Goal: Task Accomplishment & Management: Complete application form

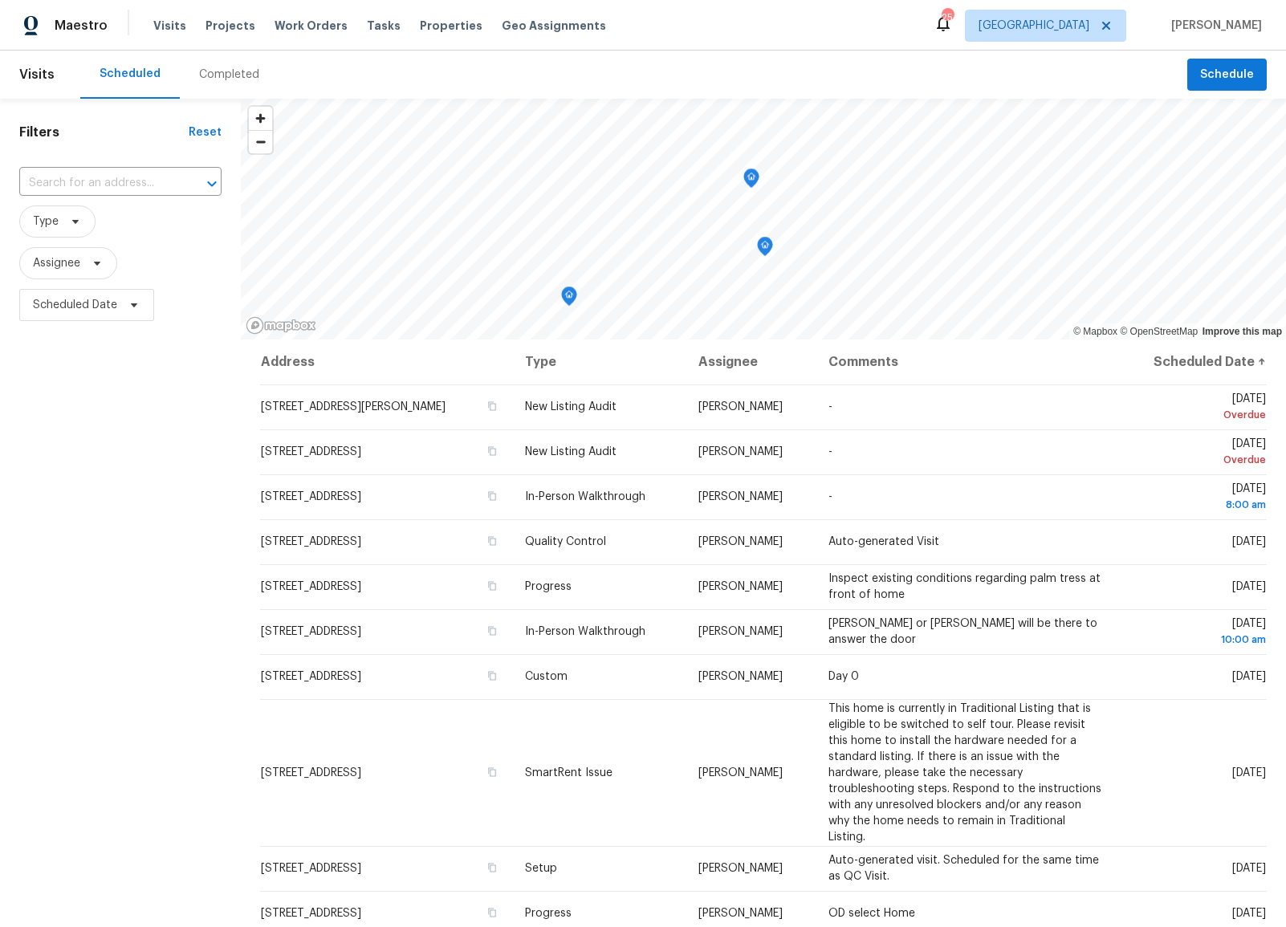
scroll to position [331, 0]
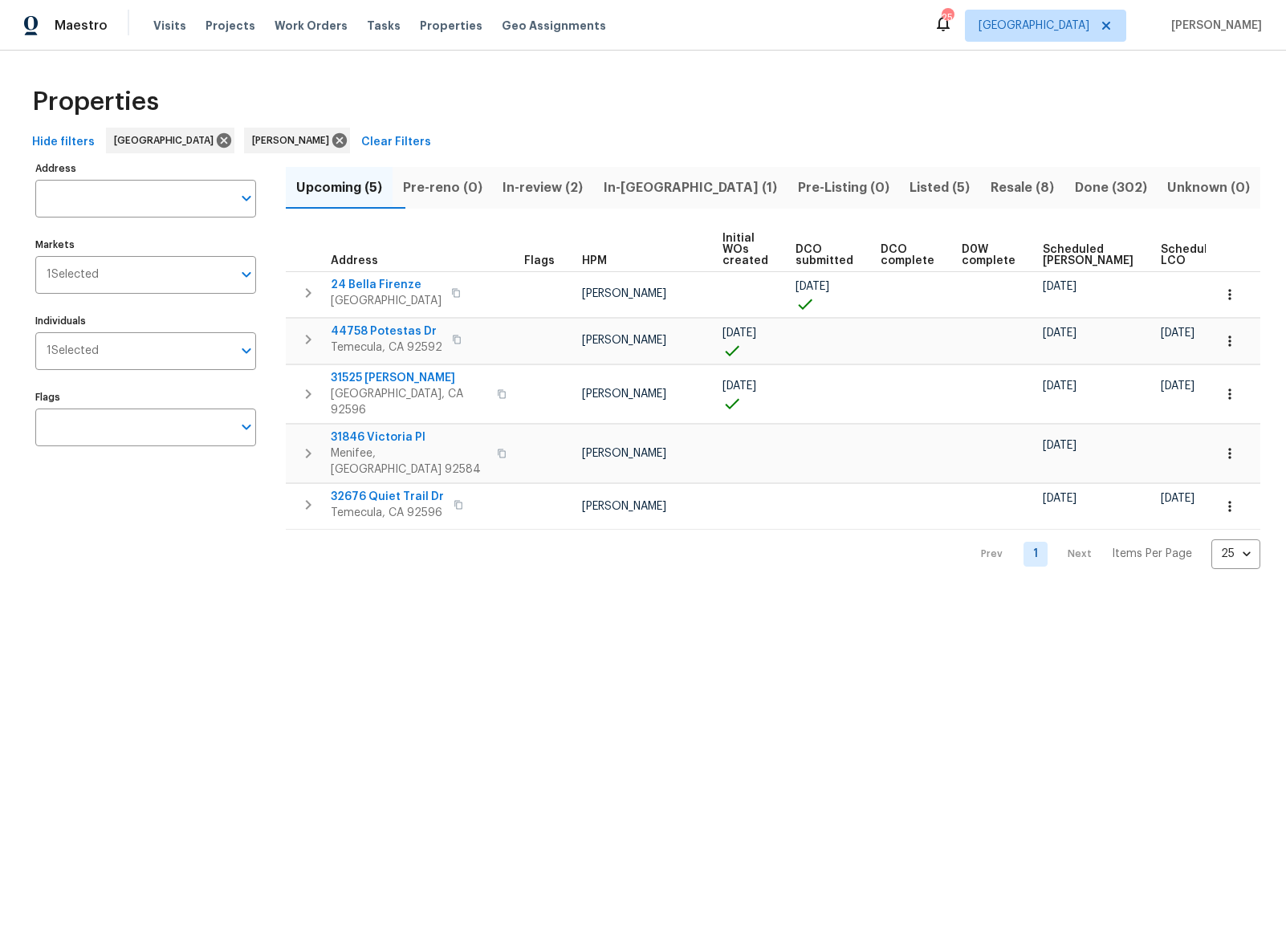
scroll to position [0, 46]
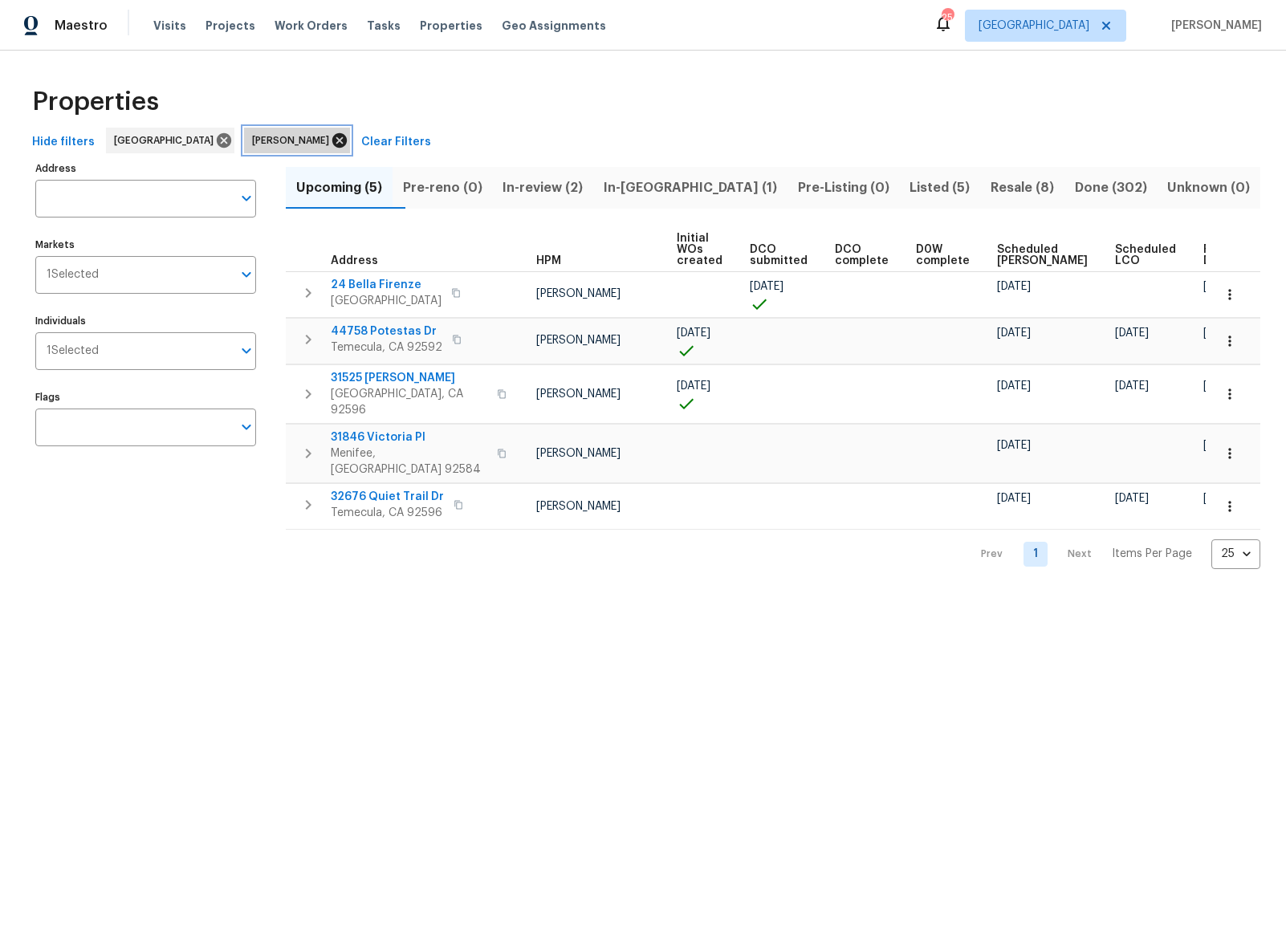
click at [332, 138] on icon at bounding box center [339, 140] width 14 height 14
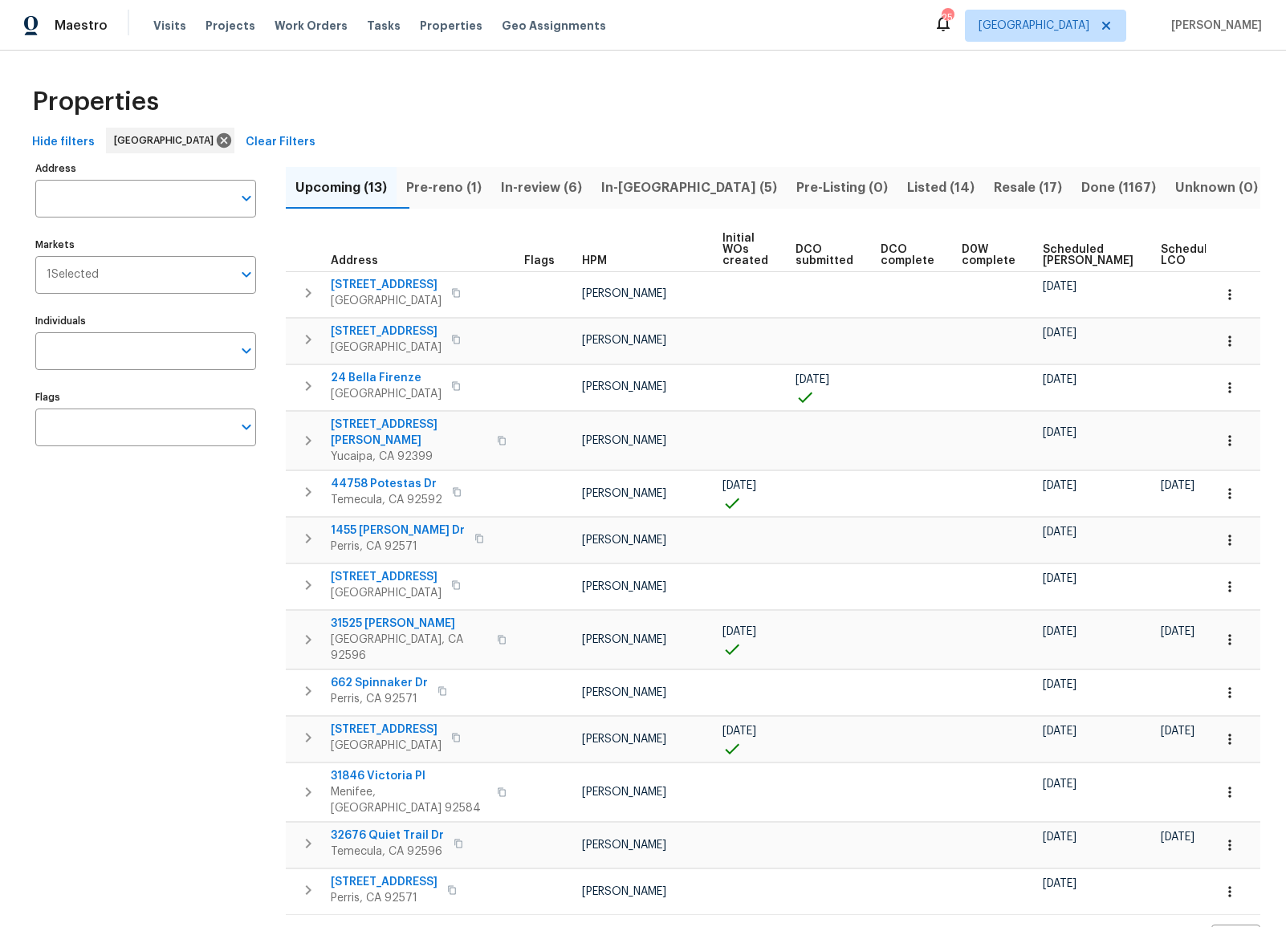
click at [662, 190] on span "In-reno (5)" at bounding box center [689, 188] width 176 height 22
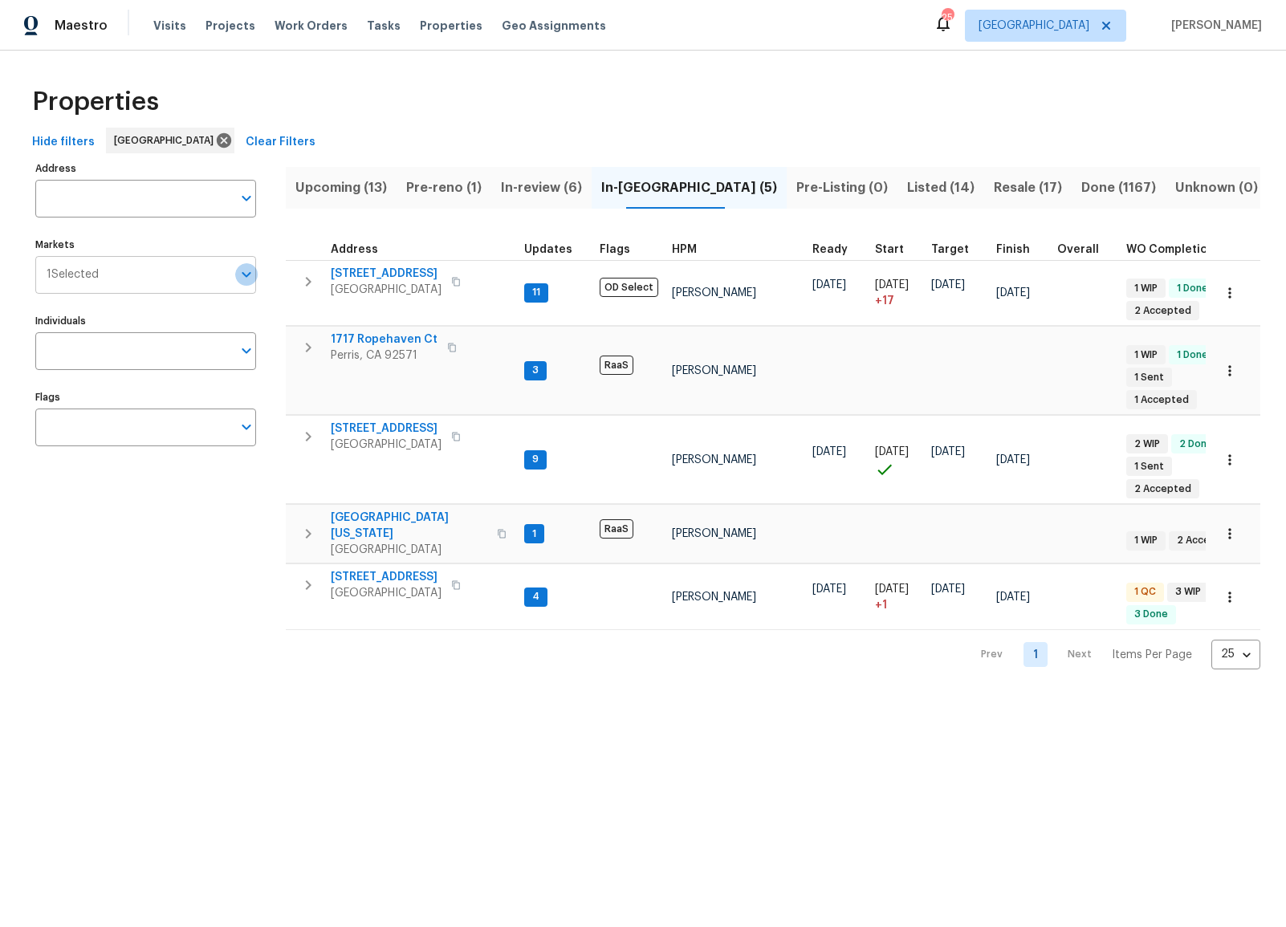
click at [245, 274] on icon "Open" at bounding box center [246, 274] width 19 height 19
type input "los angeles"
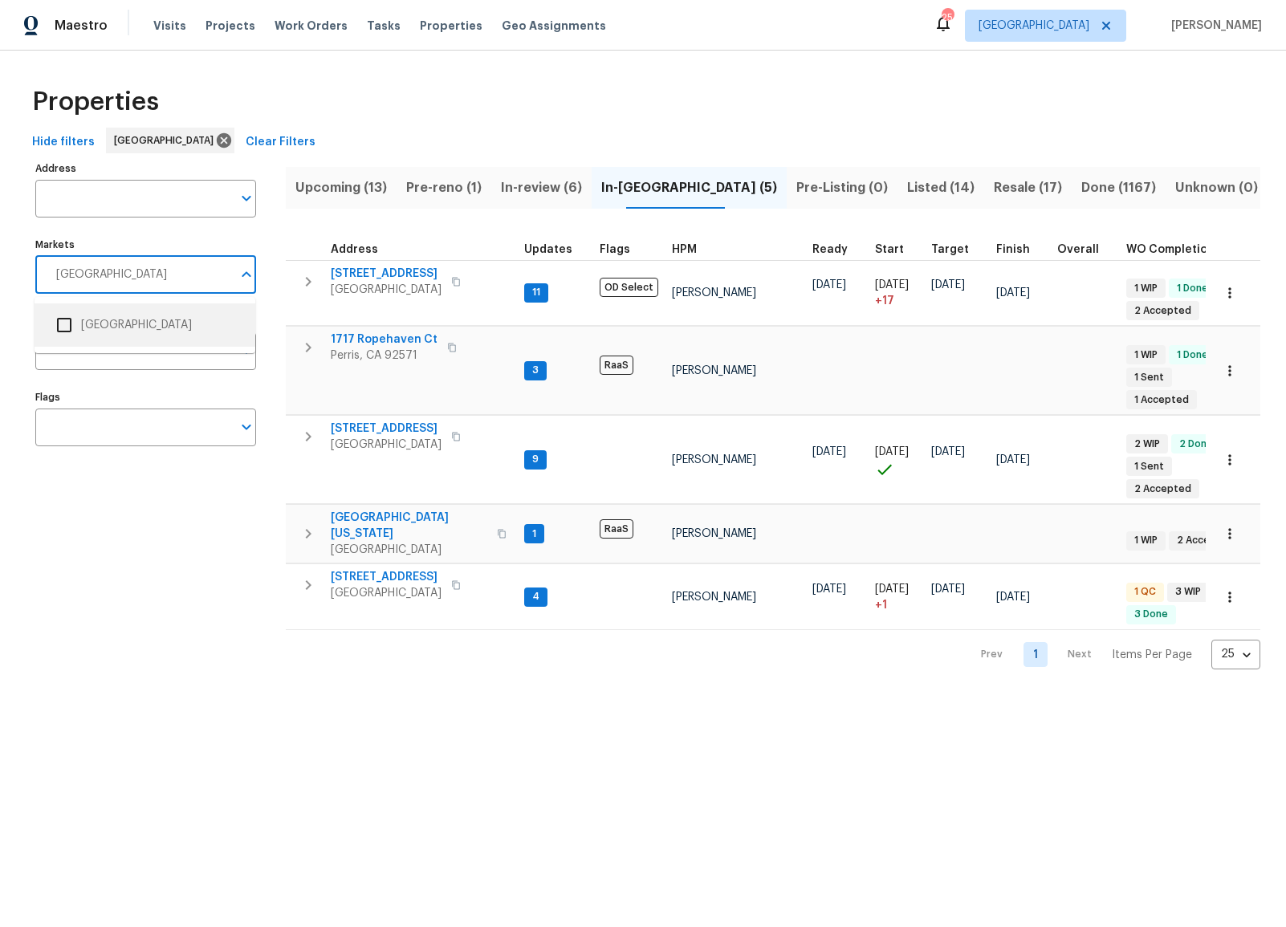
click at [66, 324] on input "checkbox" at bounding box center [64, 325] width 34 height 34
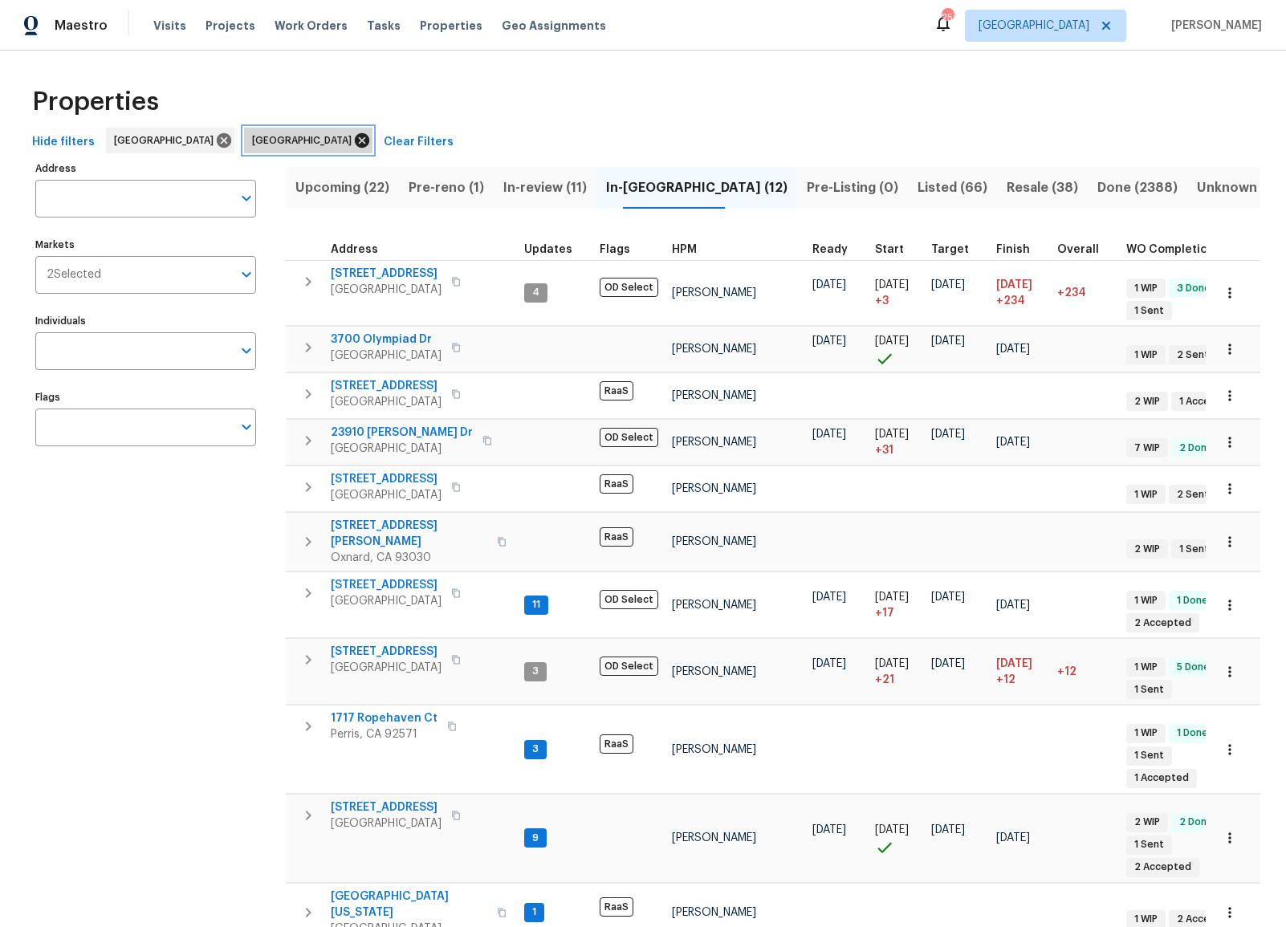
click at [355, 140] on icon at bounding box center [362, 140] width 14 height 14
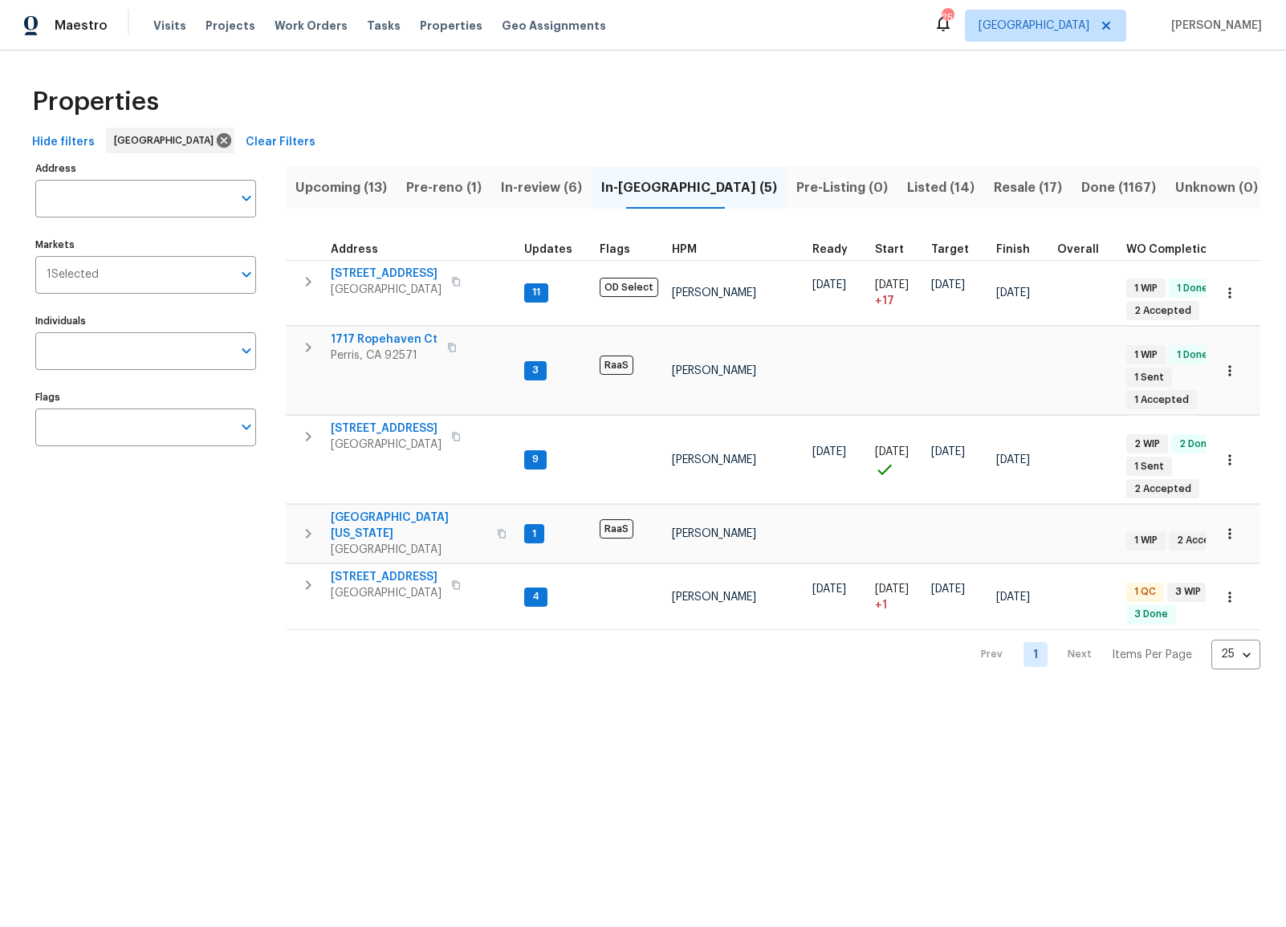
click at [466, 684] on html "Maestro Visits Projects Work Orders Tasks Properties Geo Assignments 25 Riversi…" at bounding box center [643, 347] width 1286 height 695
click at [303, 54] on div "Properties Hide filters Riverside Clear Filters Address Address Markets 1 Selec…" at bounding box center [643, 373] width 1286 height 645
click at [148, 265] on input "Markets" at bounding box center [165, 275] width 133 height 38
type input "los"
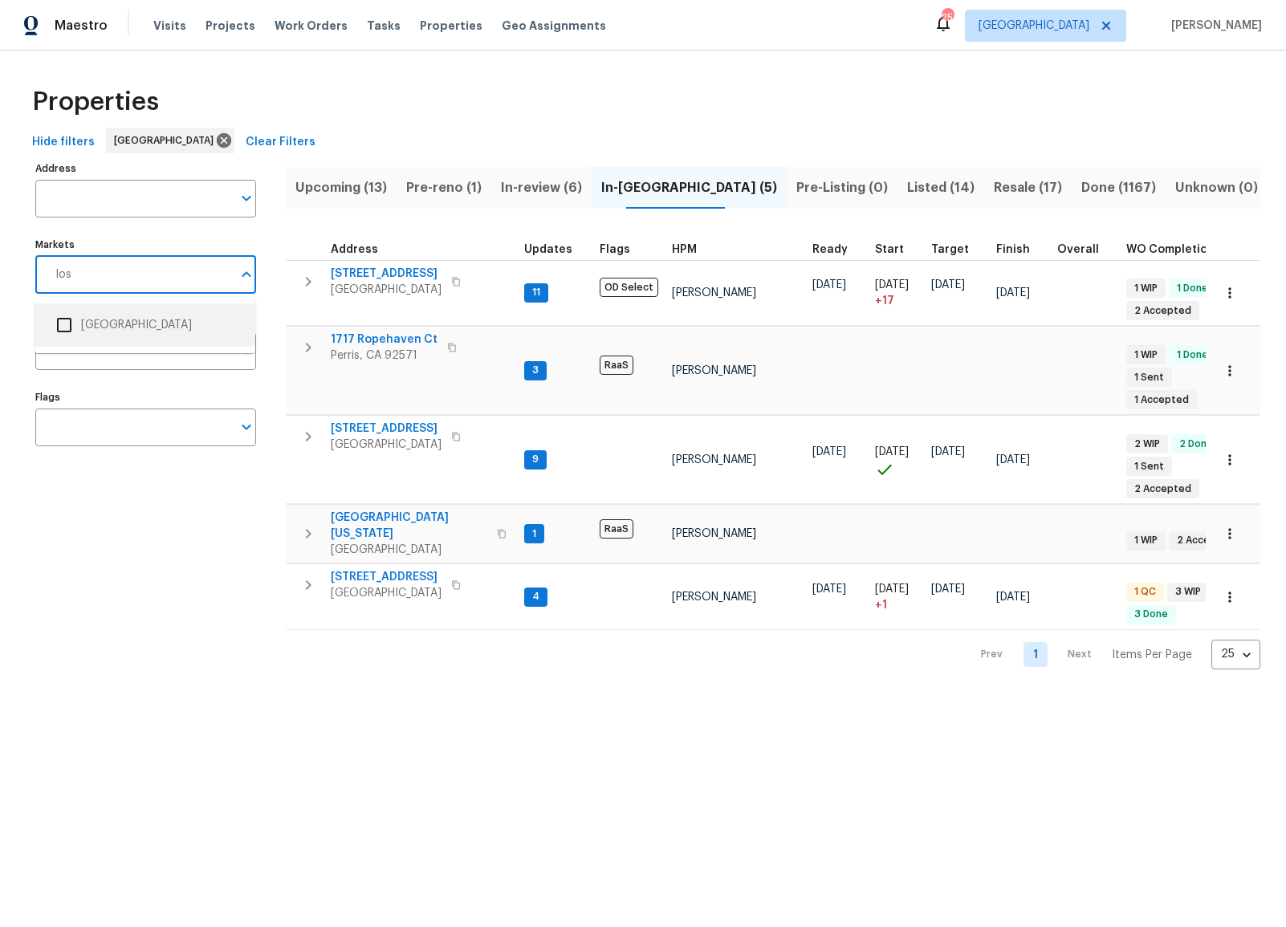
click at [67, 324] on input "checkbox" at bounding box center [64, 325] width 34 height 34
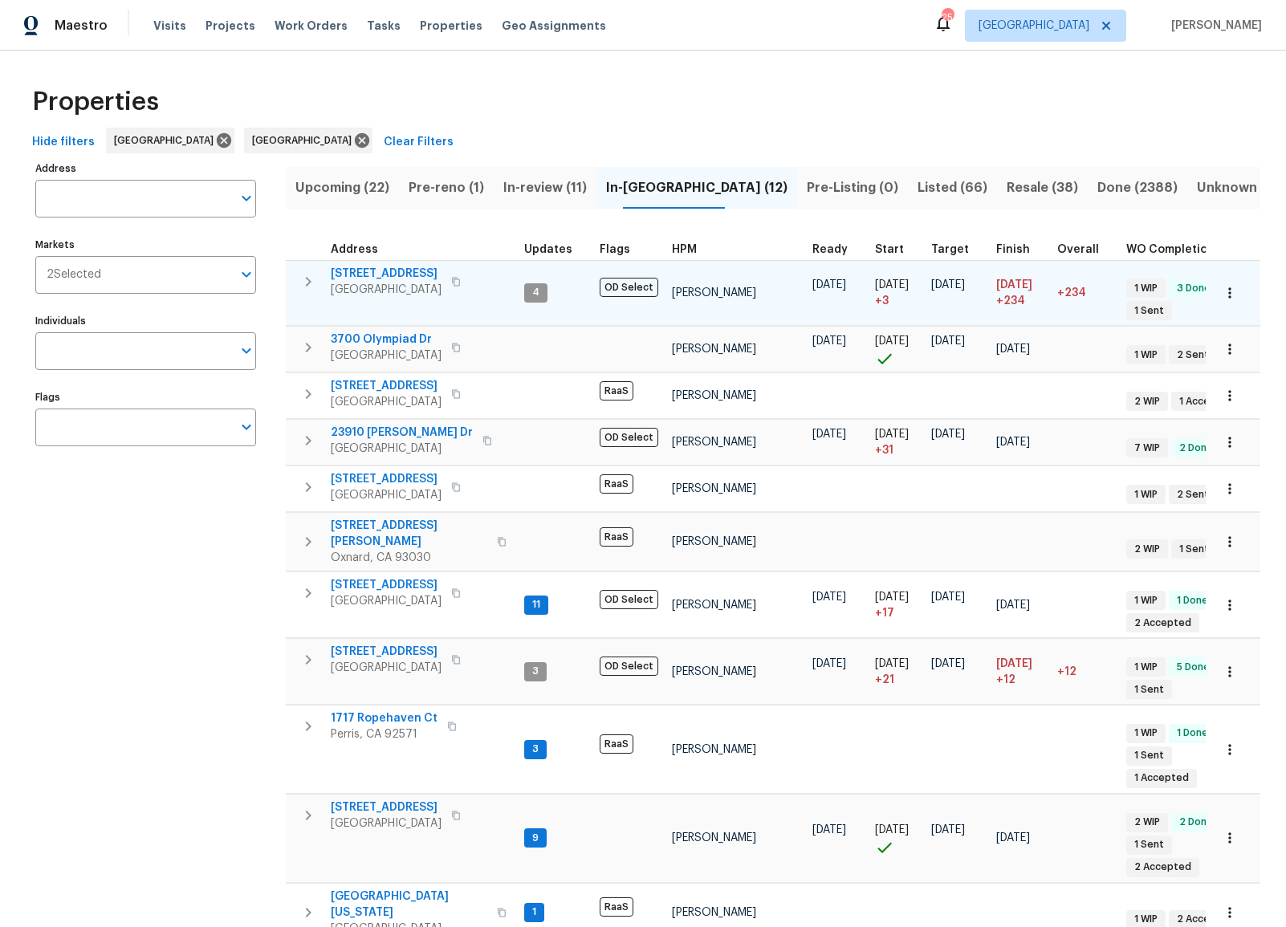
click at [423, 287] on span "Chino Hills, CA 91709" at bounding box center [386, 290] width 111 height 16
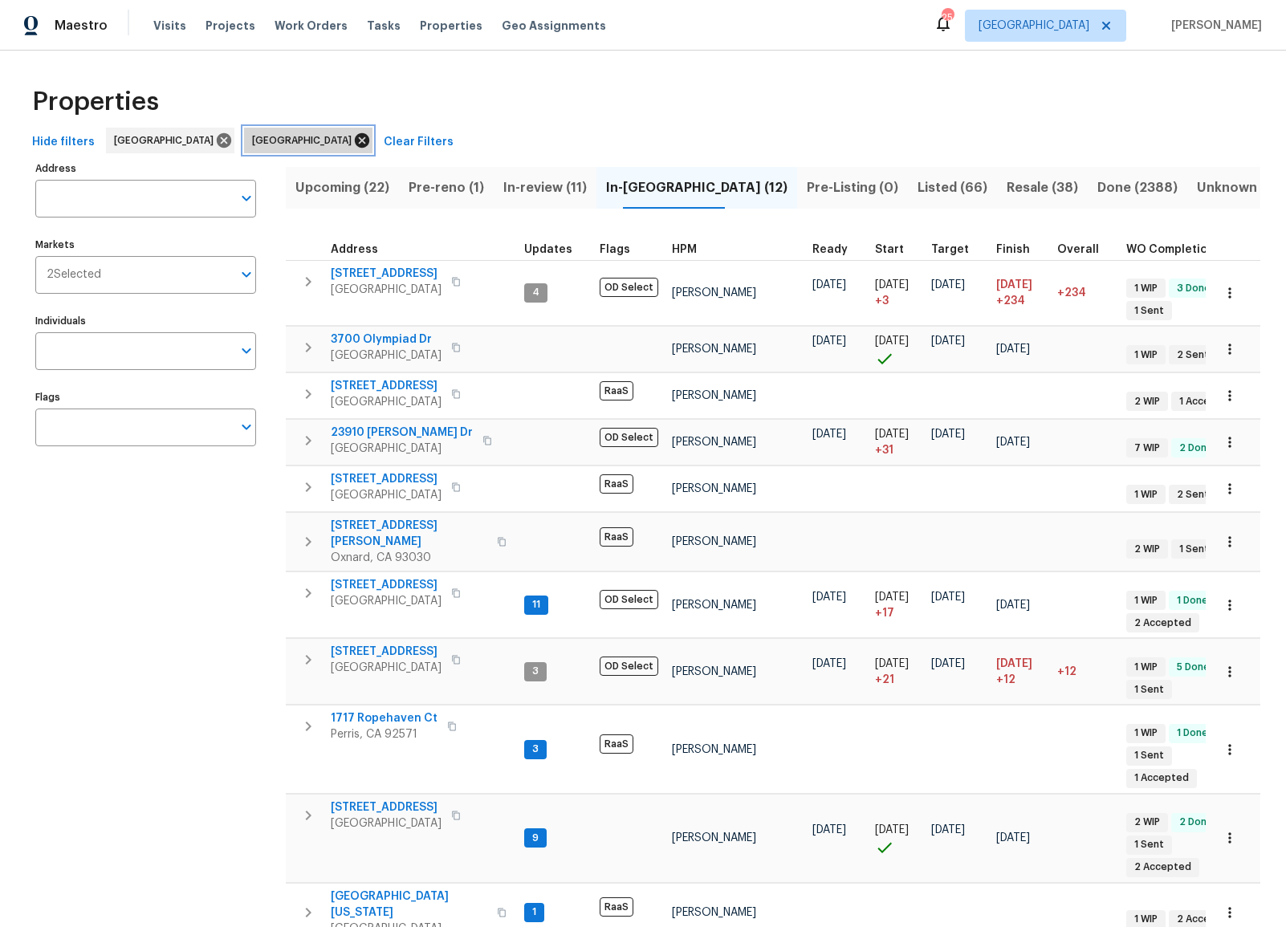
click at [355, 142] on icon at bounding box center [362, 140] width 14 height 14
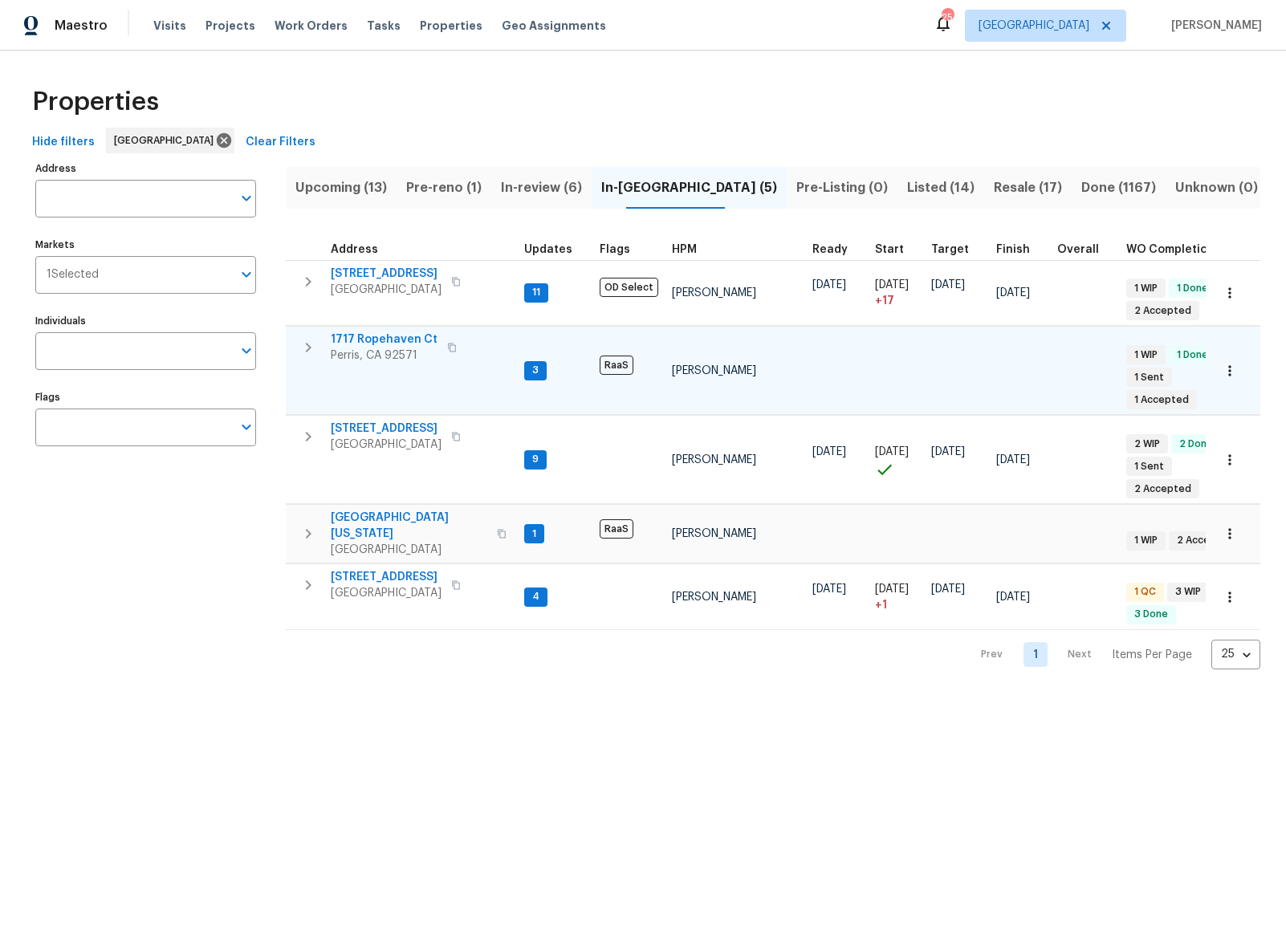
click at [401, 354] on span "Perris, CA 92571" at bounding box center [384, 356] width 107 height 16
click at [417, 542] on span "San Jacinto, CA 92583" at bounding box center [409, 550] width 157 height 16
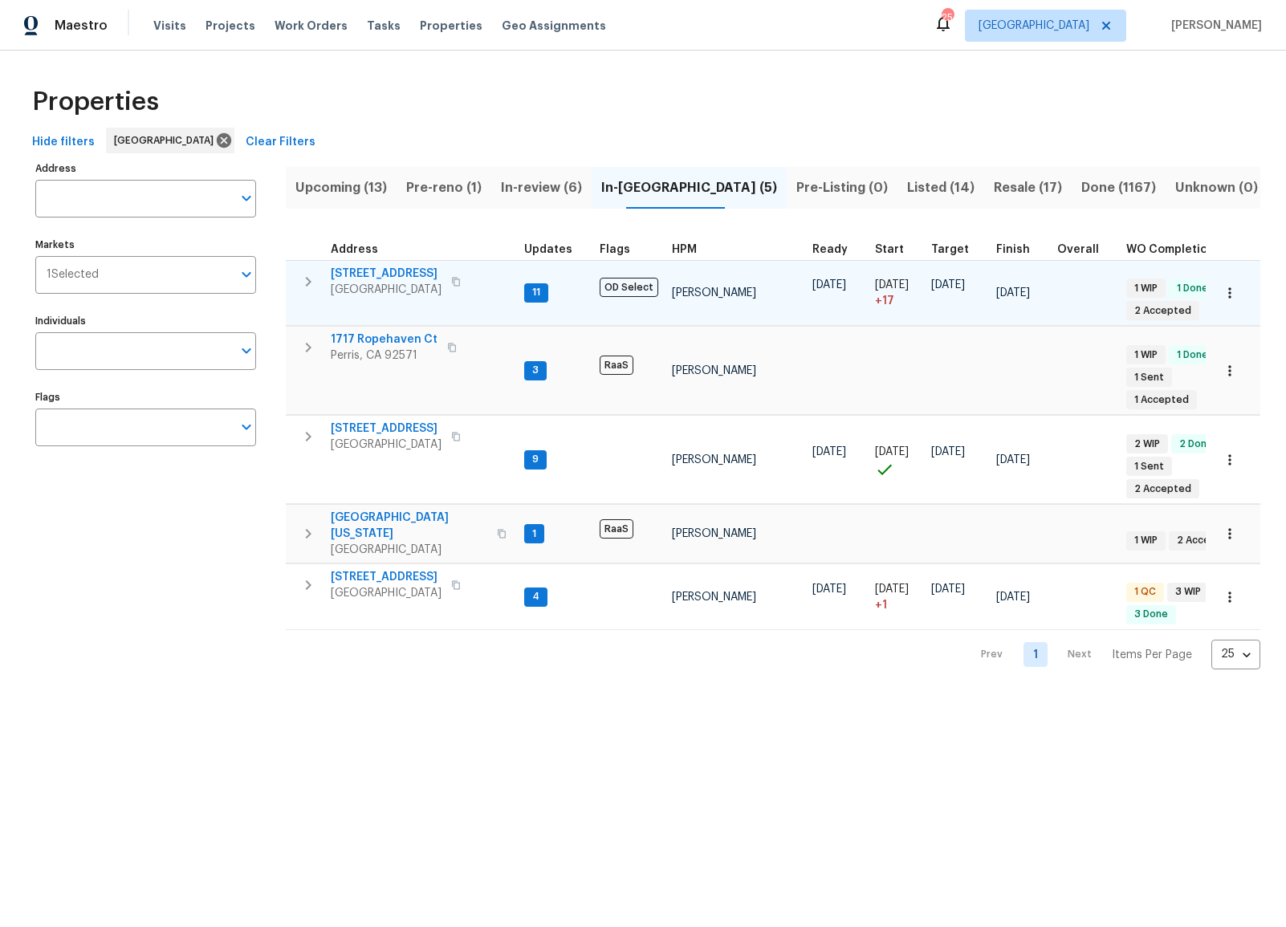
click at [393, 294] on span "Corona, CA 92883" at bounding box center [386, 290] width 111 height 16
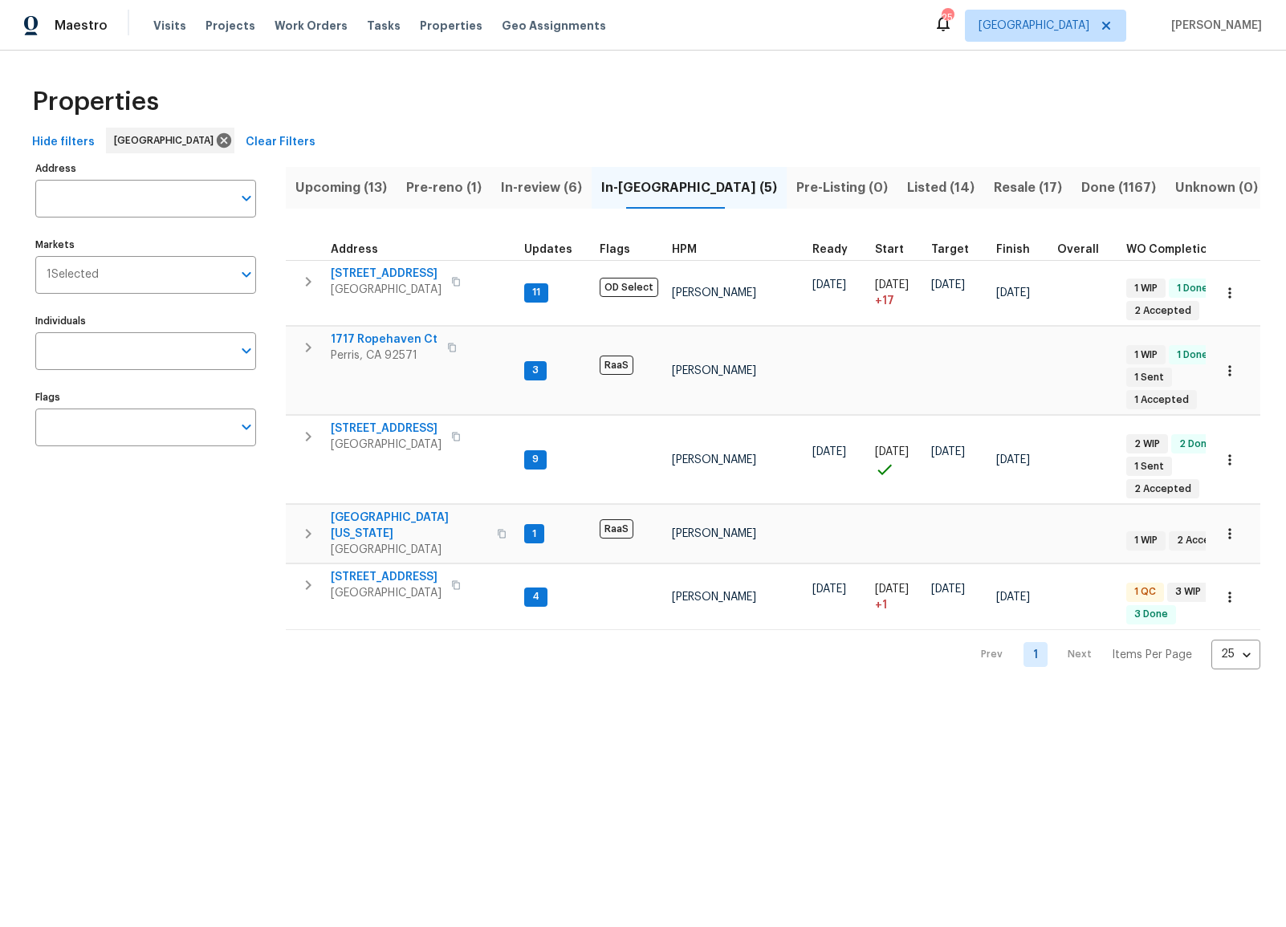
click at [831, 79] on div "Properties" at bounding box center [643, 101] width 1234 height 51
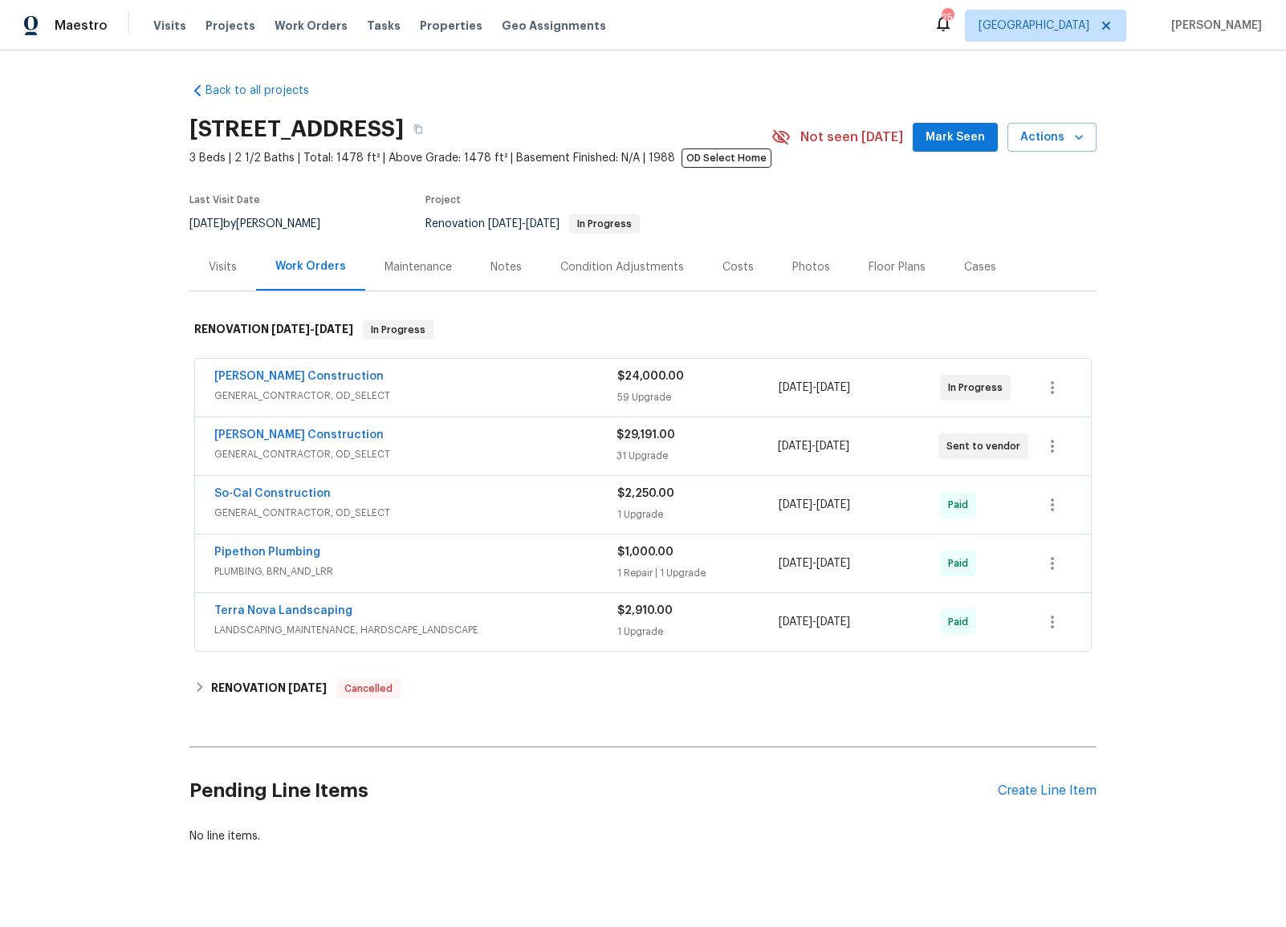
click at [417, 270] on div "Maintenance" at bounding box center [417, 267] width 67 height 16
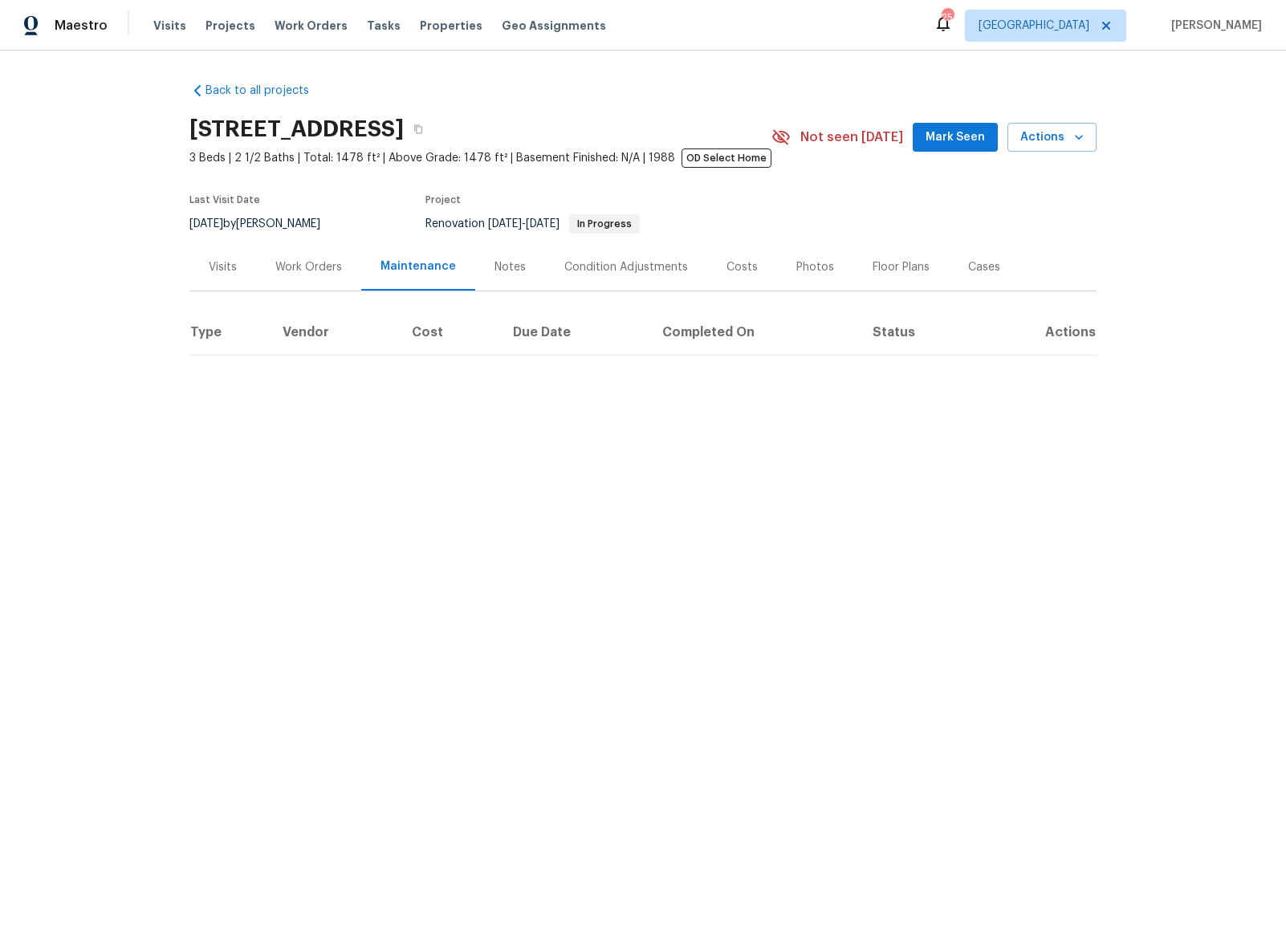
click at [502, 270] on div "Notes" at bounding box center [509, 267] width 31 height 16
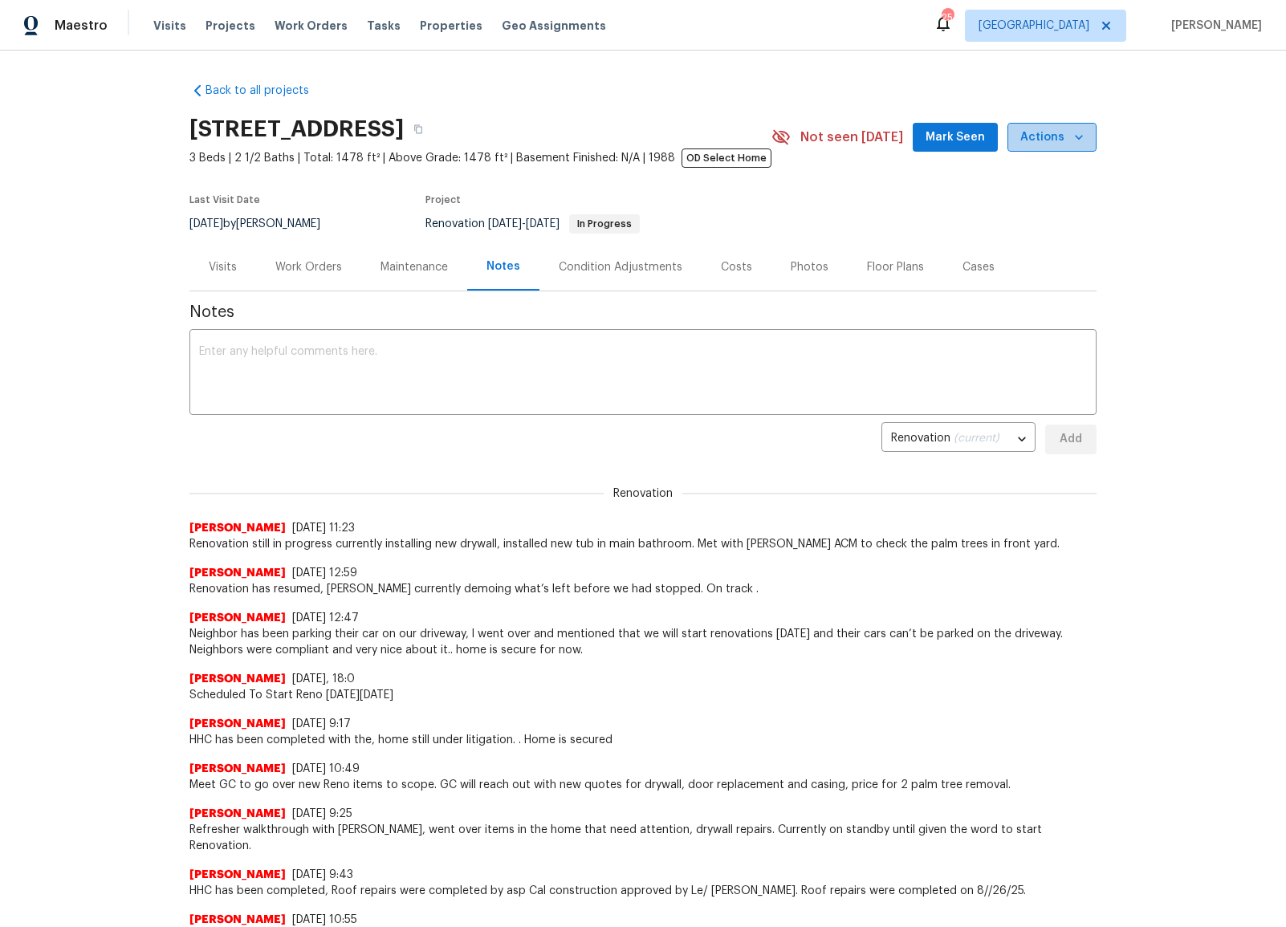
click at [1063, 136] on span "Actions" at bounding box center [1051, 138] width 63 height 20
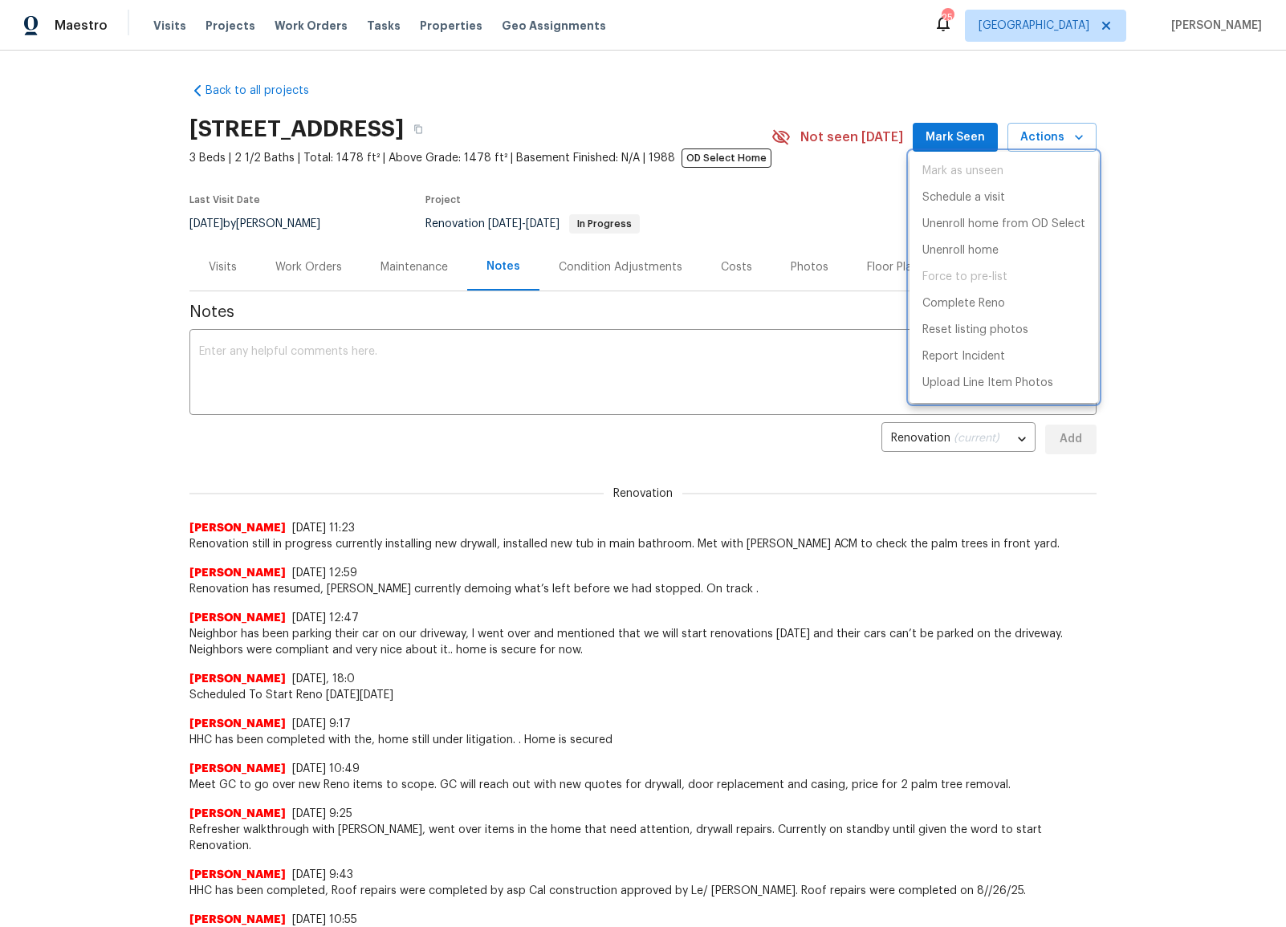
click at [1177, 110] on div at bounding box center [643, 463] width 1286 height 927
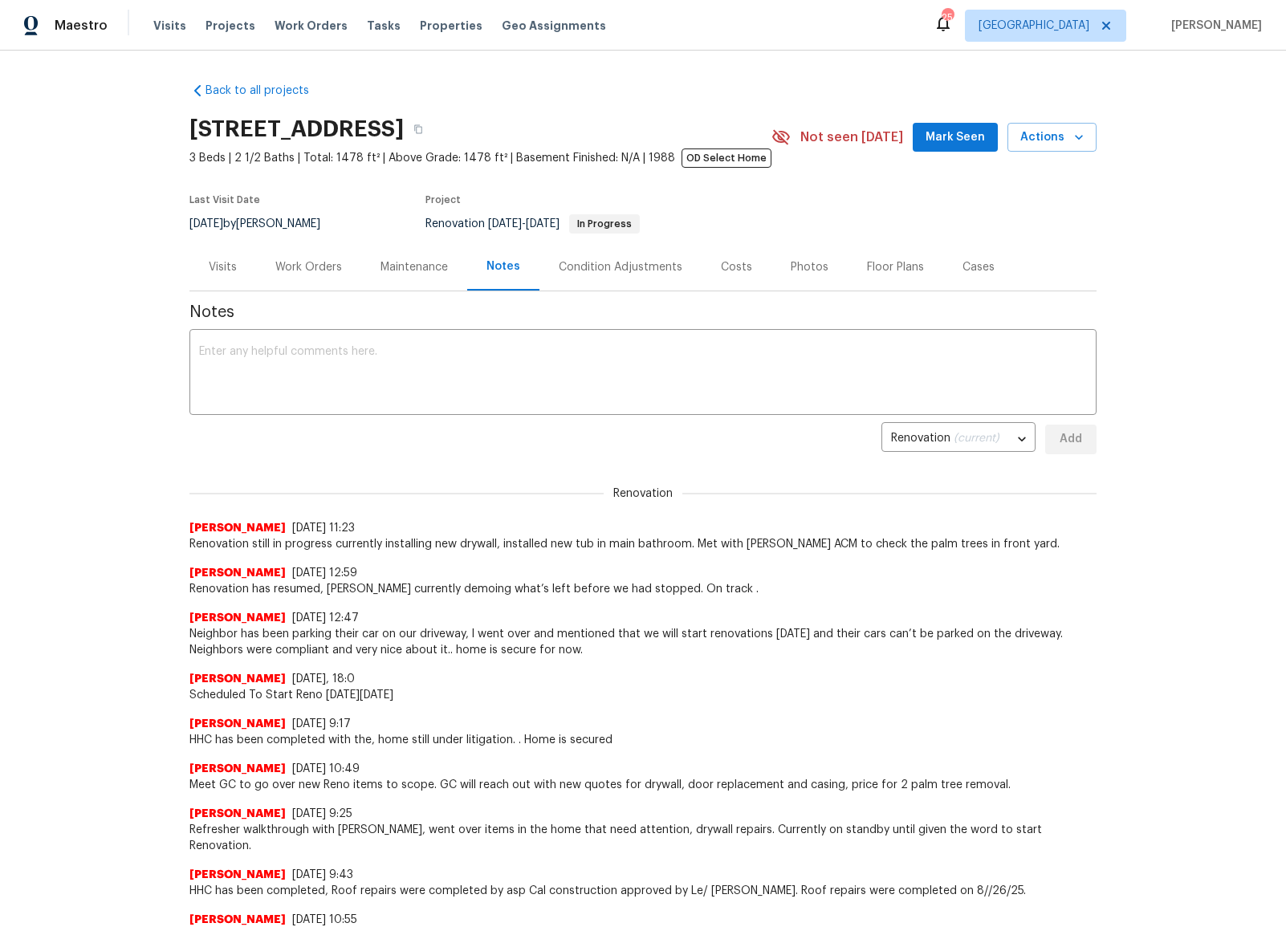
click at [98, 177] on div "Back to all projects 16021 Augusta Dr, Chino Hills, CA 91709 3 Beds | 2 1/2 Bat…" at bounding box center [643, 489] width 1286 height 876
click at [1168, 204] on div "Back to all projects 16021 Augusta Dr, Chino Hills, CA 91709 3 Beds | 2 1/2 Bat…" at bounding box center [643, 489] width 1286 height 876
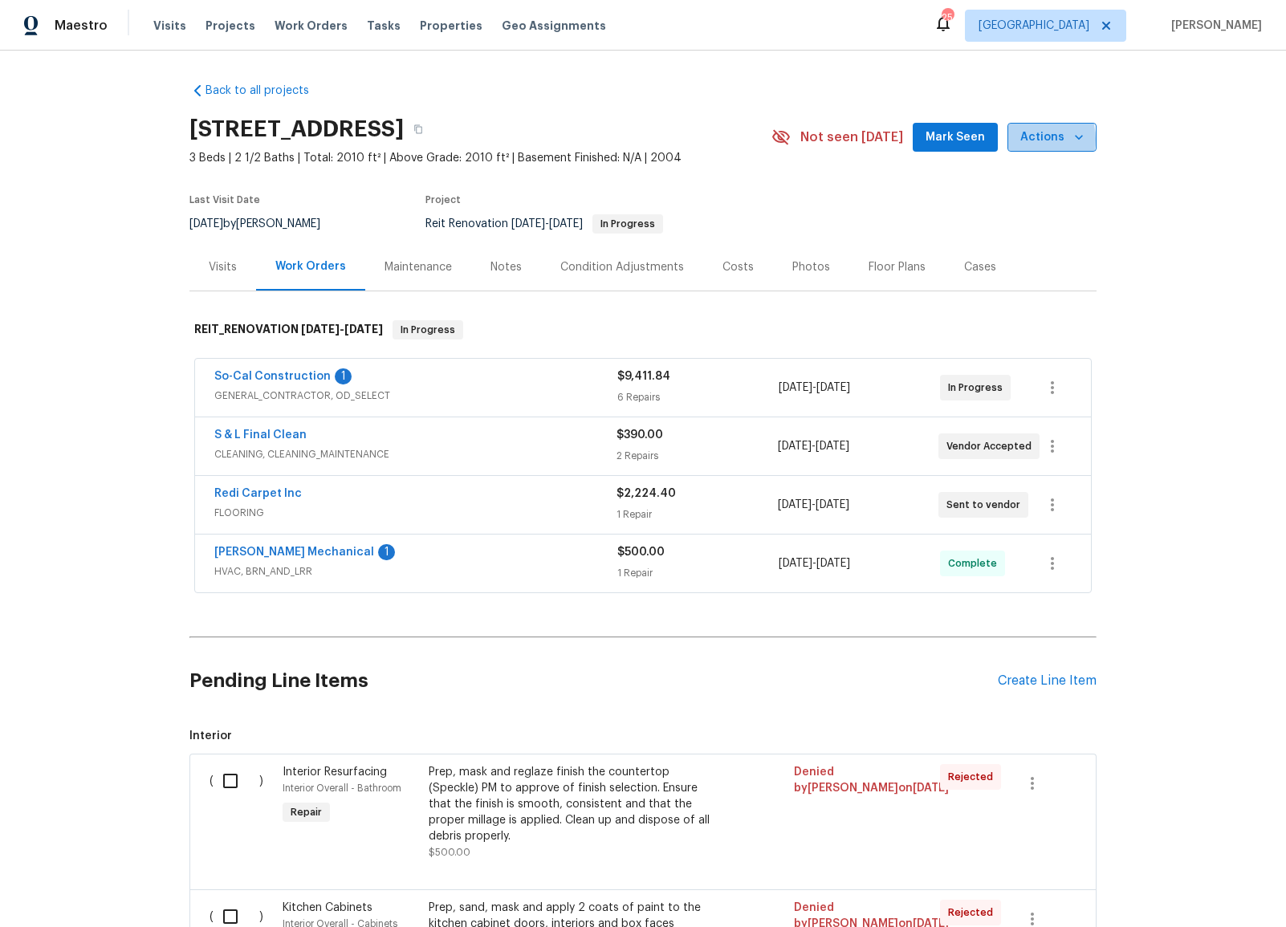
click at [1030, 140] on span "Actions" at bounding box center [1051, 138] width 63 height 20
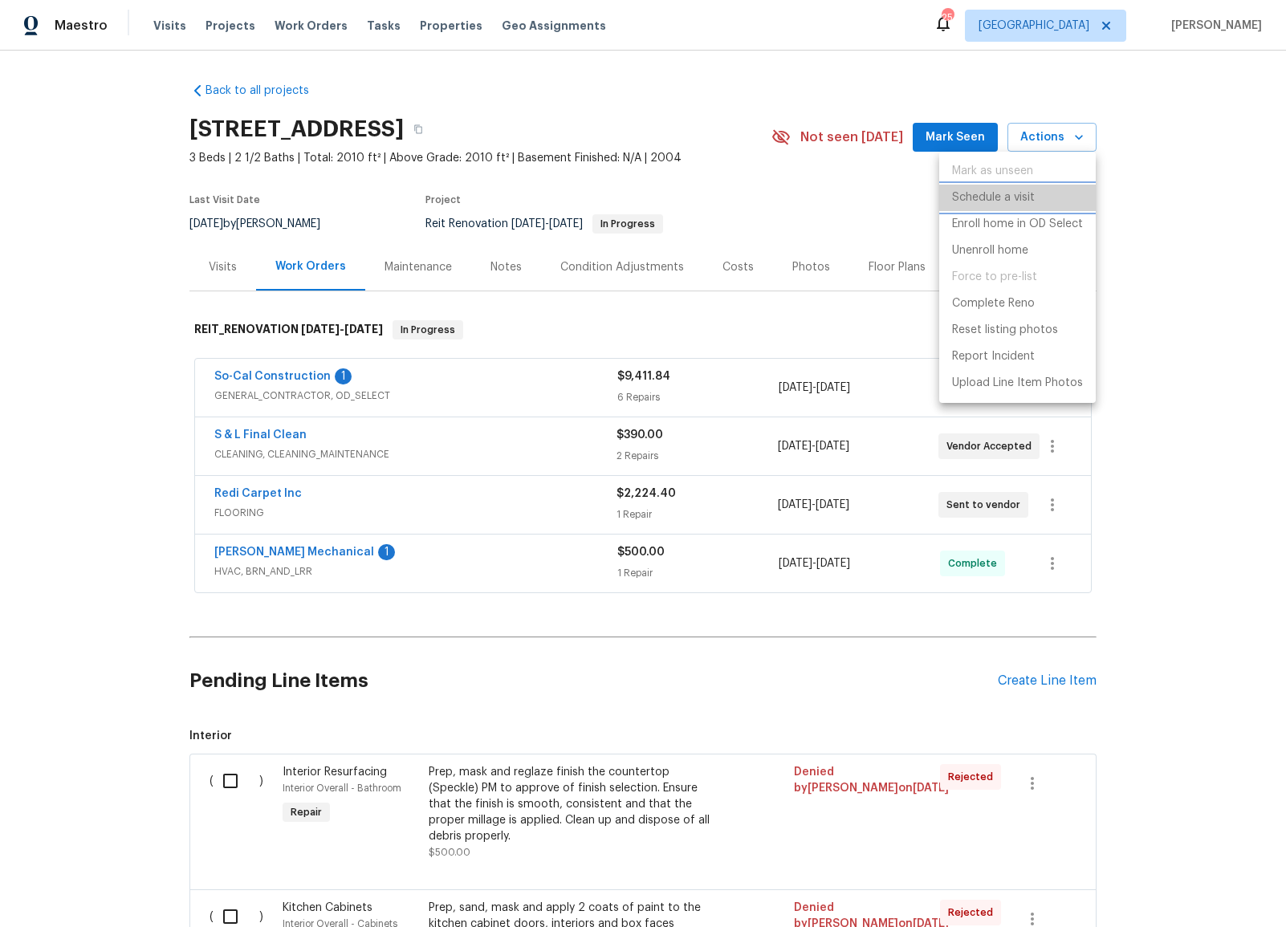
click at [1009, 198] on p "Schedule a visit" at bounding box center [993, 197] width 83 height 17
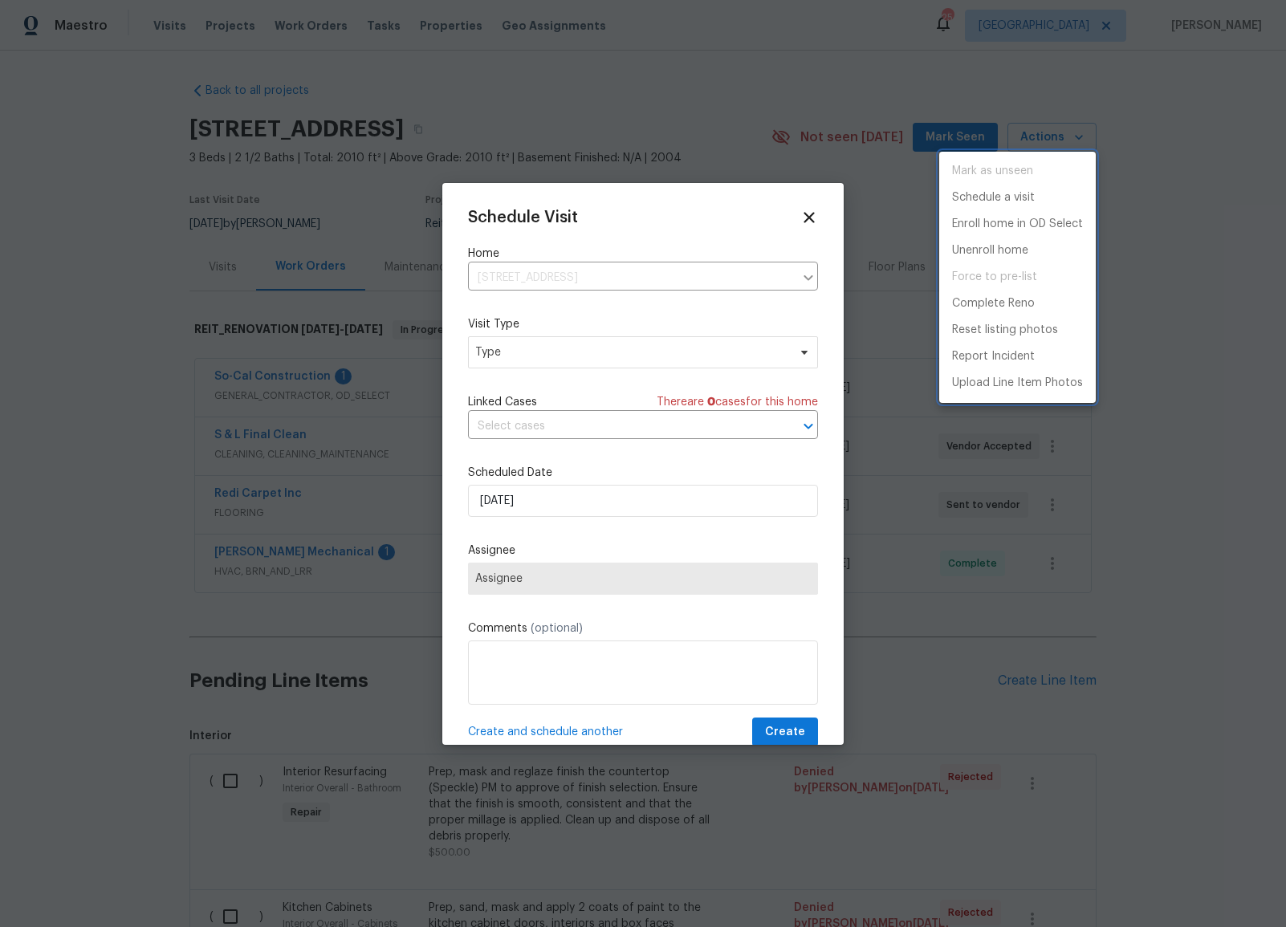
click at [583, 356] on div at bounding box center [643, 463] width 1286 height 927
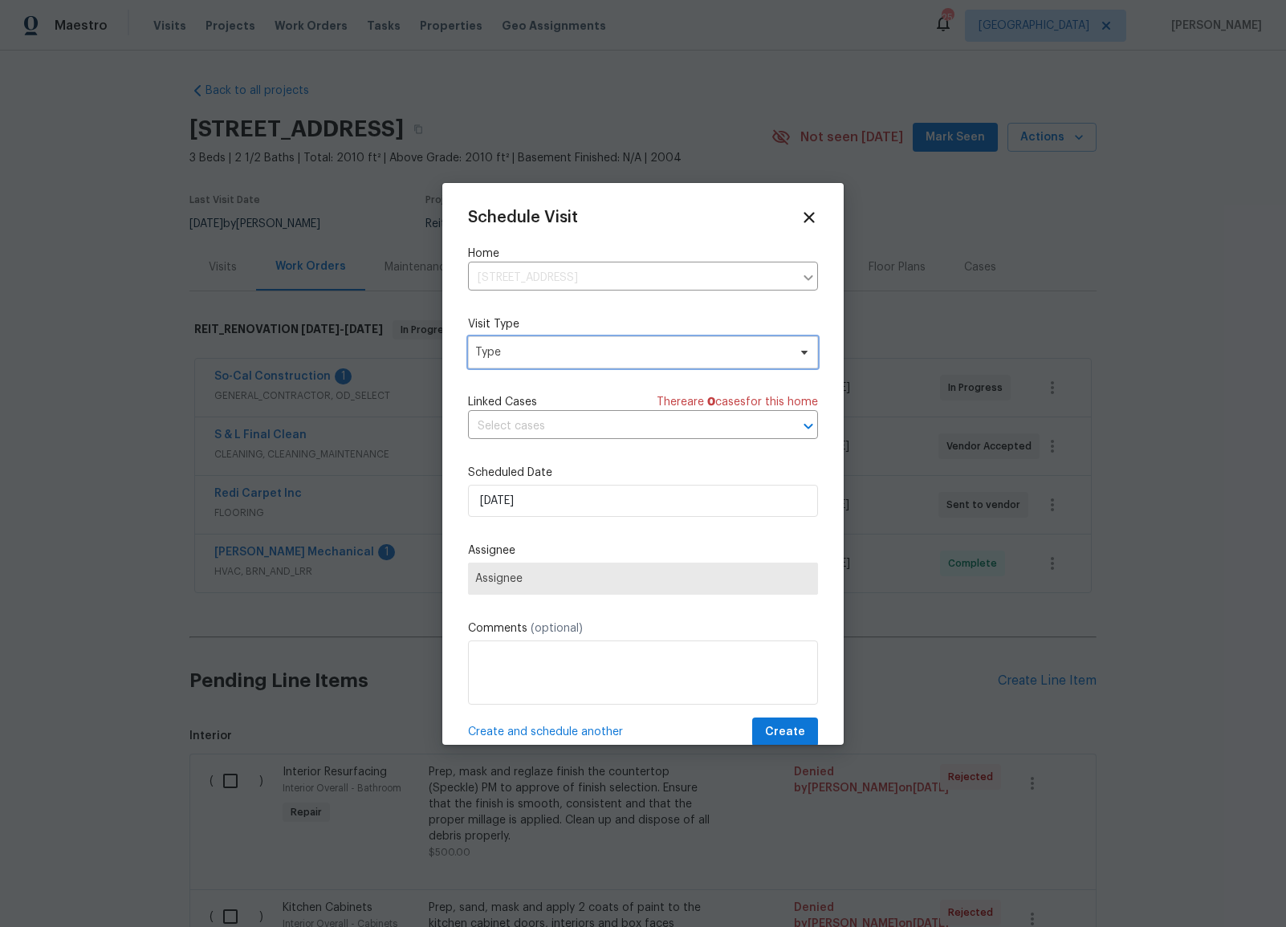
click at [583, 356] on span "Type" at bounding box center [631, 352] width 312 height 16
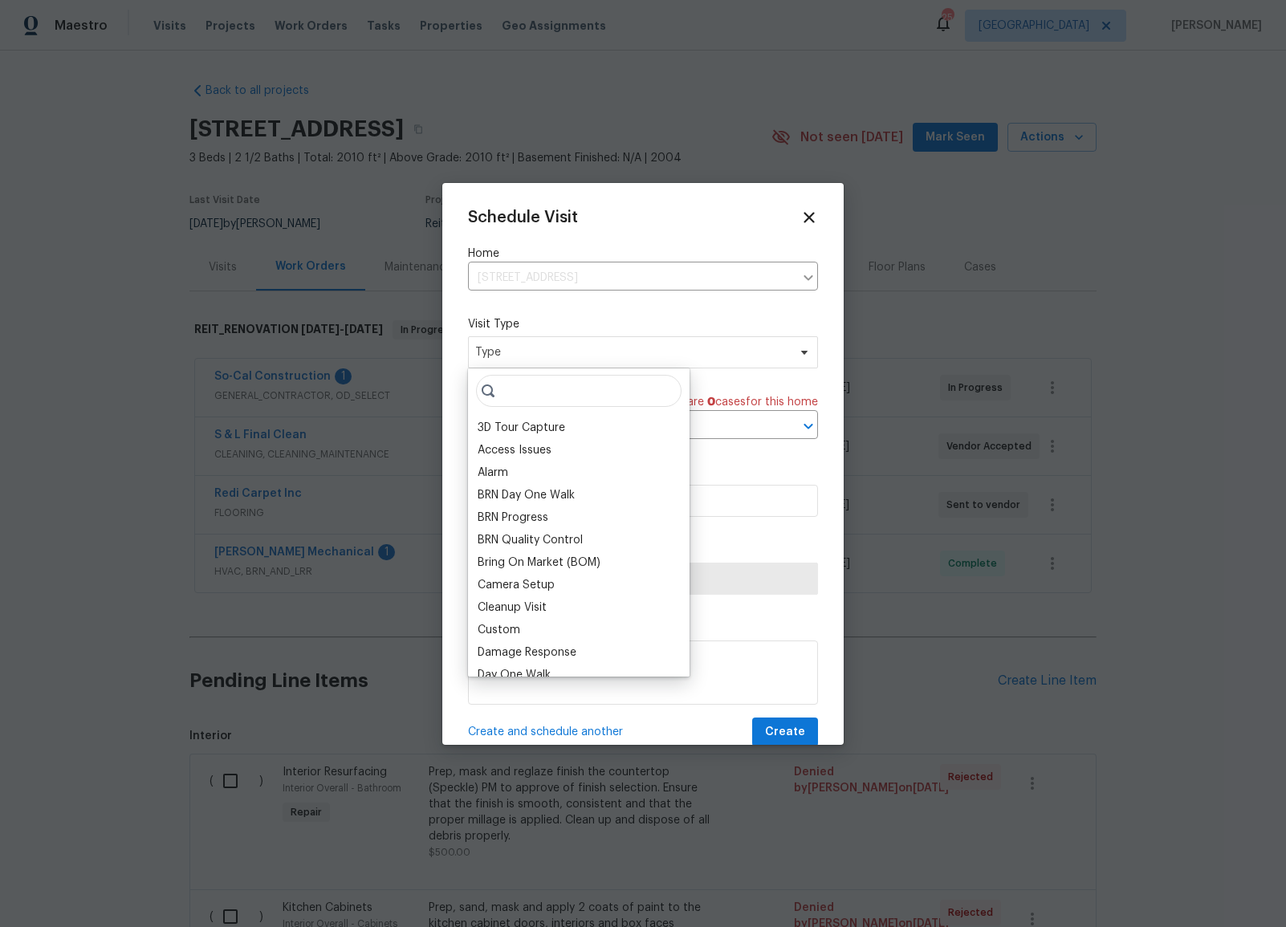
click at [572, 395] on input "search" at bounding box center [578, 391] width 205 height 32
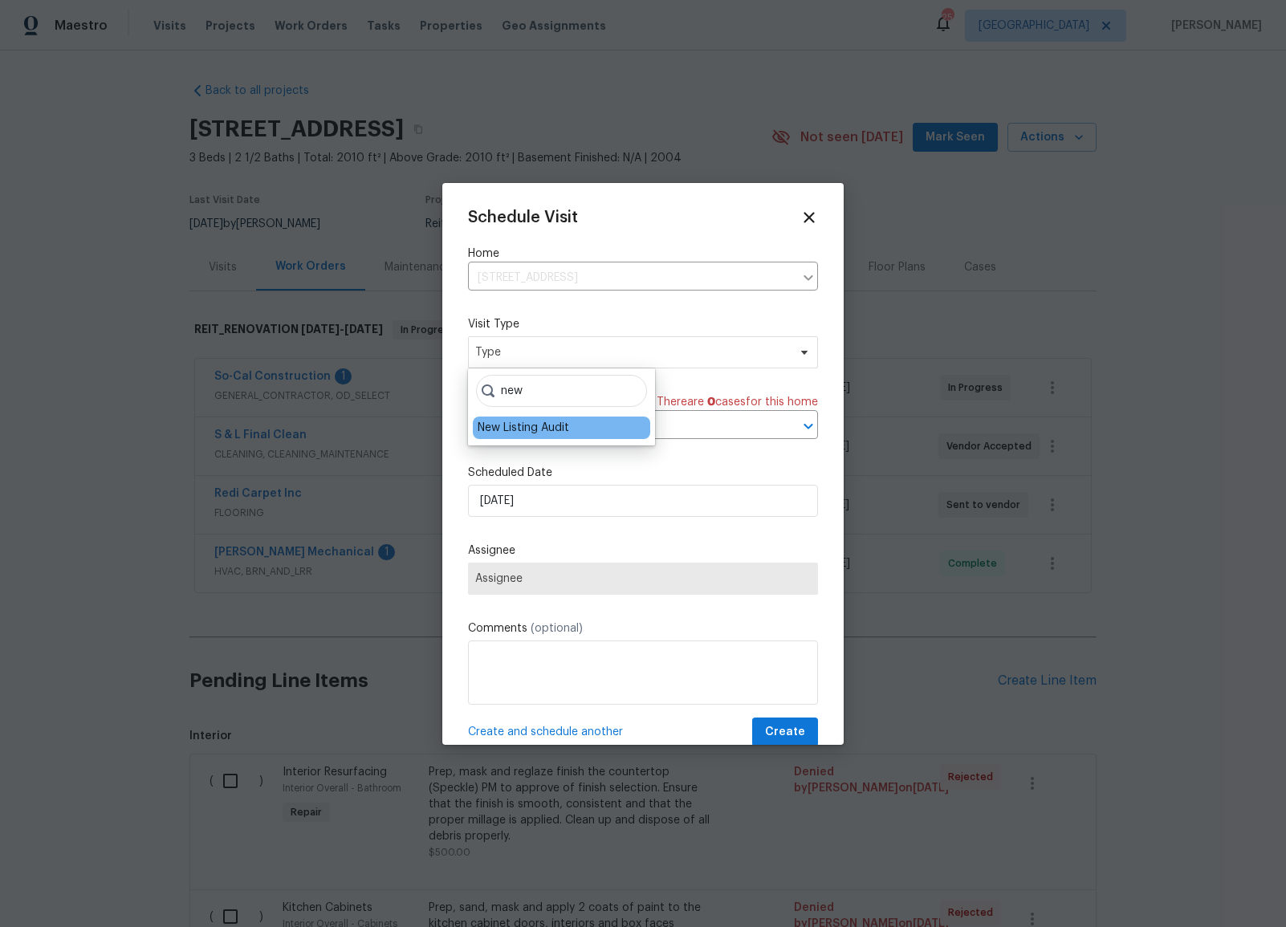
type input "new"
click at [522, 425] on div "New Listing Audit" at bounding box center [524, 428] width 92 height 16
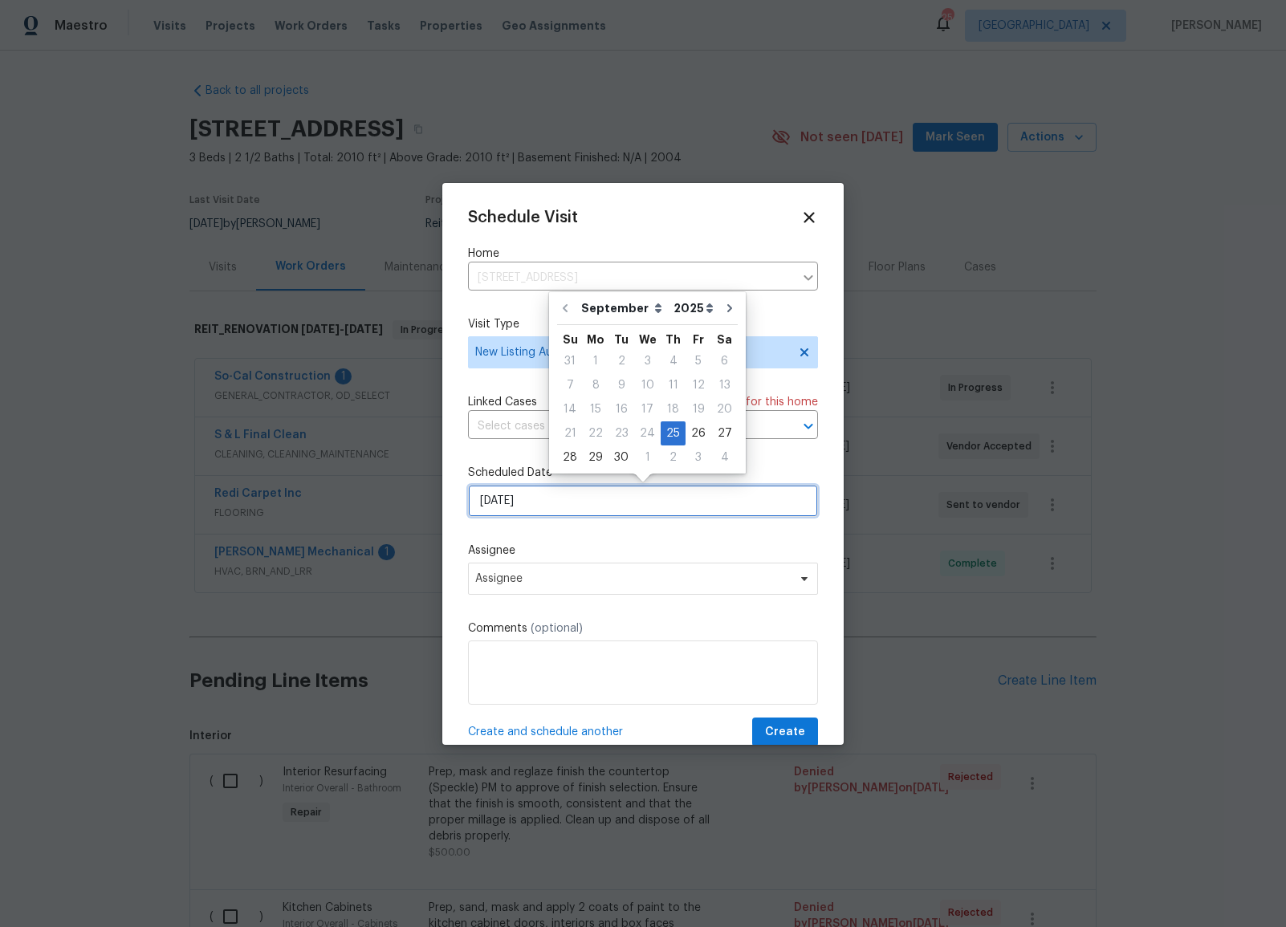
click at [526, 496] on input "[DATE]" at bounding box center [643, 501] width 350 height 32
click at [642, 460] on div "1" at bounding box center [647, 457] width 26 height 22
type input "10/1/2025"
select select "9"
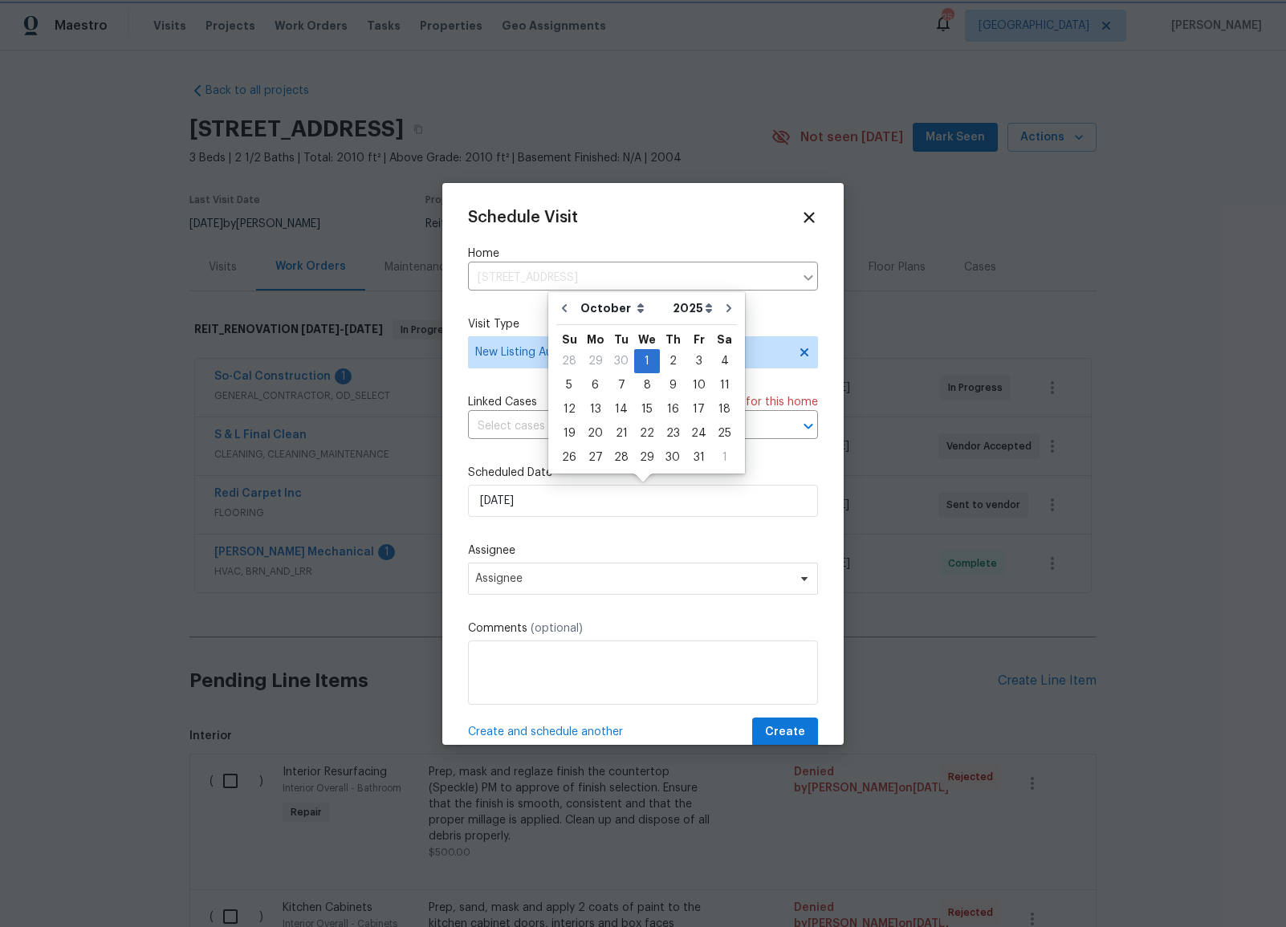
click at [670, 538] on div "Schedule Visit Home 1717 Ropehaven Ct, Perris, CA 92571 ​ Visit Type New Listin…" at bounding box center [643, 478] width 350 height 539
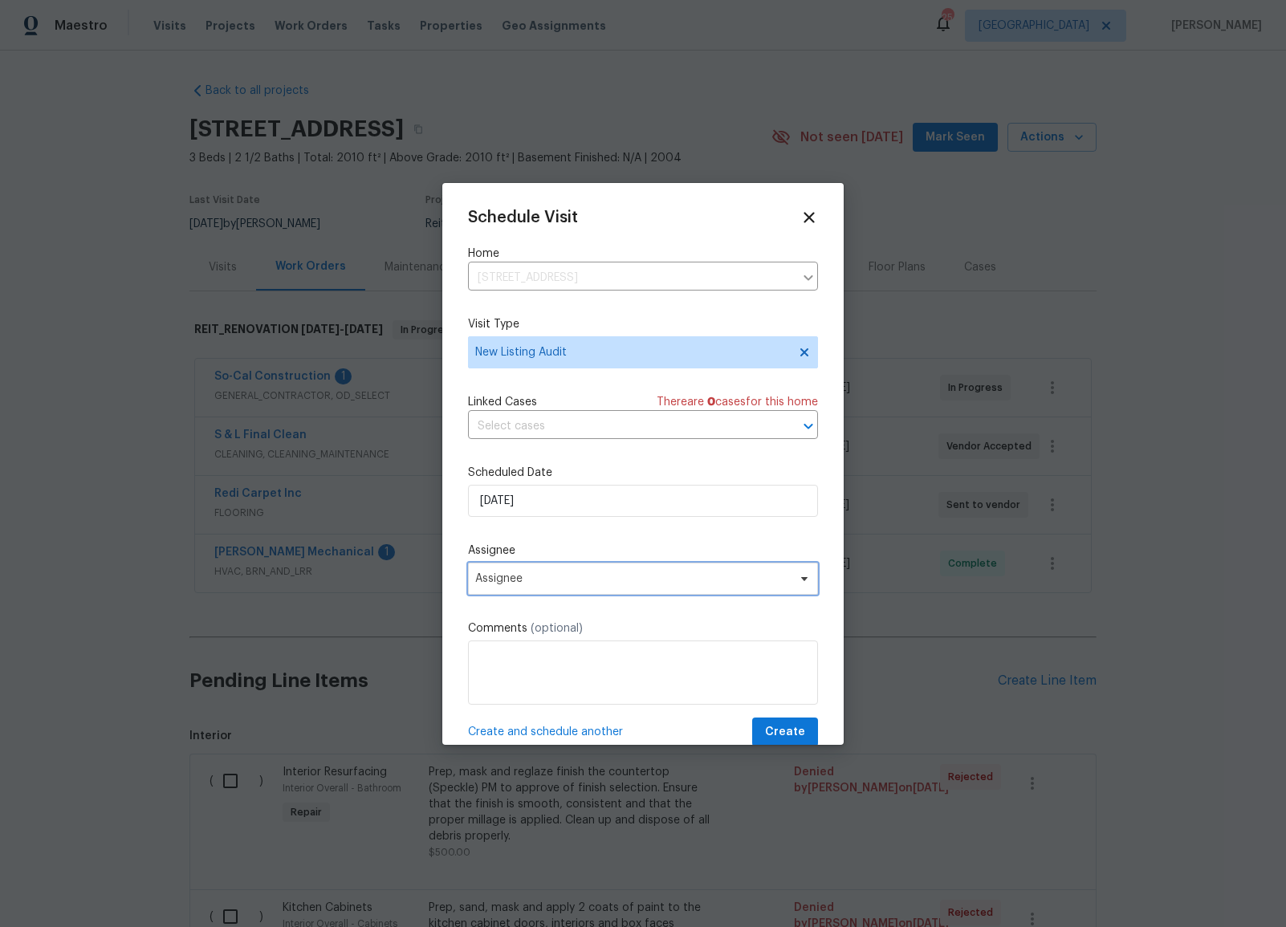
click at [664, 578] on span "Assignee" at bounding box center [632, 578] width 315 height 13
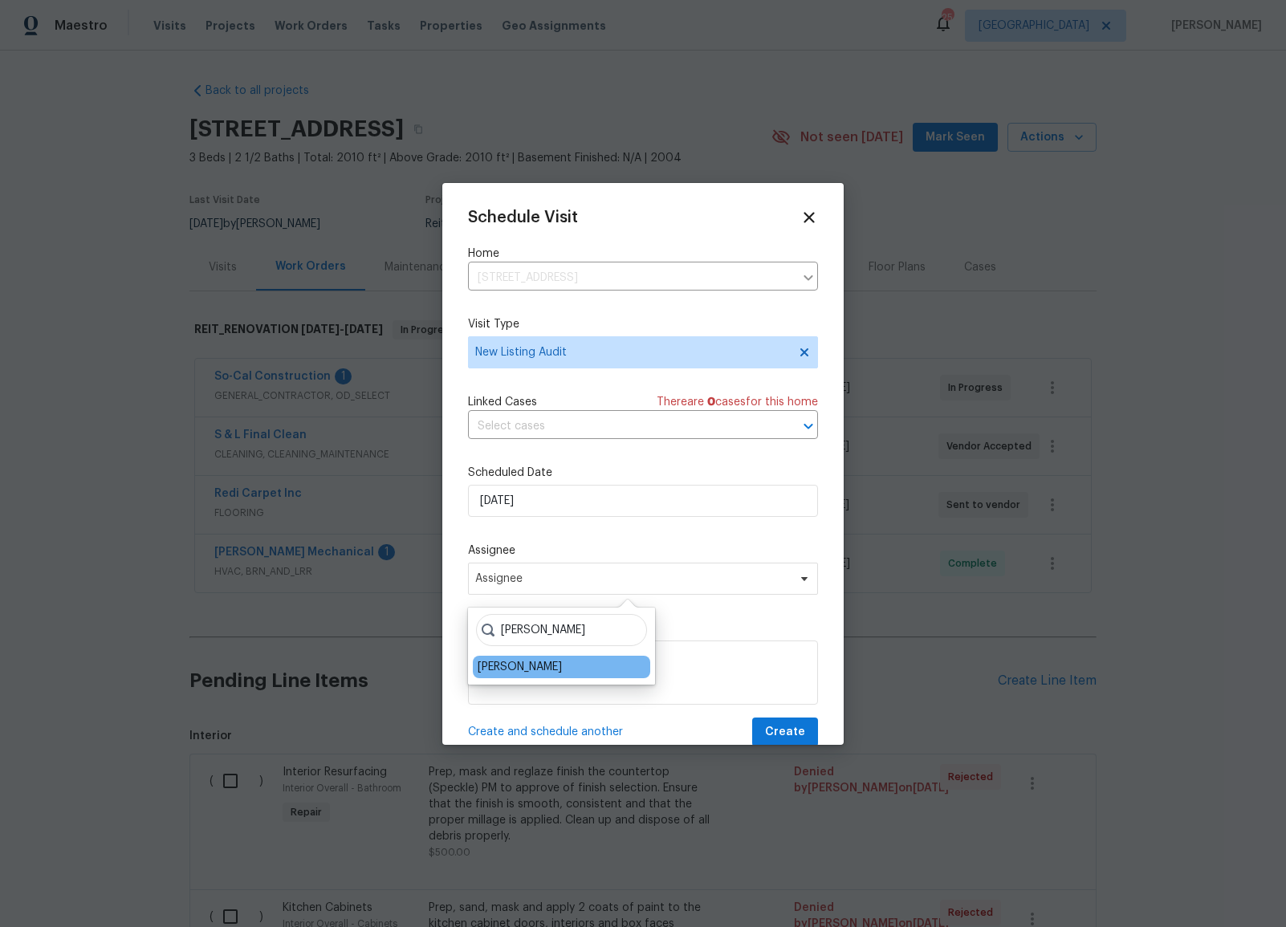
type input "[PERSON_NAME]"
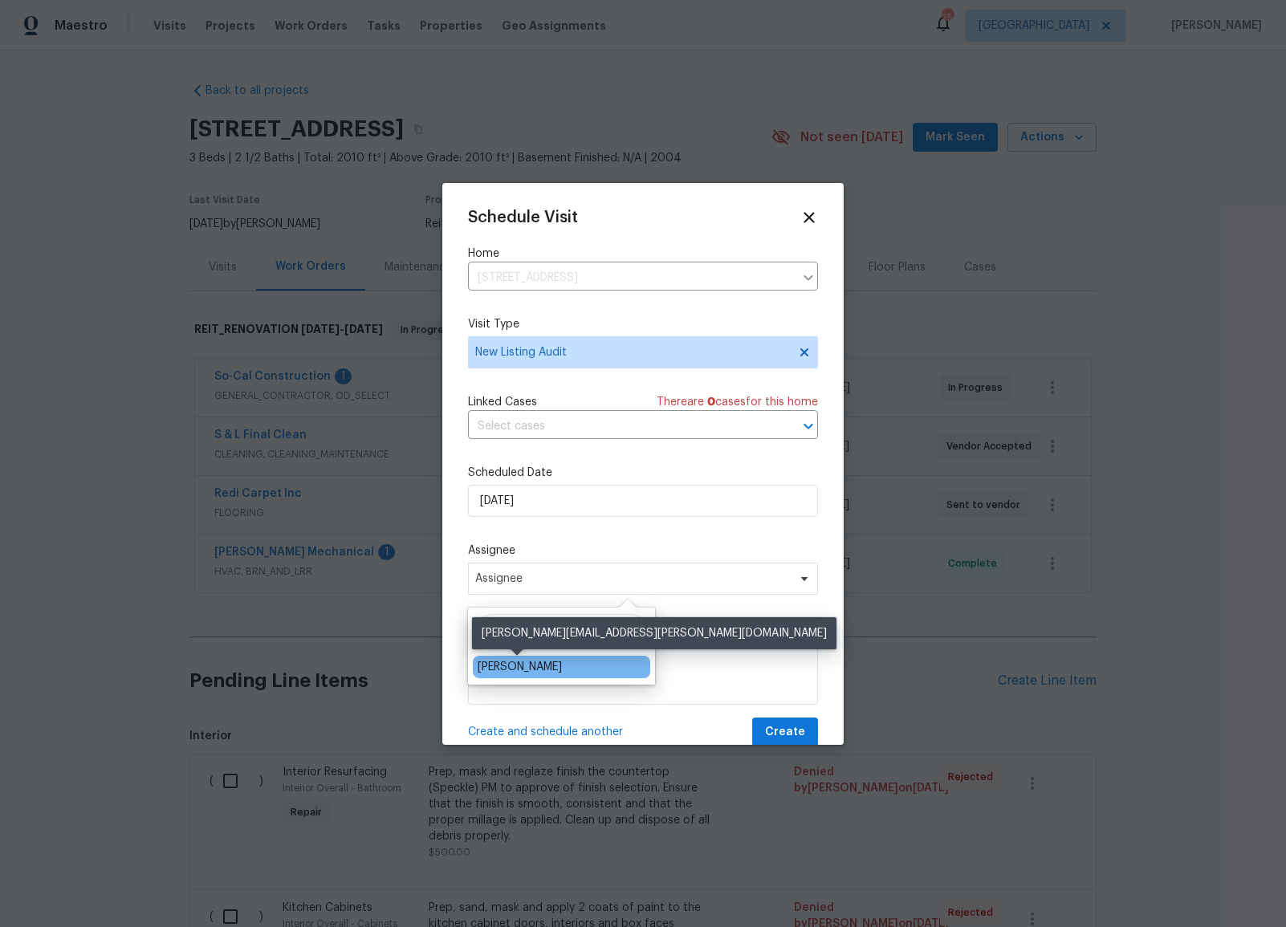
click at [552, 662] on div "[PERSON_NAME]" at bounding box center [520, 667] width 84 height 16
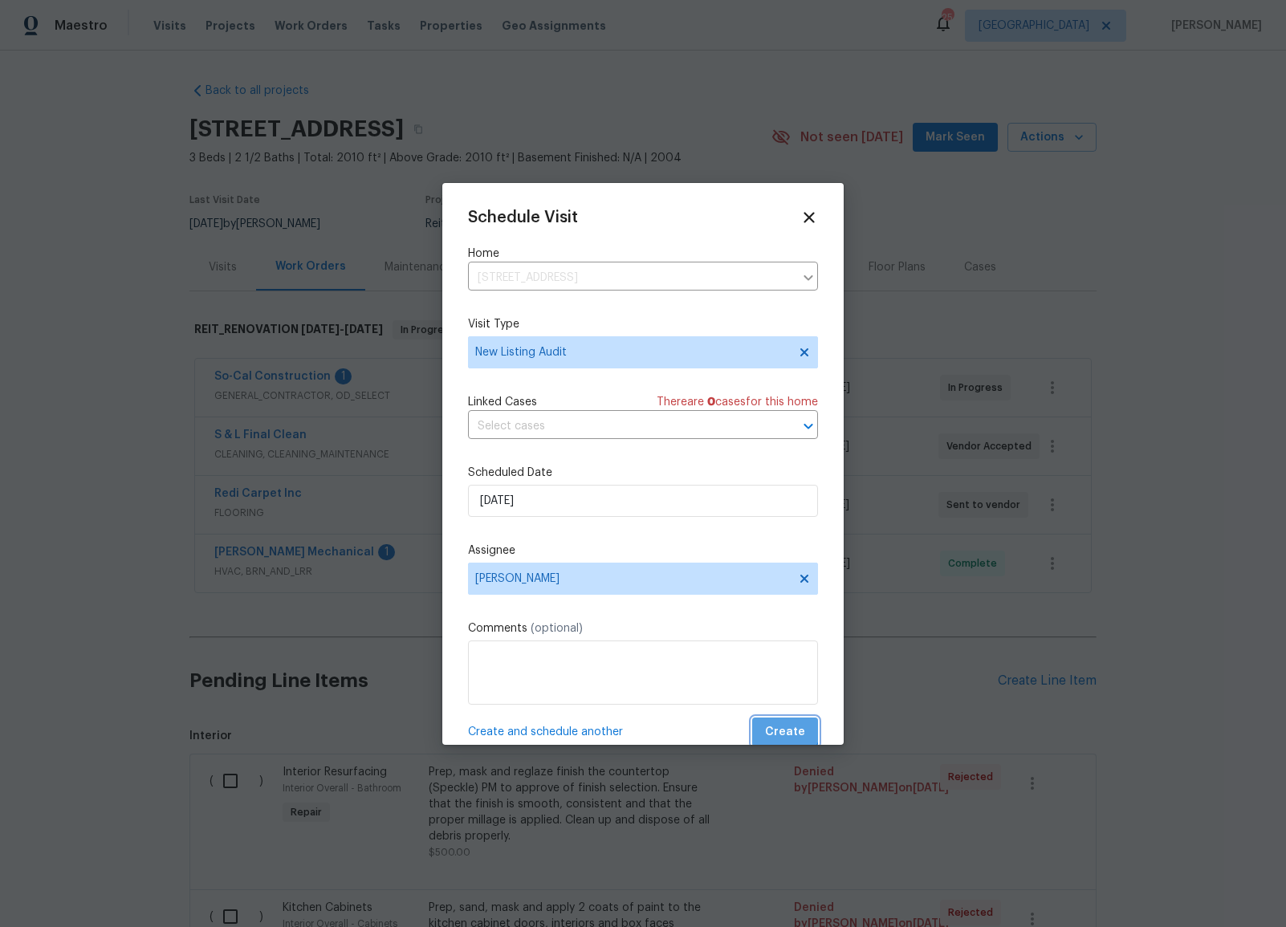
click at [783, 724] on span "Create" at bounding box center [785, 732] width 40 height 20
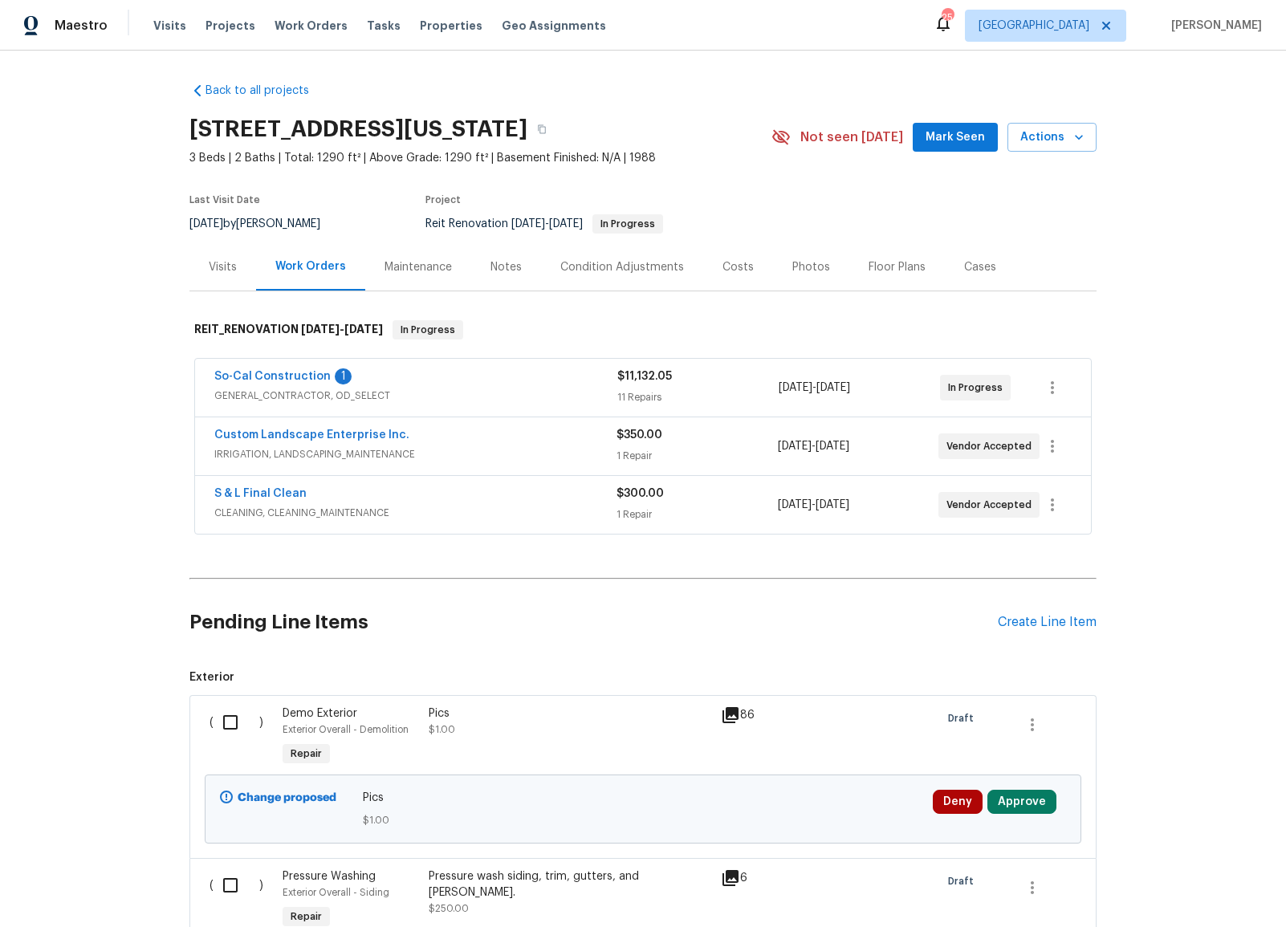
click at [350, 397] on span "GENERAL_CONTRACTOR, OD_SELECT" at bounding box center [415, 396] width 403 height 16
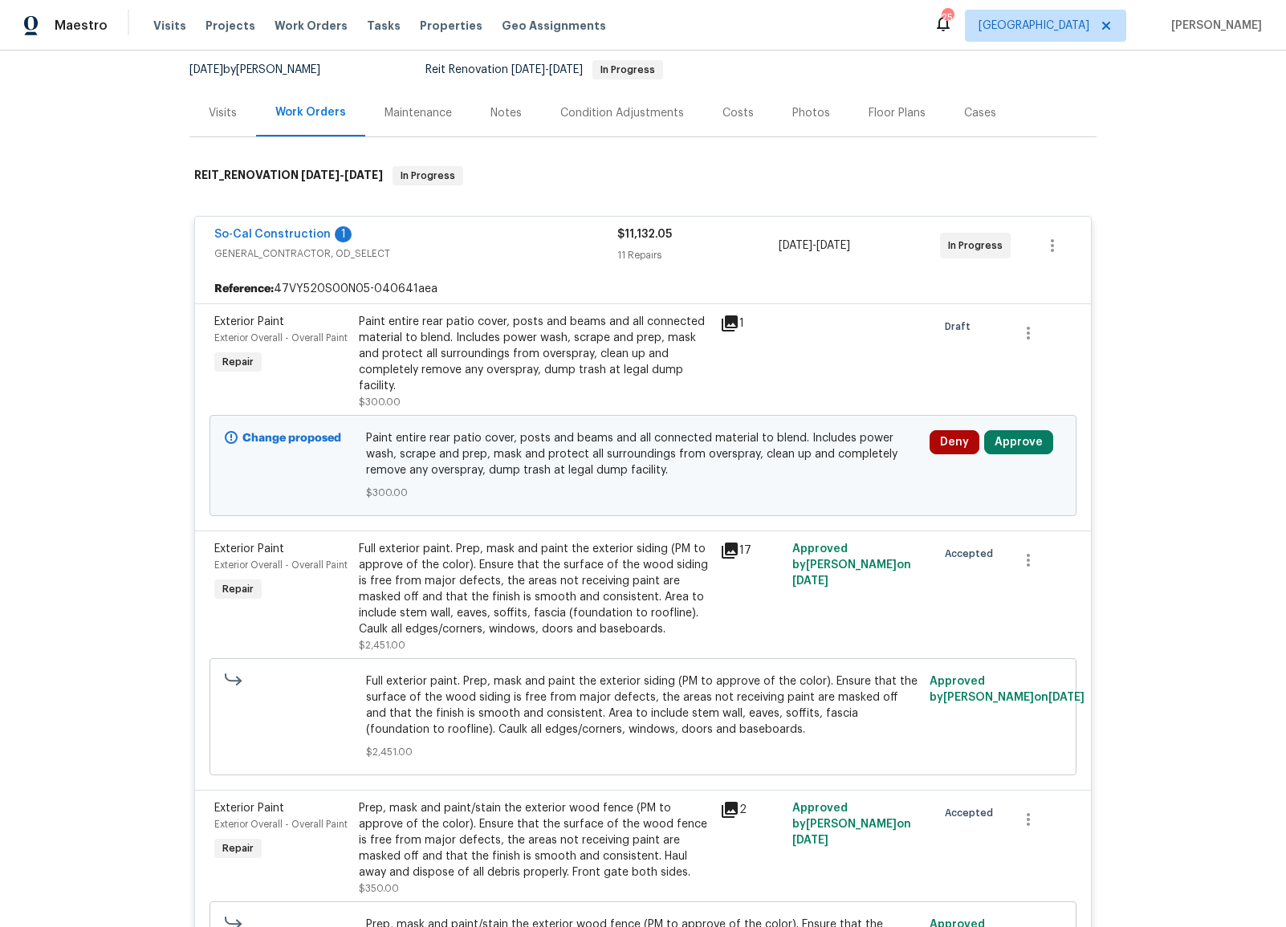
scroll to position [166, 0]
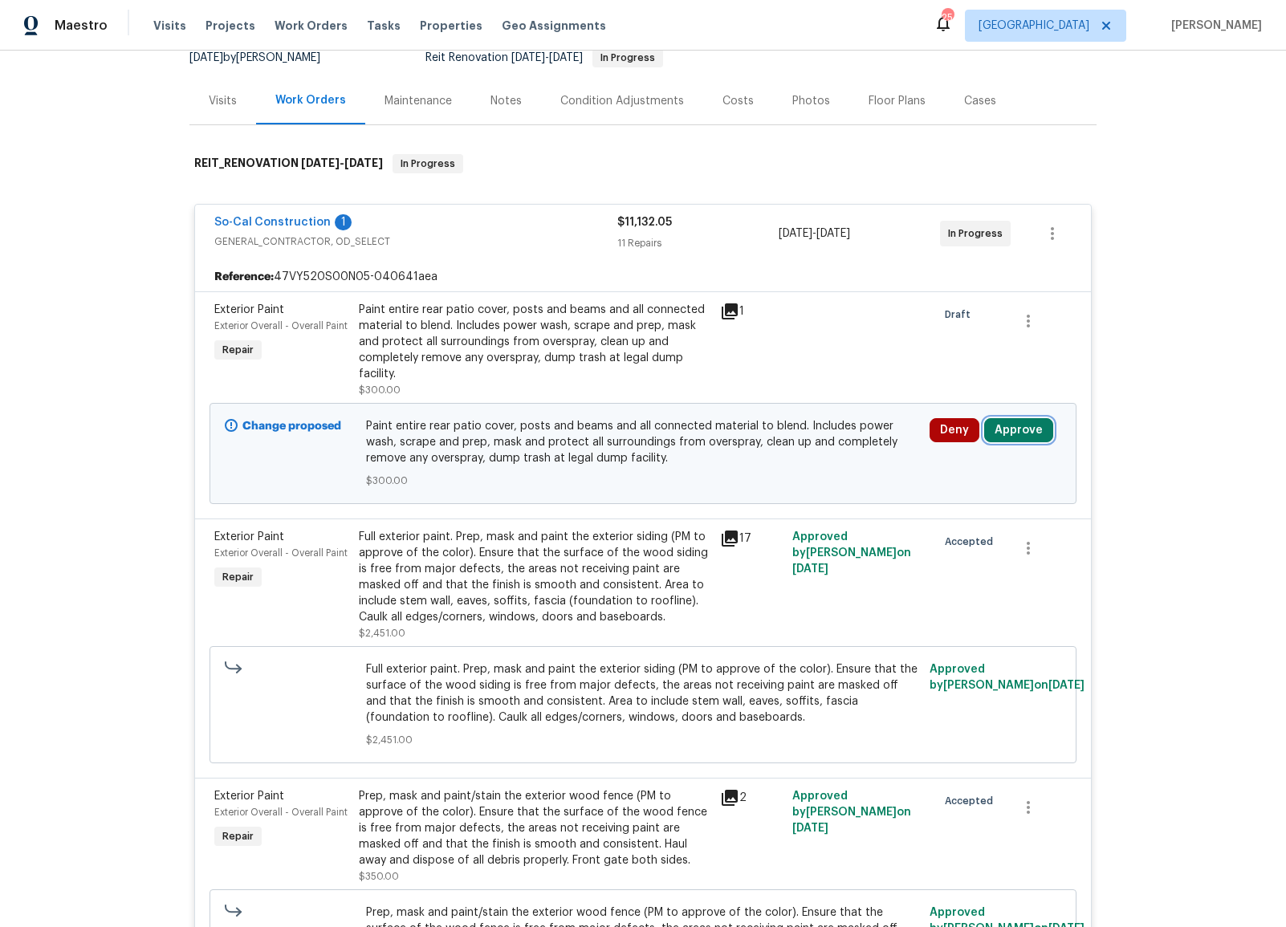
click at [1019, 427] on button "Approve" at bounding box center [1018, 430] width 69 height 24
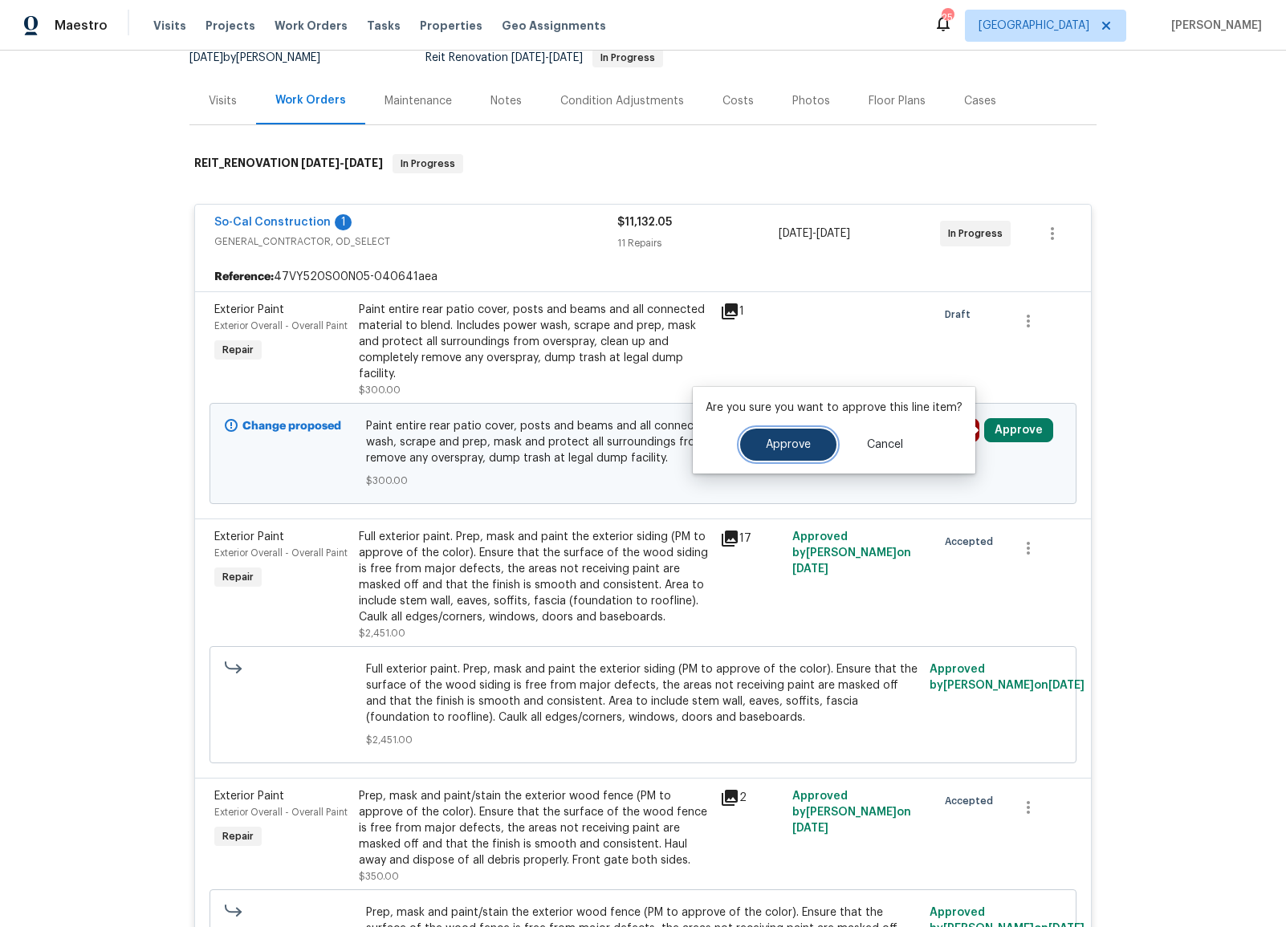
click at [799, 450] on button "Approve" at bounding box center [788, 445] width 96 height 32
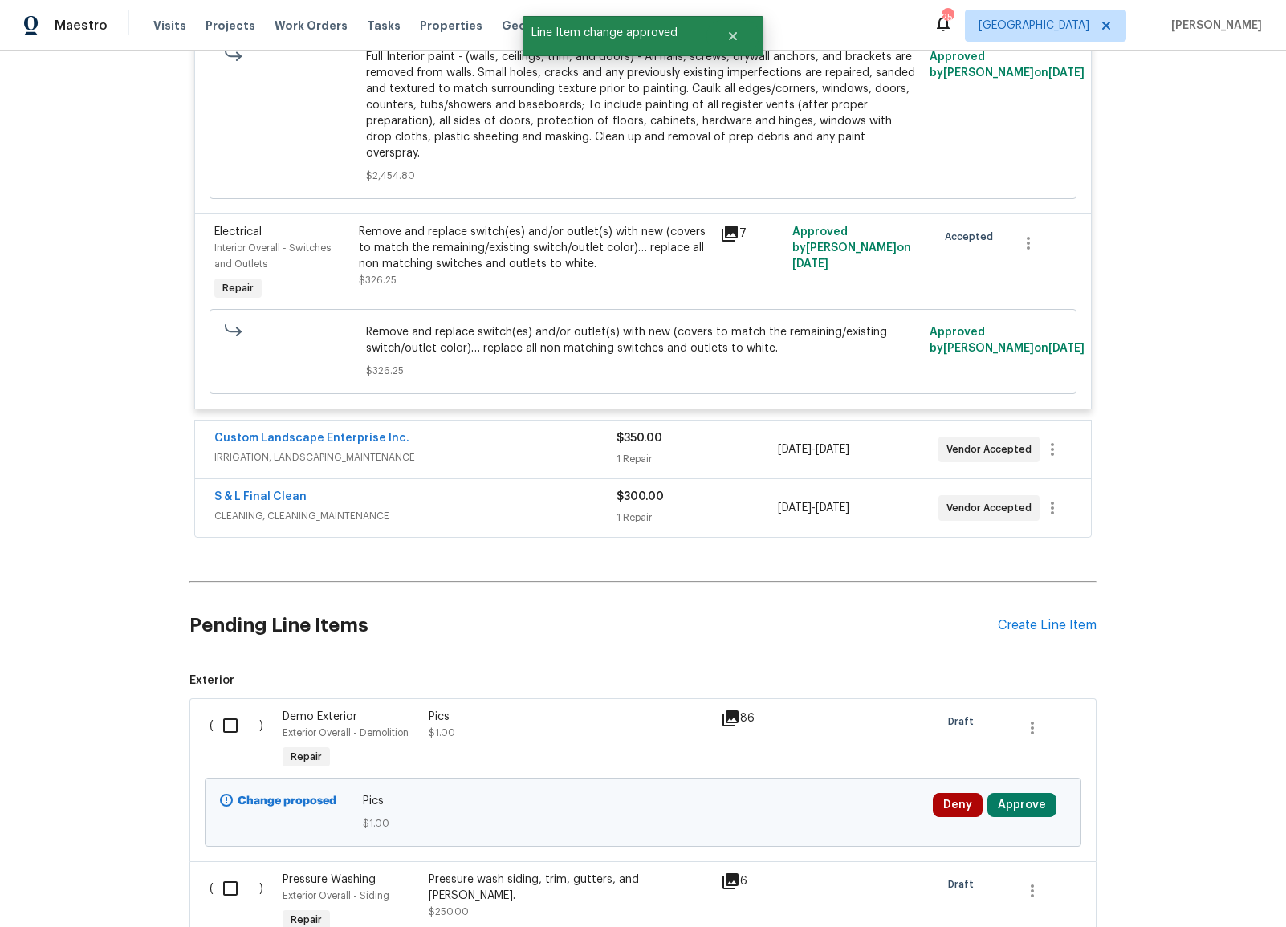
scroll to position [2148, 0]
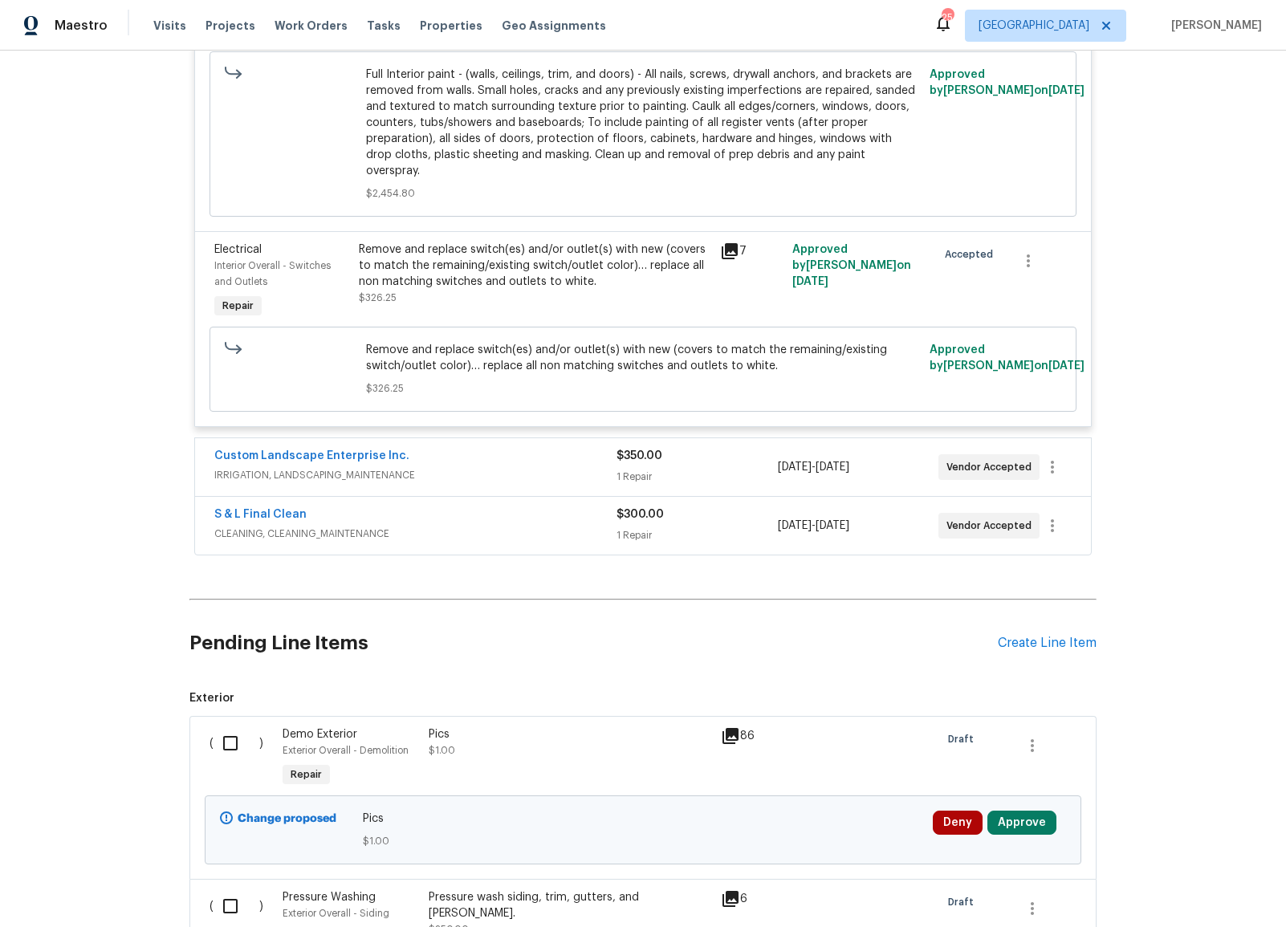
click at [352, 467] on span "IRRIGATION, LANDSCAPING_MAINTENANCE" at bounding box center [415, 475] width 402 height 16
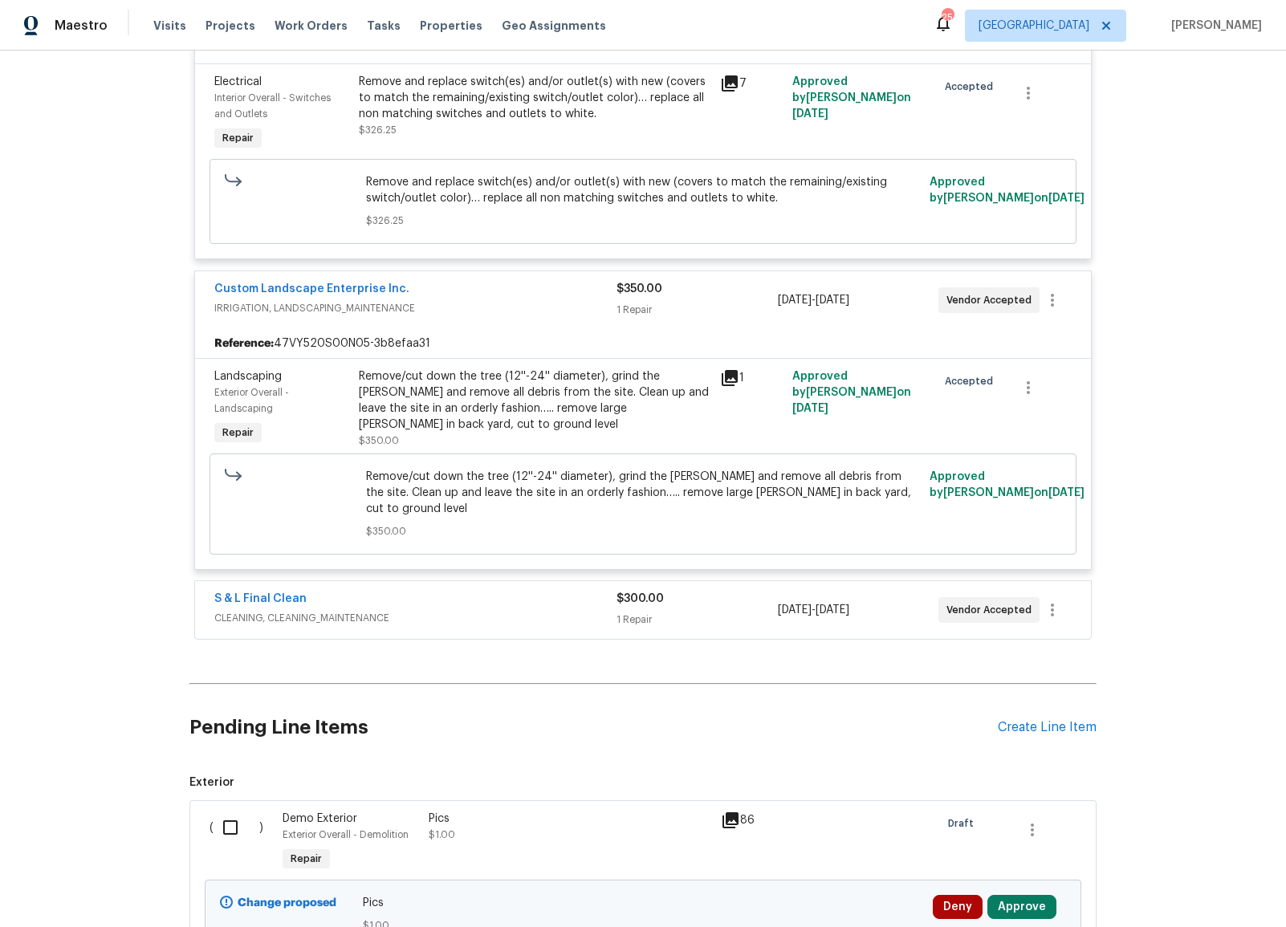
scroll to position [2350, 0]
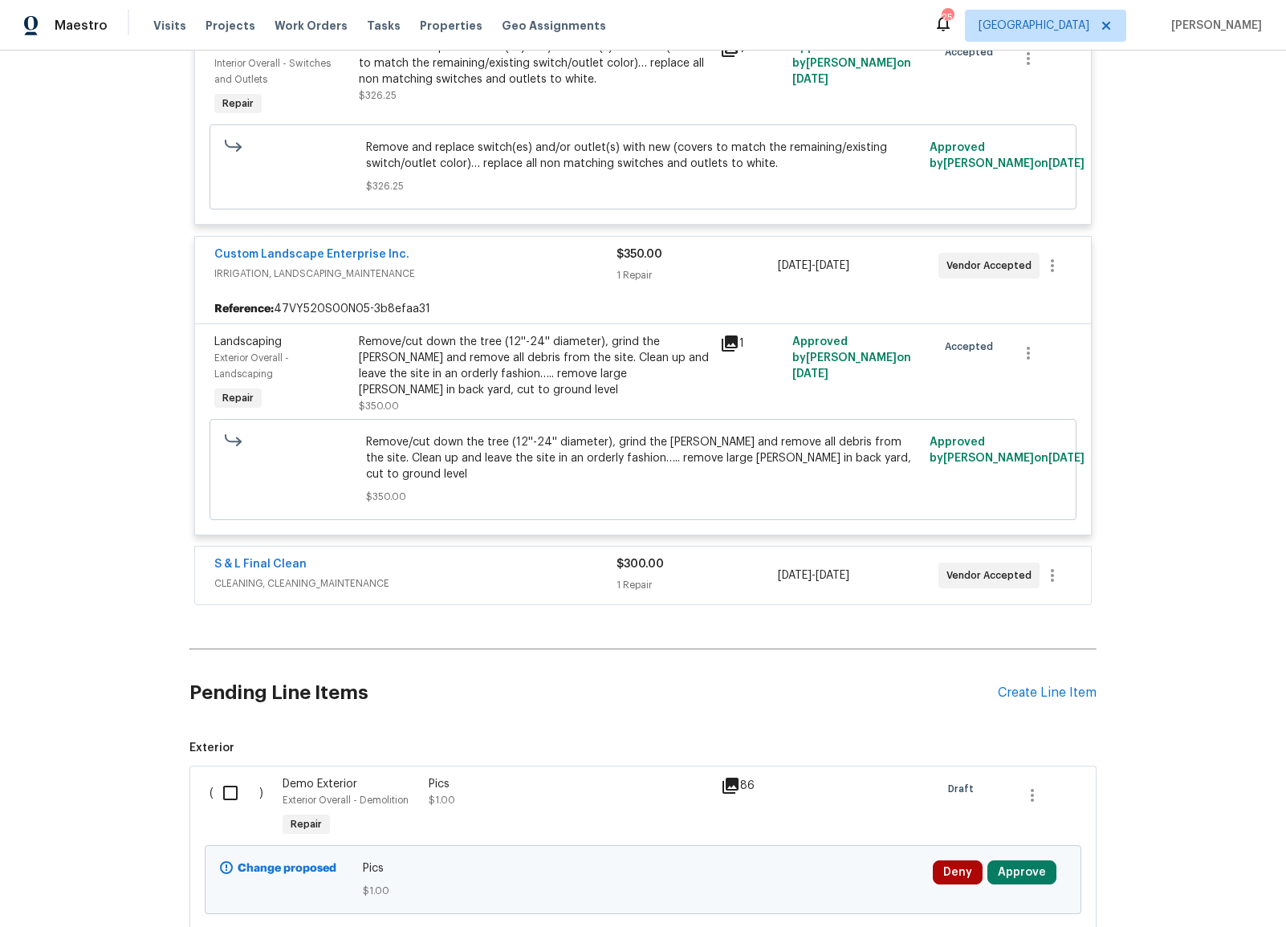
click at [328, 575] on span "CLEANING, CLEANING_MAINTENANCE" at bounding box center [415, 583] width 402 height 16
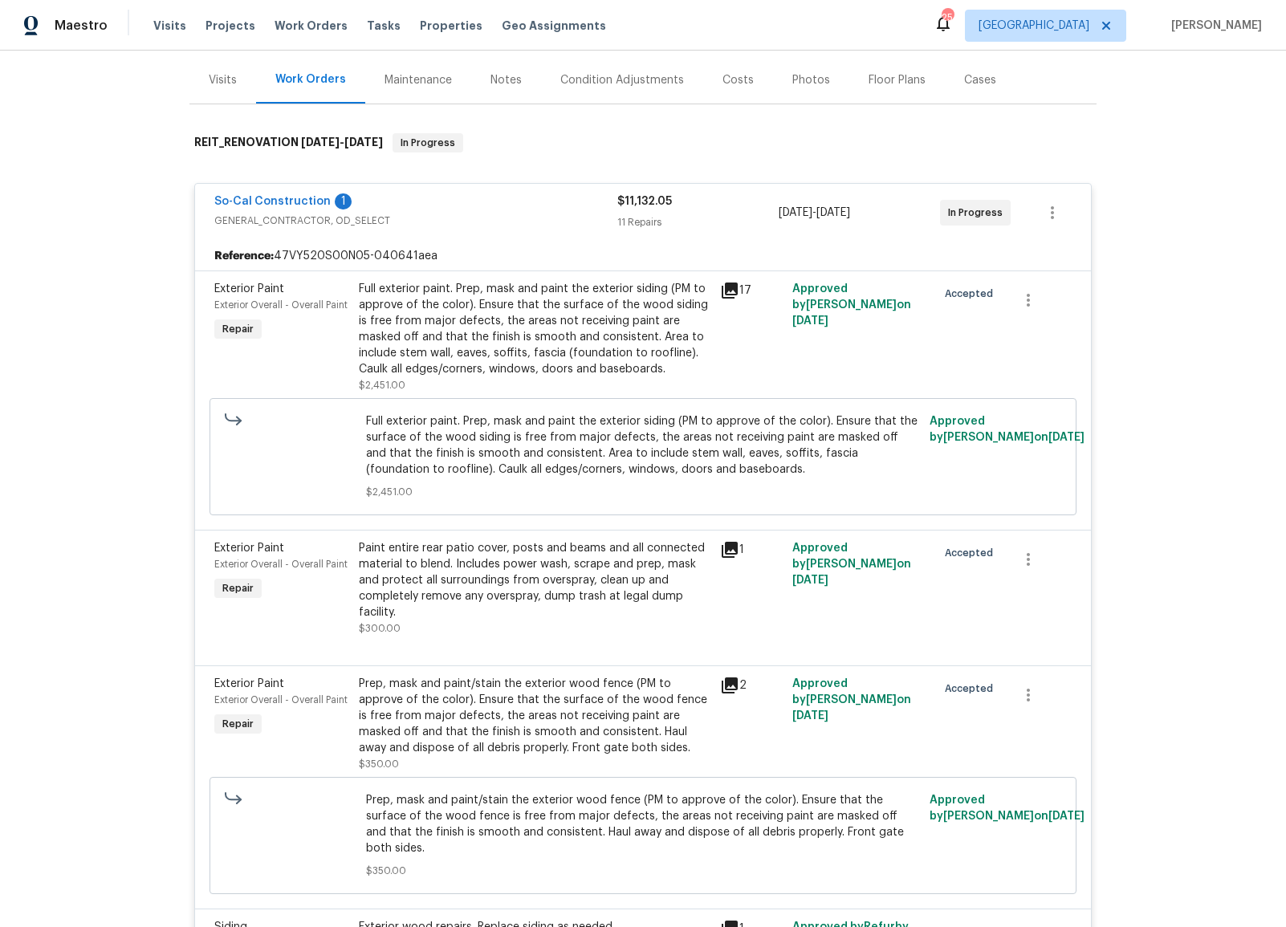
scroll to position [0, 0]
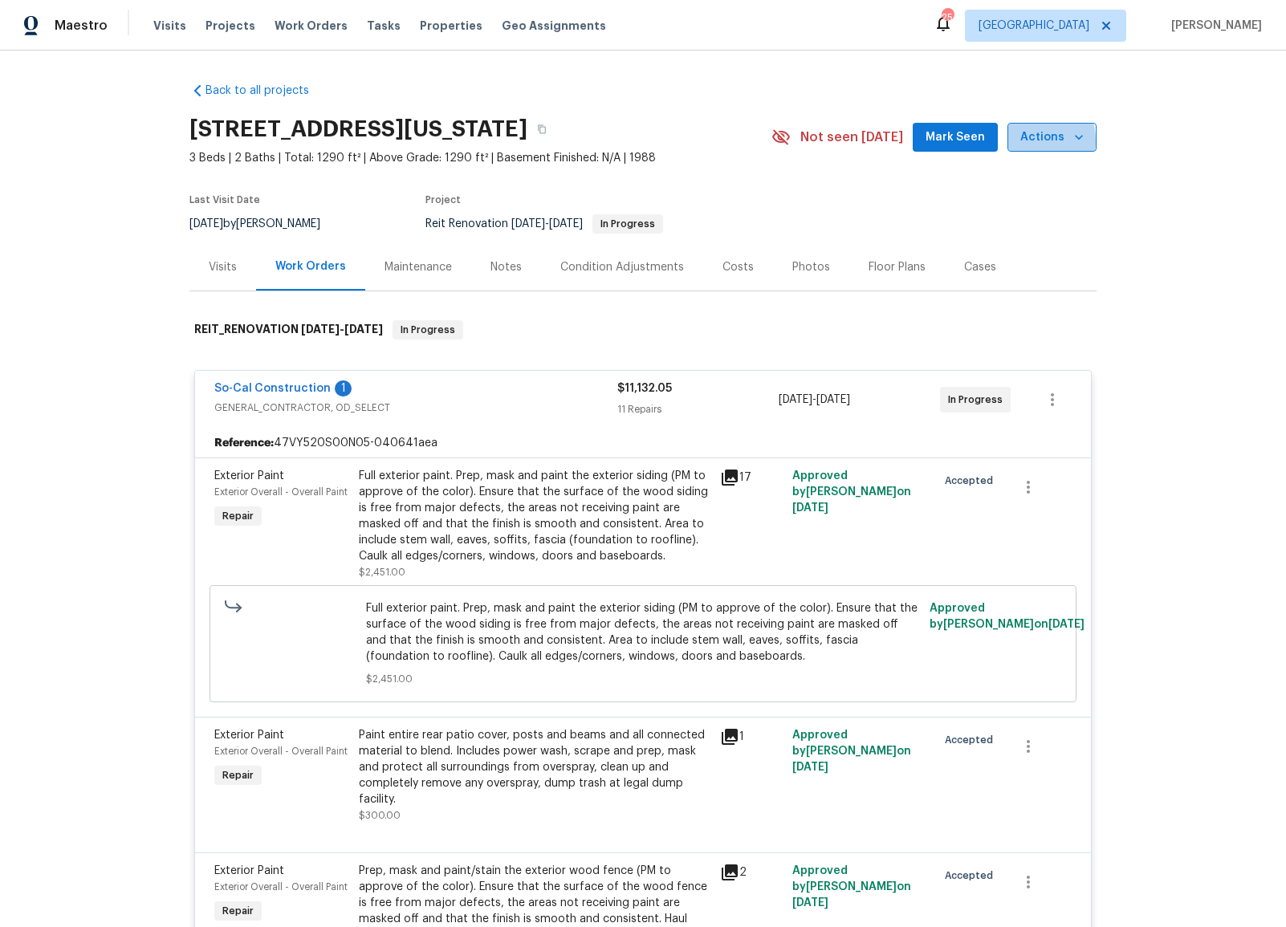
click at [1033, 141] on span "Actions" at bounding box center [1051, 138] width 63 height 20
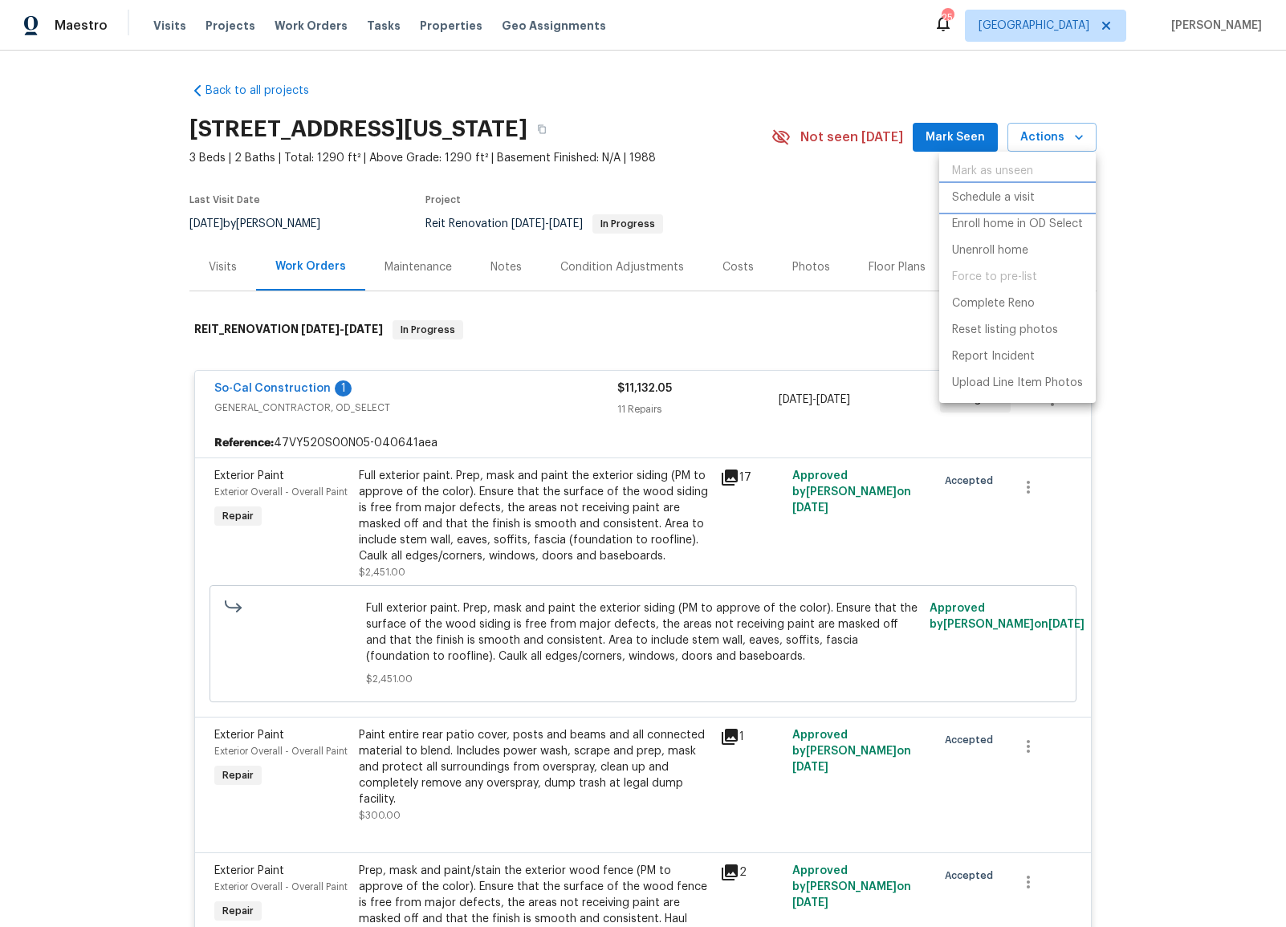
click at [1007, 200] on p "Schedule a visit" at bounding box center [993, 197] width 83 height 17
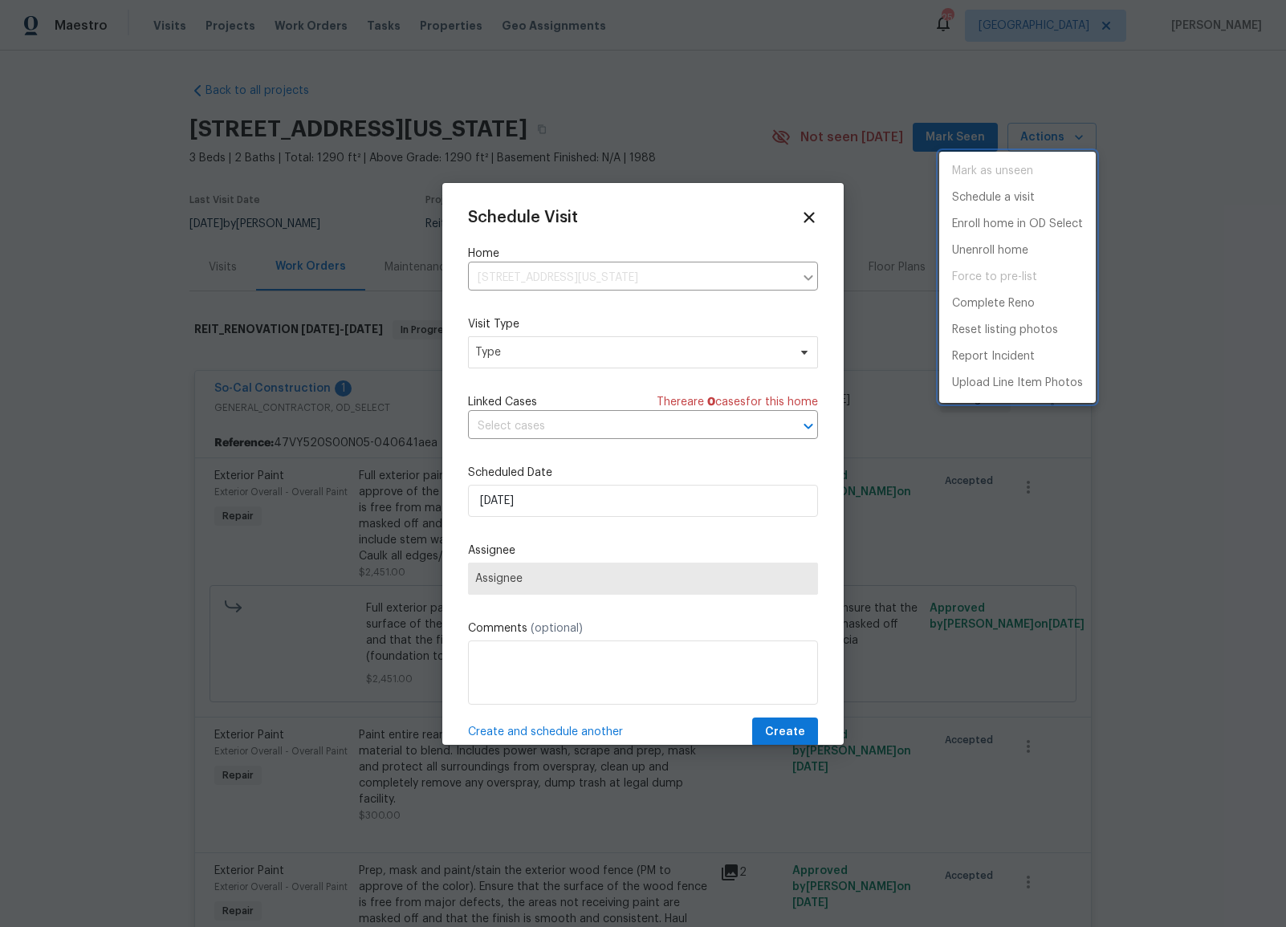
click at [619, 346] on div at bounding box center [643, 463] width 1286 height 927
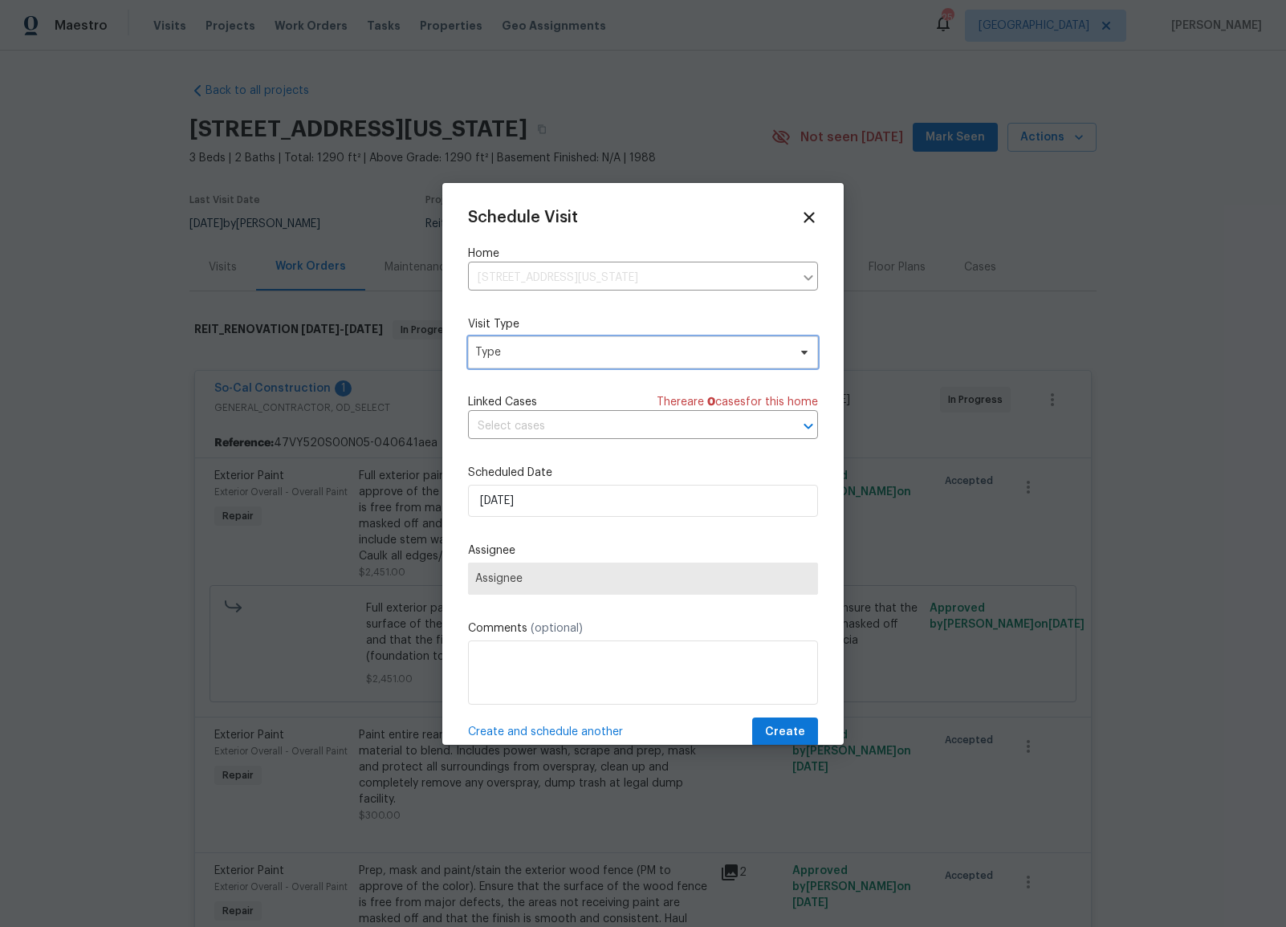
click at [575, 353] on span "Type" at bounding box center [631, 352] width 312 height 16
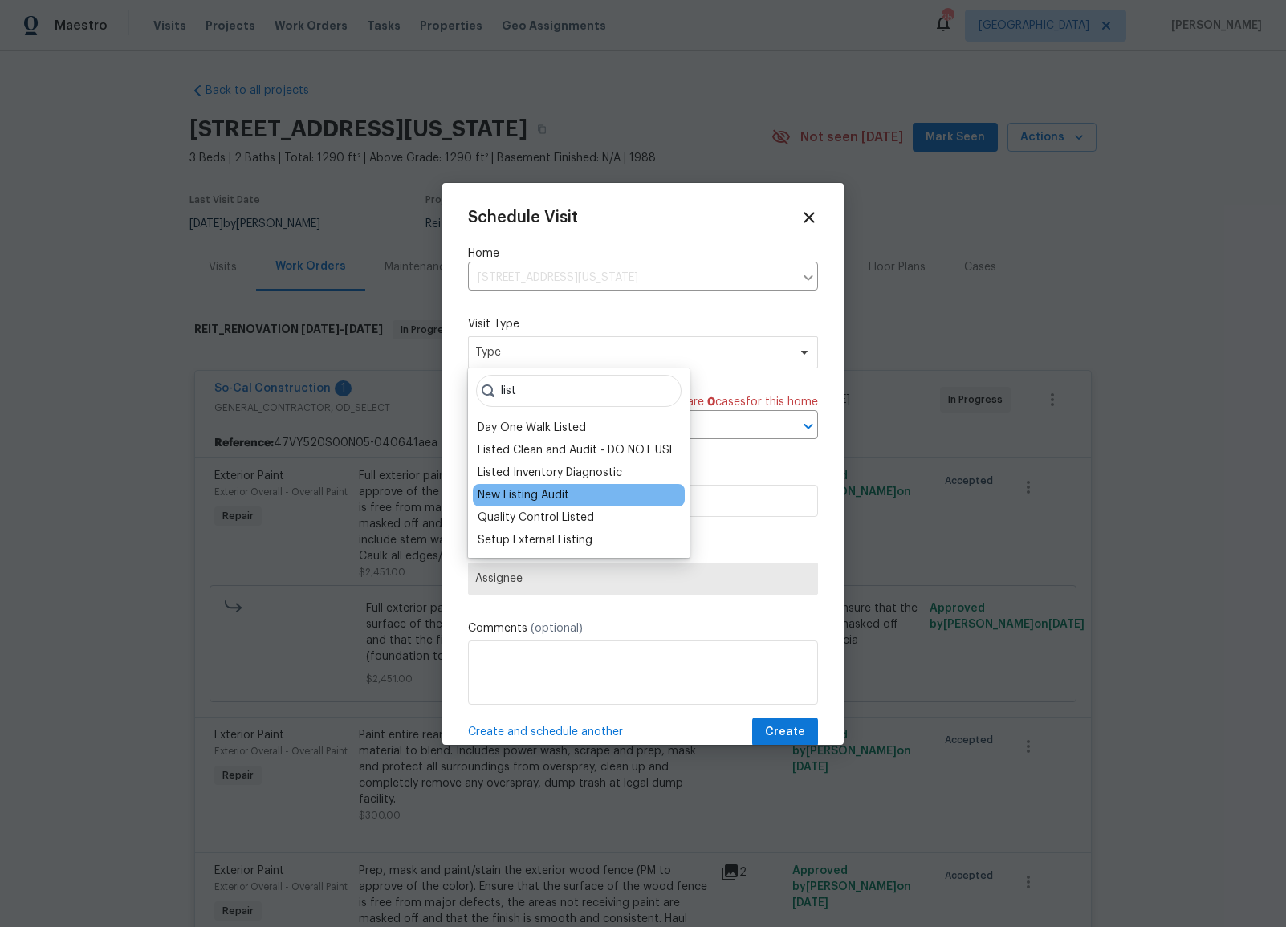
type input "list"
click at [519, 494] on div "New Listing Audit" at bounding box center [524, 495] width 92 height 16
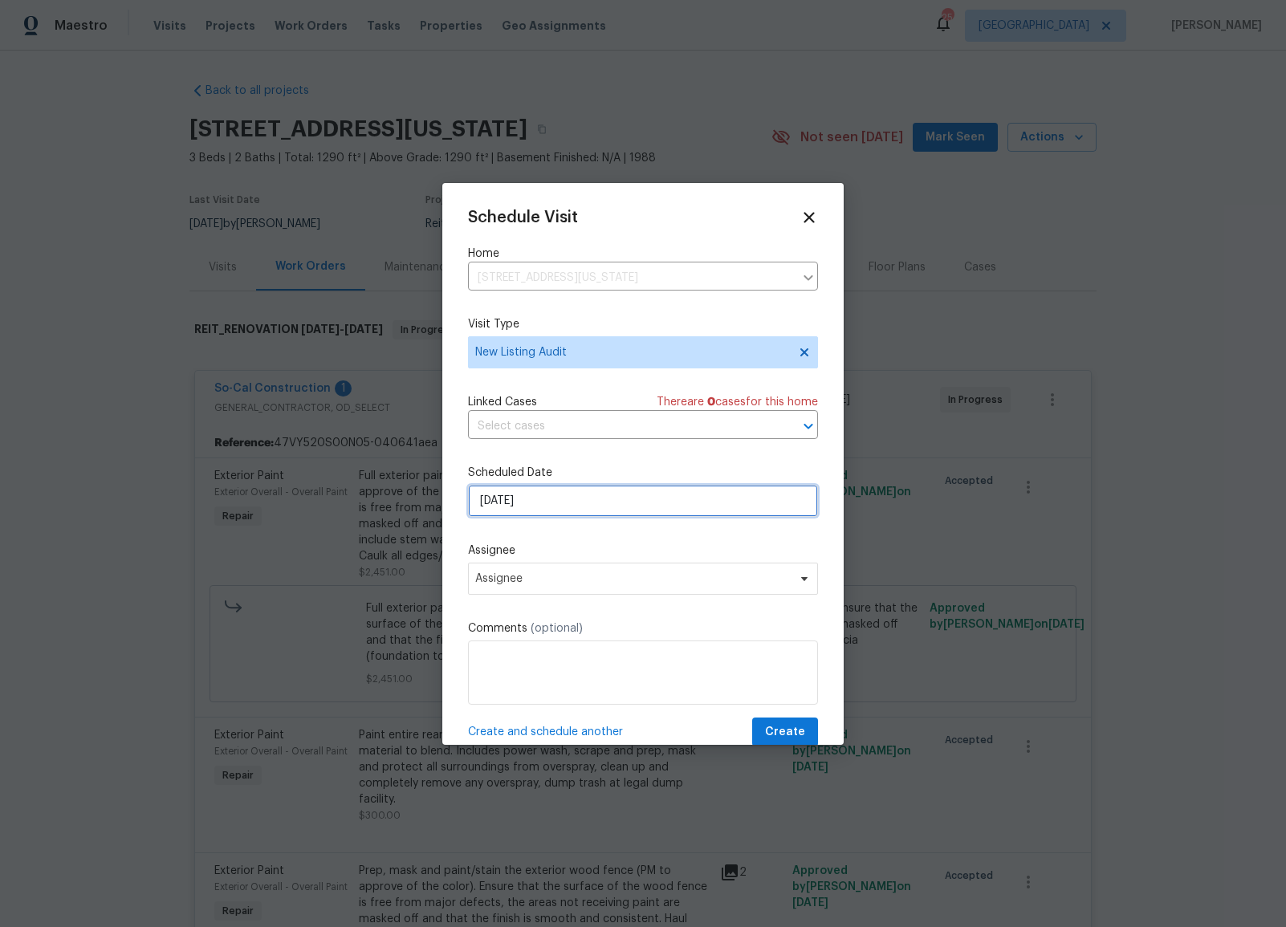
click at [519, 498] on input "[DATE]" at bounding box center [643, 501] width 350 height 32
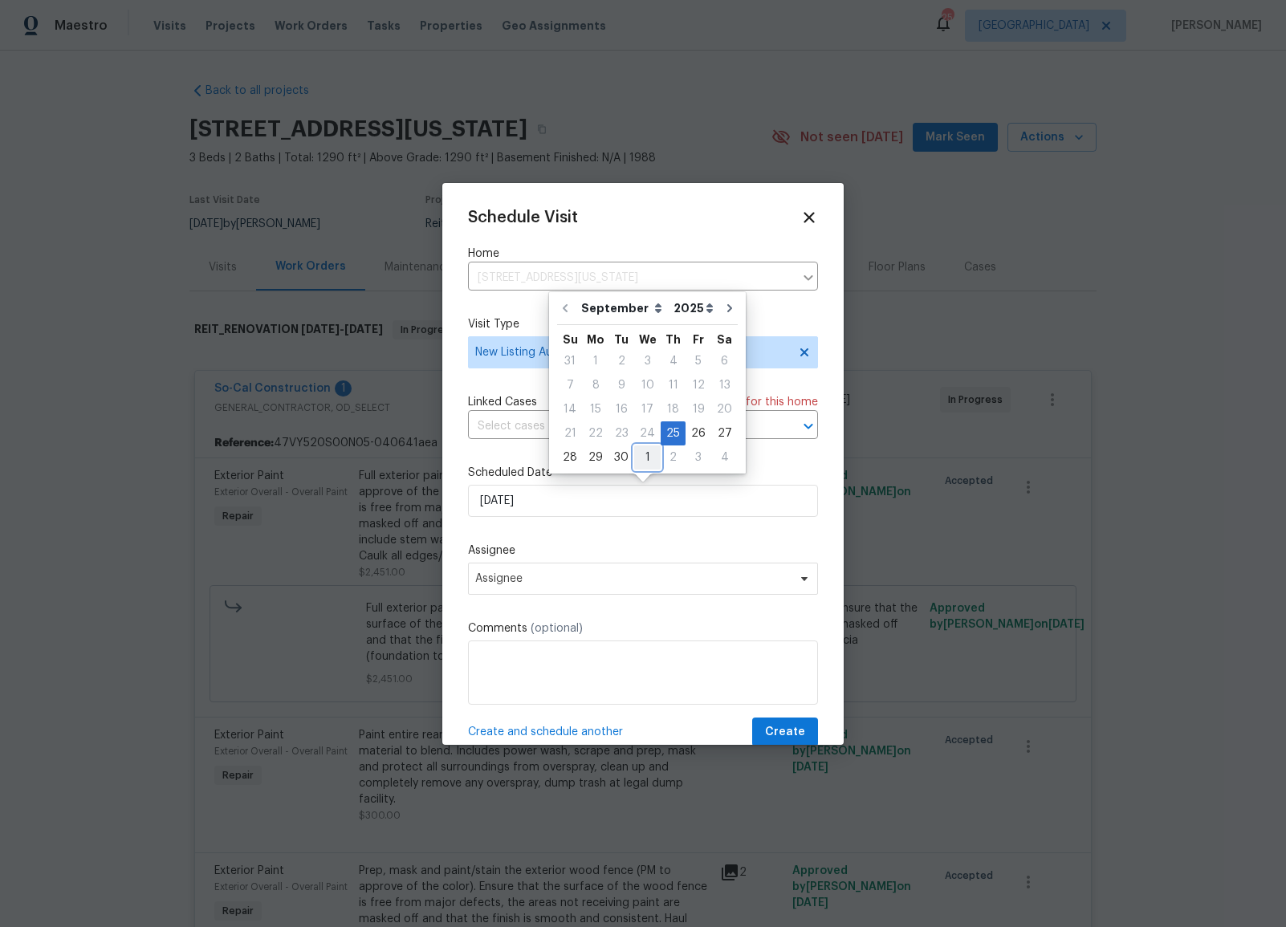
click at [645, 463] on div "1" at bounding box center [647, 457] width 26 height 22
type input "10/1/2025"
select select "9"
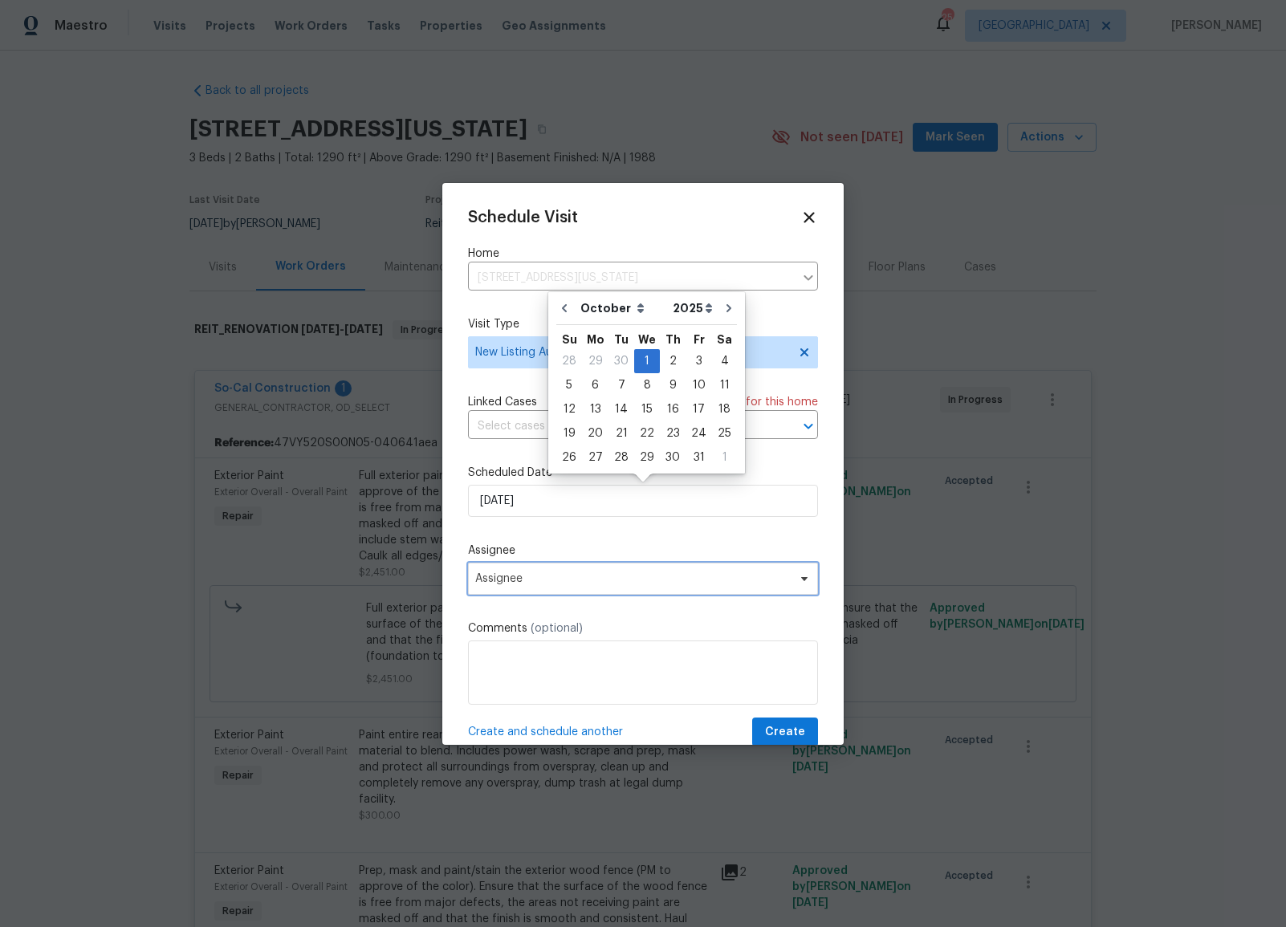
click at [568, 575] on span "Assignee" at bounding box center [632, 578] width 315 height 13
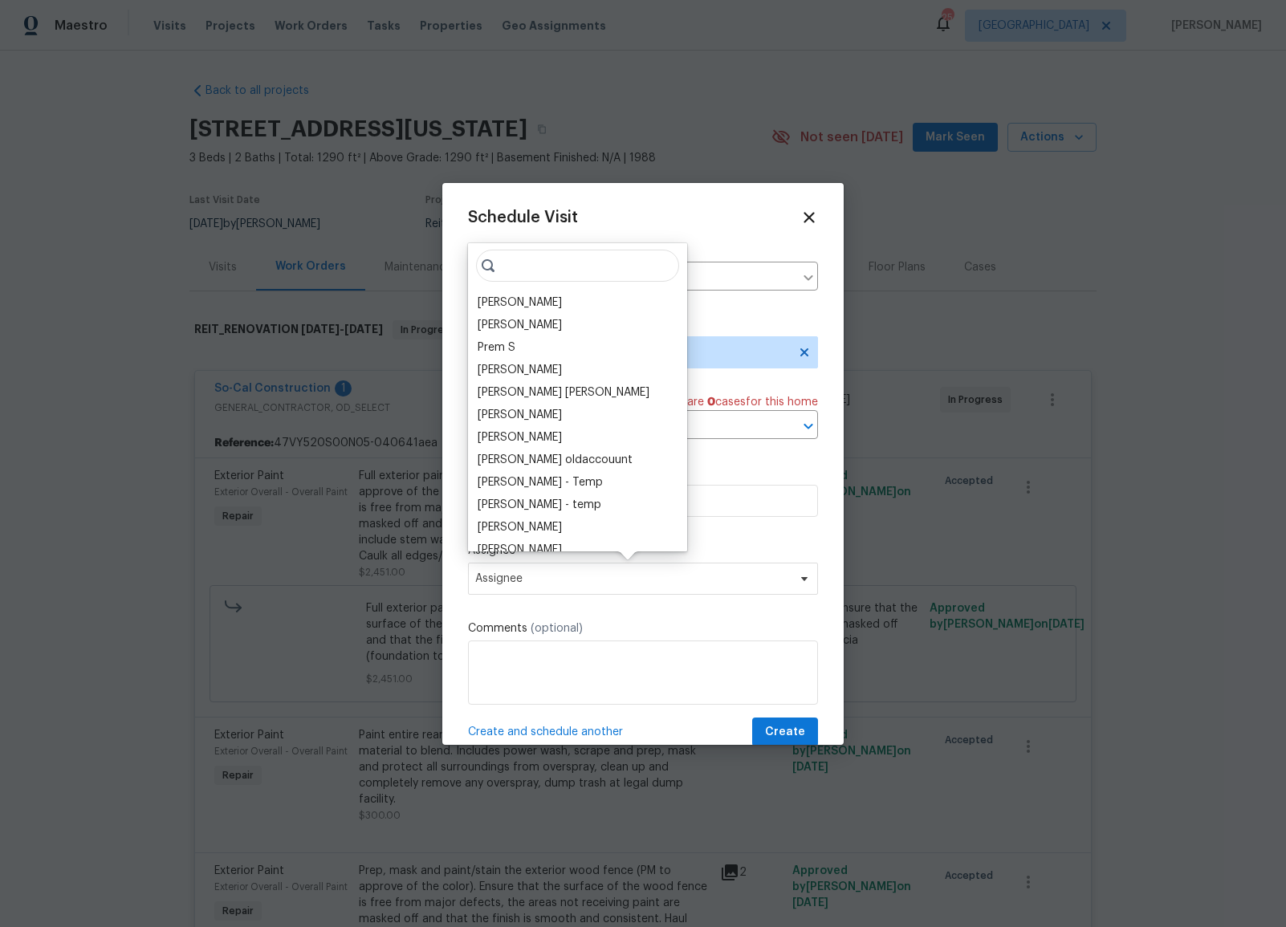
type input "o"
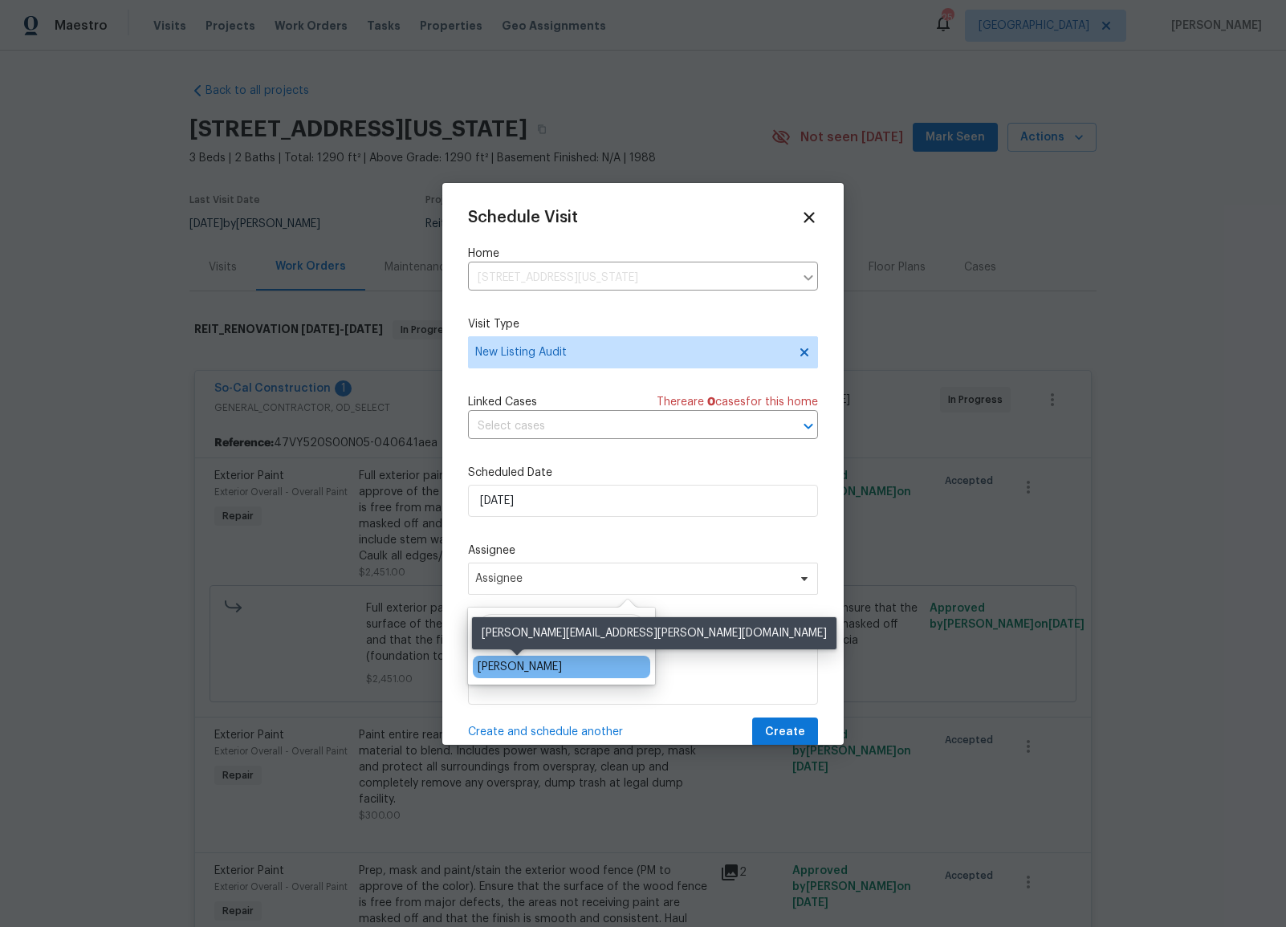
type input "[PERSON_NAME]"
click at [548, 664] on div "[PERSON_NAME]" at bounding box center [520, 667] width 84 height 16
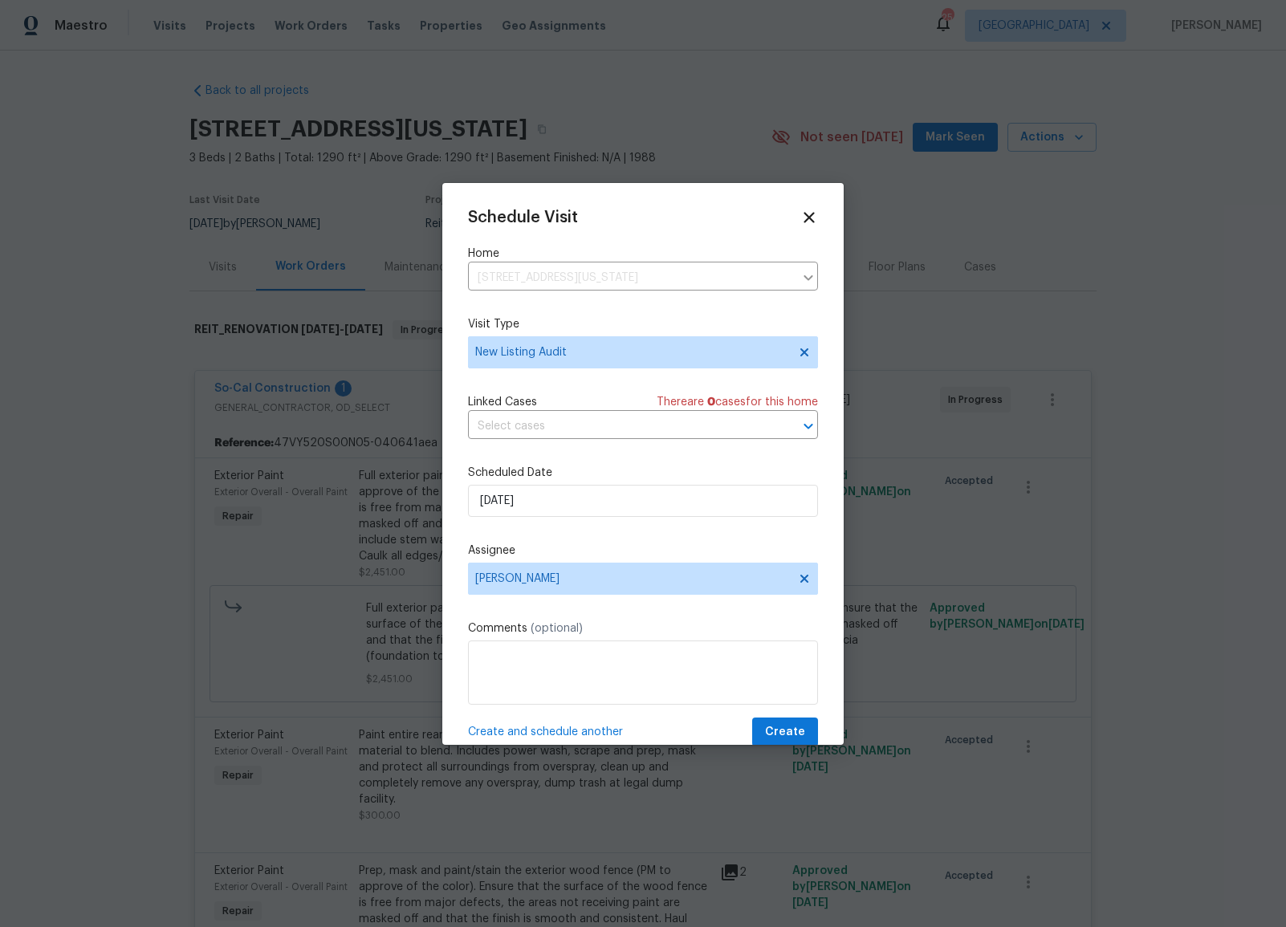
click at [729, 218] on div "Schedule Visit" at bounding box center [643, 218] width 350 height 18
click at [787, 728] on span "Create" at bounding box center [785, 732] width 40 height 20
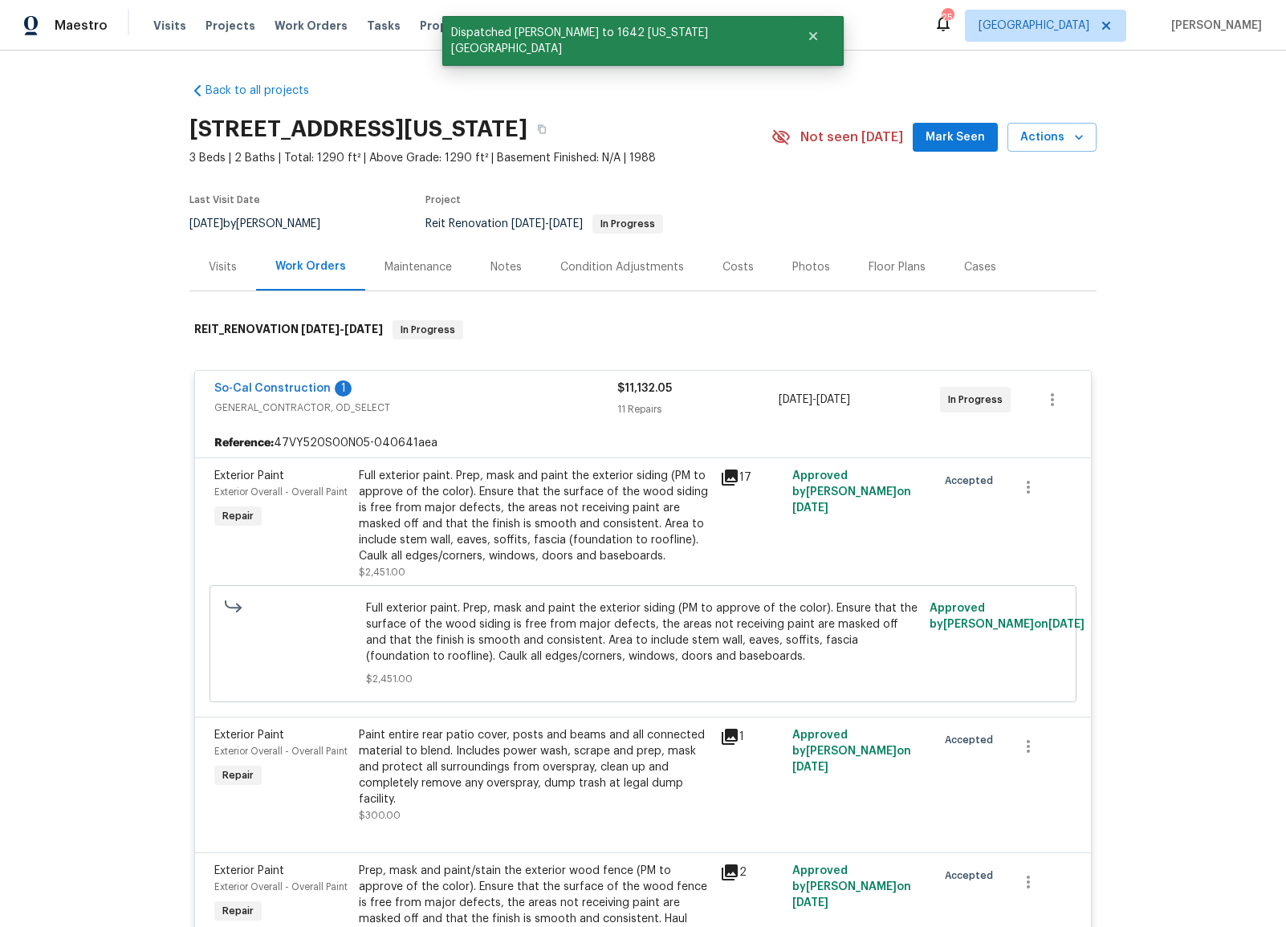
click at [1206, 116] on div "Back to all projects 1642 Washington Ave, San Jacinto, CA 92583 3 Beds | 2 Bath…" at bounding box center [643, 489] width 1286 height 876
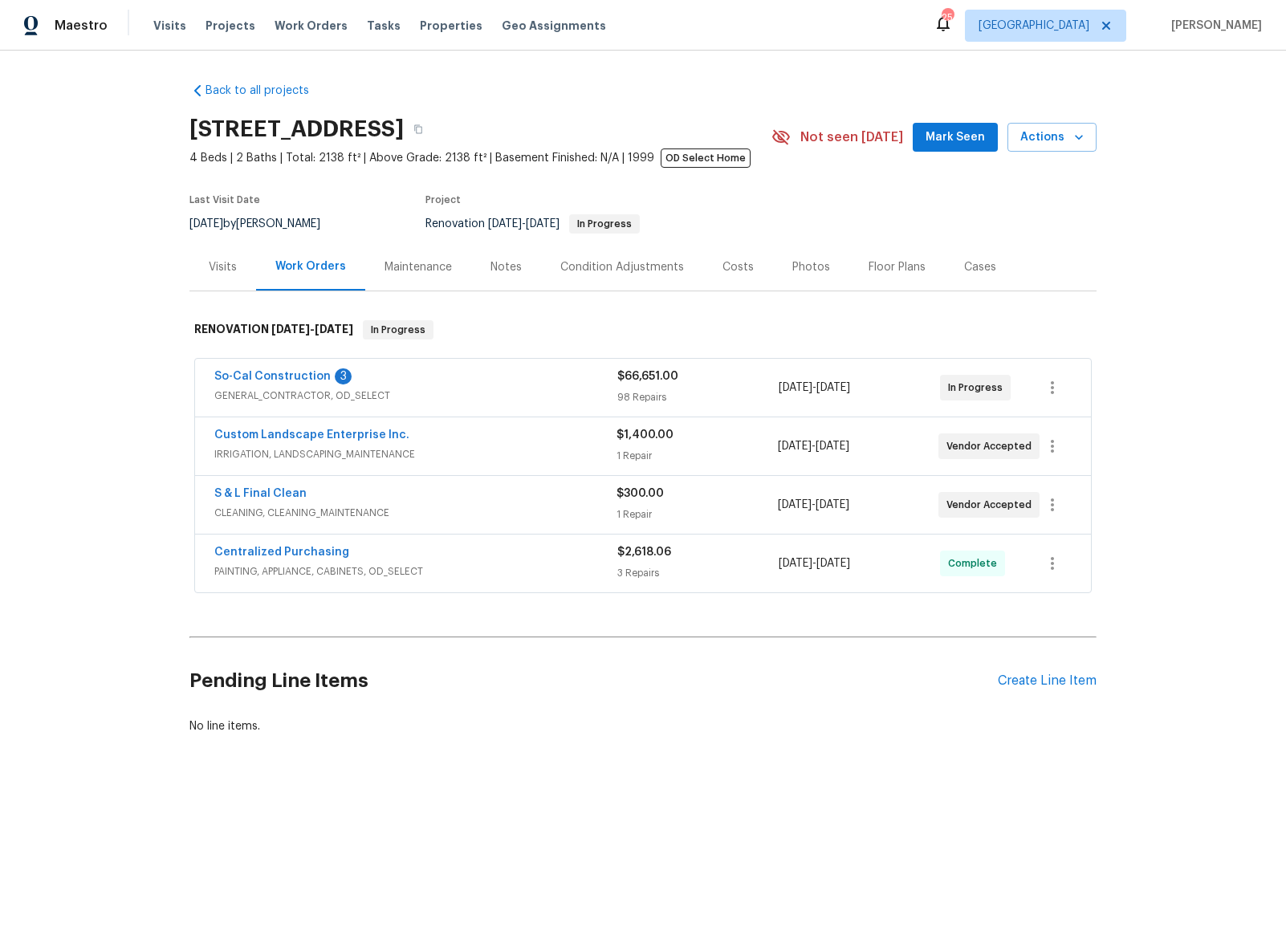
click at [1147, 241] on div "Back to all projects [STREET_ADDRESS] 4 Beds | 2 Baths | Total: 2138 ft² | Abov…" at bounding box center [643, 447] width 1286 height 793
click at [332, 402] on span "GENERAL_CONTRACTOR, OD_SELECT" at bounding box center [415, 396] width 403 height 16
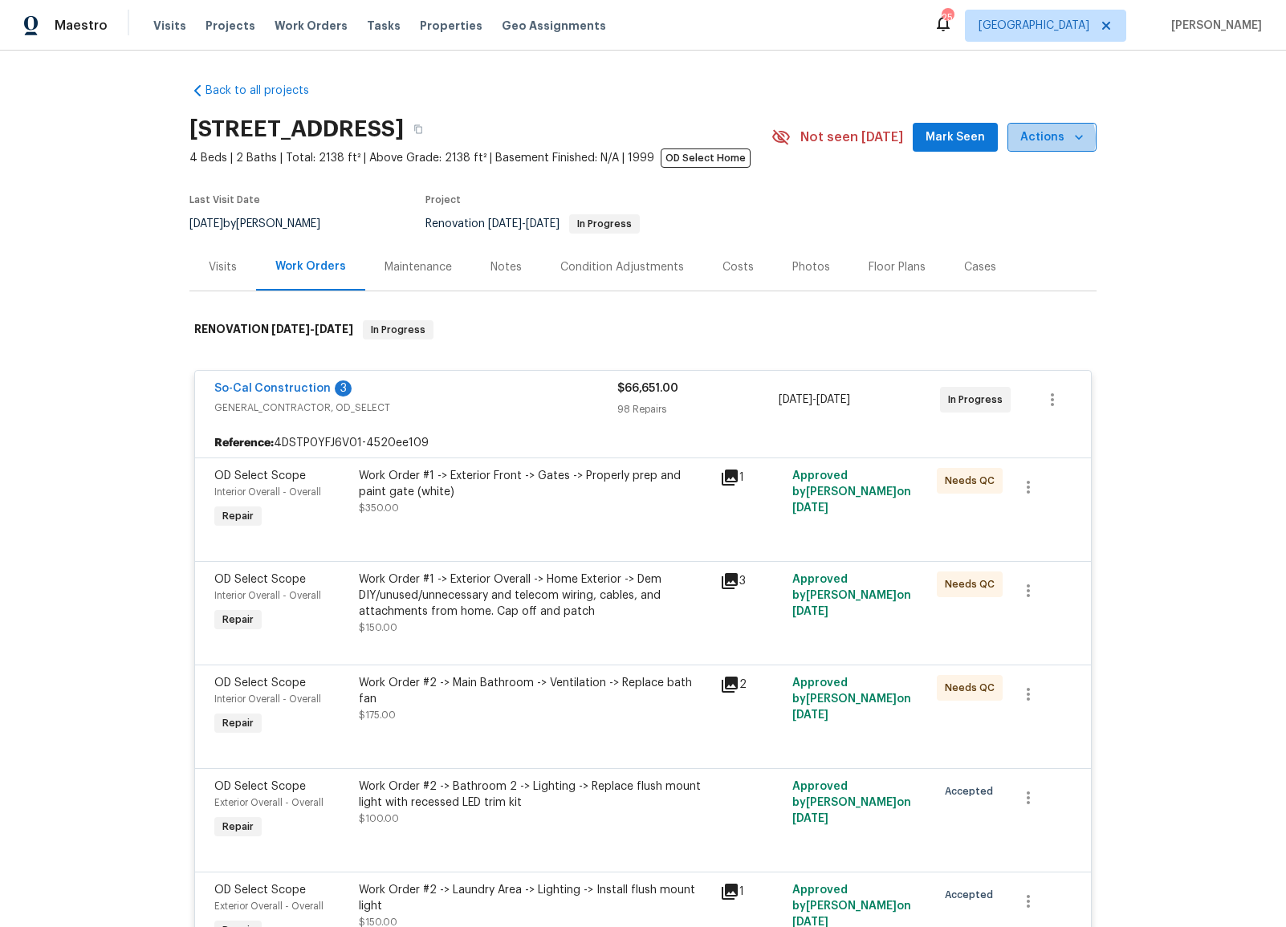
click at [1045, 139] on span "Actions" at bounding box center [1051, 138] width 63 height 20
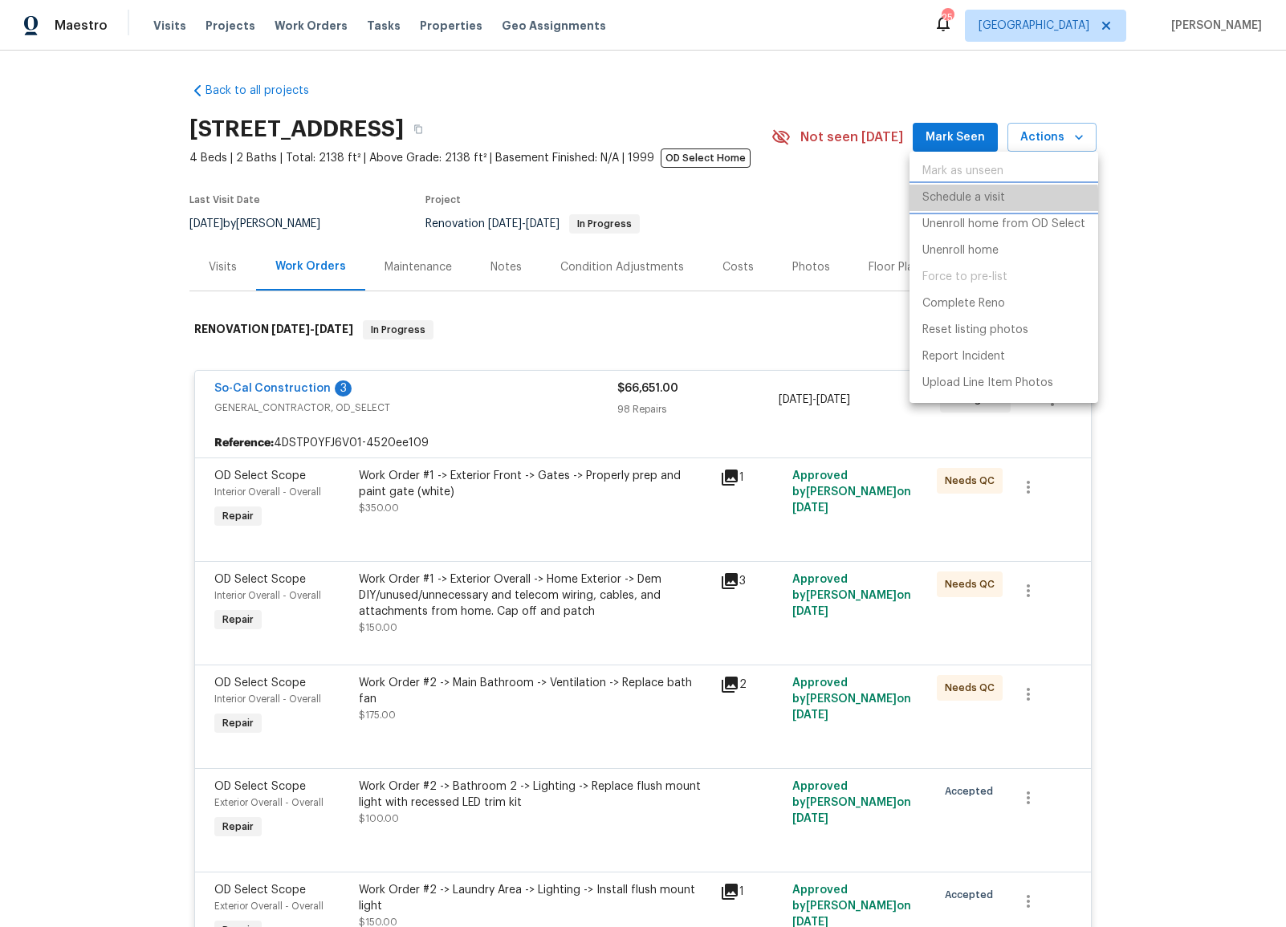
click at [991, 201] on p "Schedule a visit" at bounding box center [963, 197] width 83 height 17
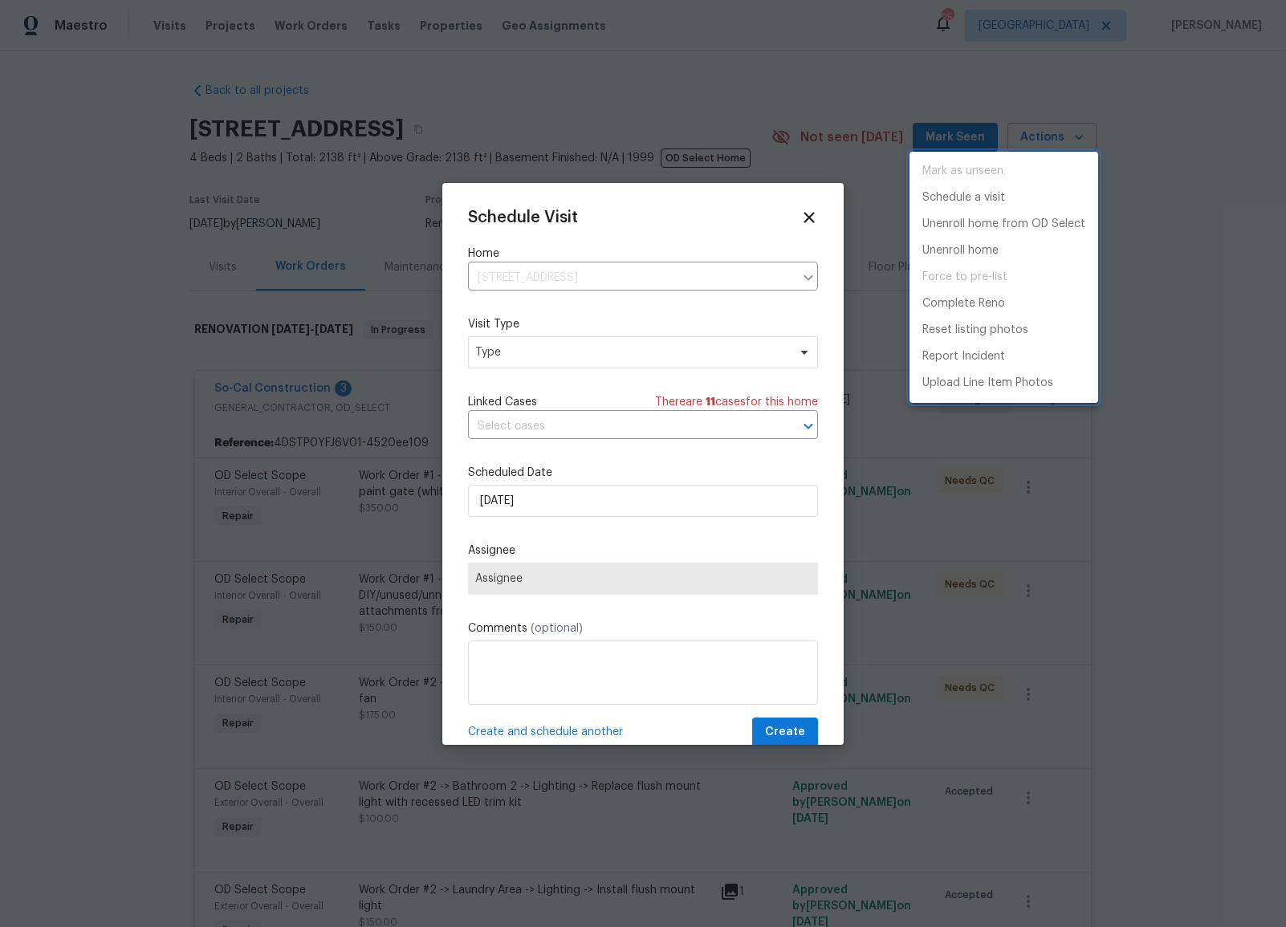
click at [676, 351] on div at bounding box center [643, 463] width 1286 height 927
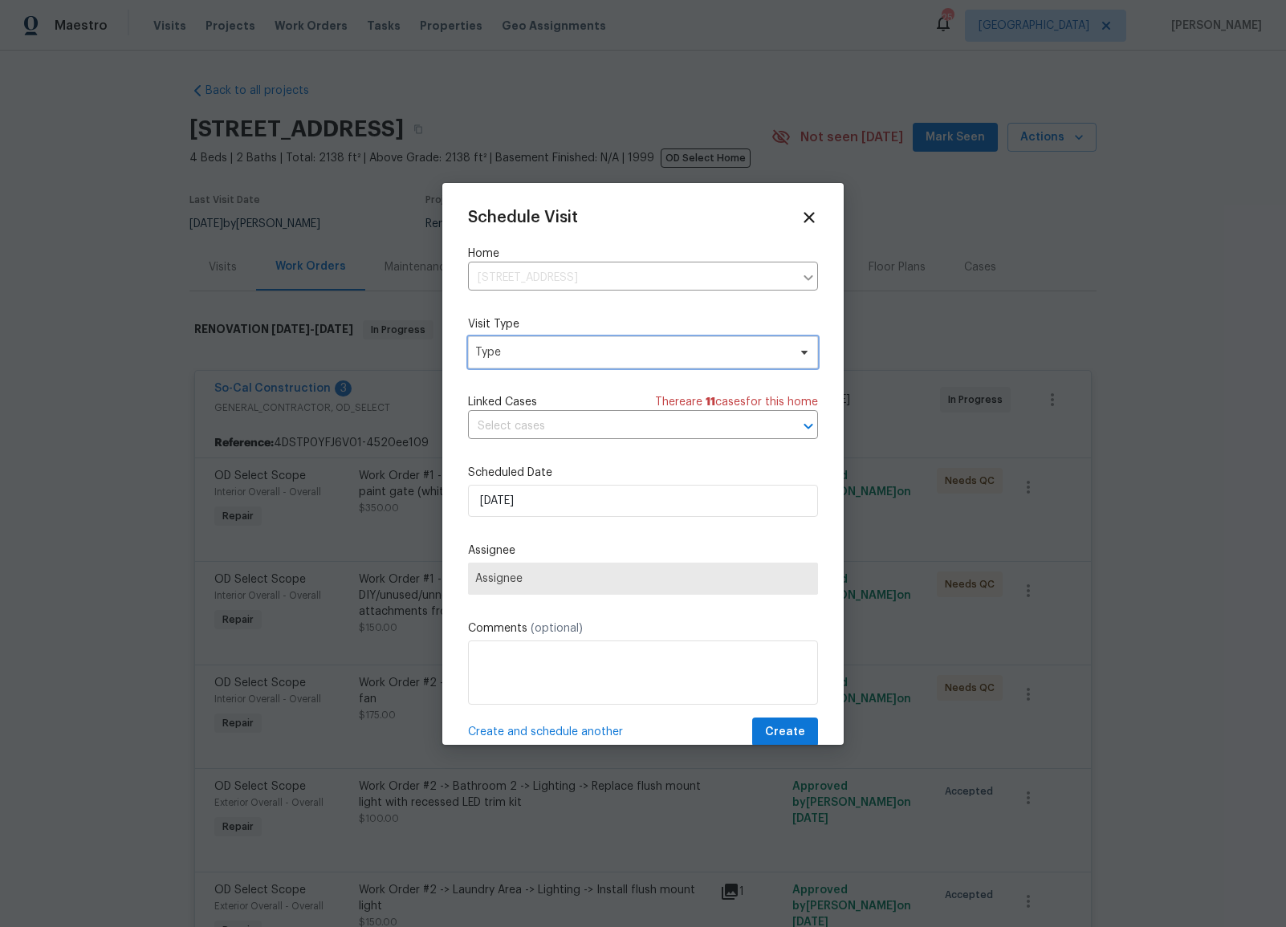
click at [654, 352] on span "Type" at bounding box center [631, 352] width 312 height 16
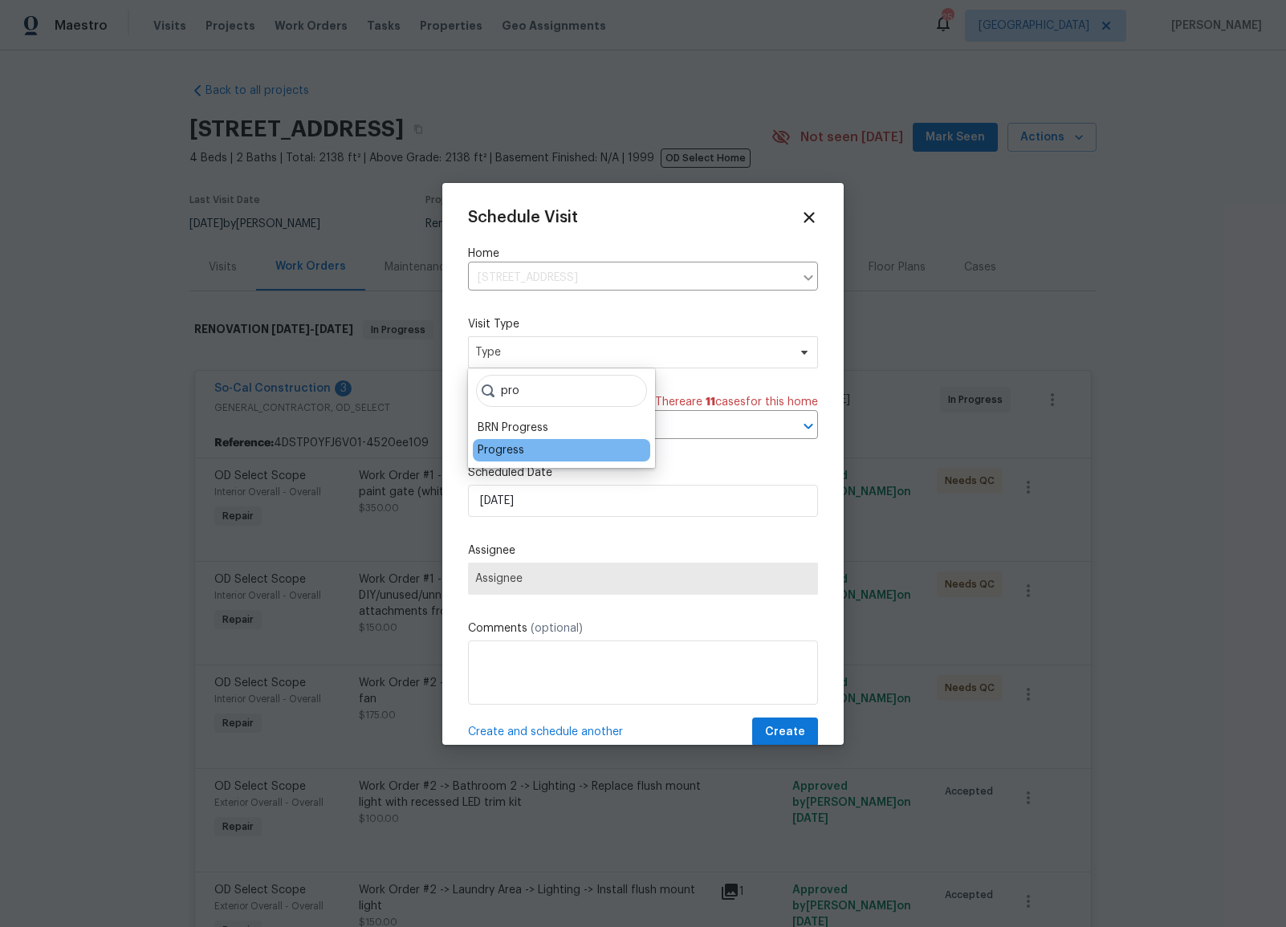
type input "pro"
click at [527, 445] on div "Progress" at bounding box center [561, 450] width 177 height 22
click at [516, 452] on div "Progress" at bounding box center [501, 450] width 47 height 16
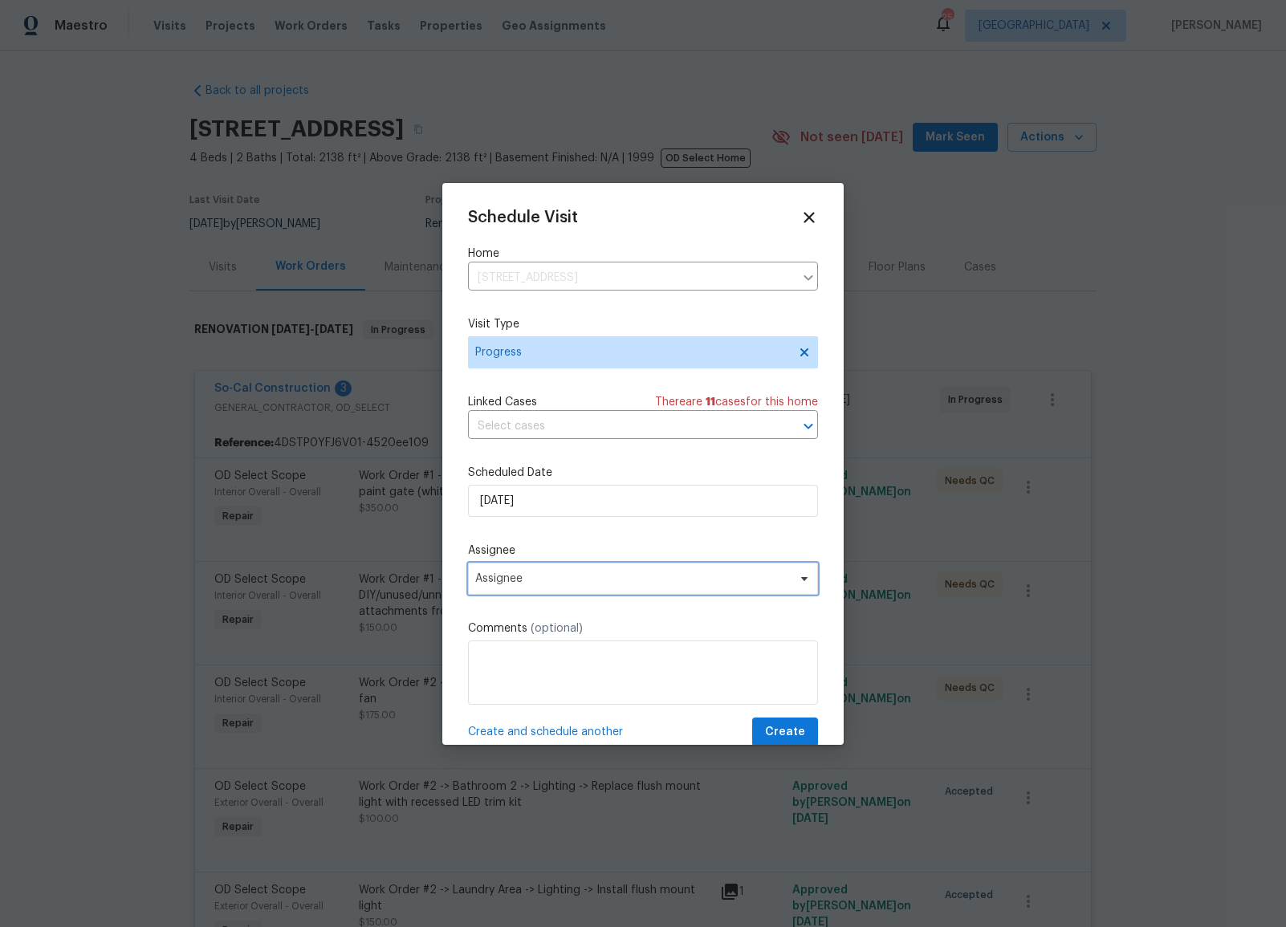
click at [517, 584] on span "Assignee" at bounding box center [632, 578] width 315 height 13
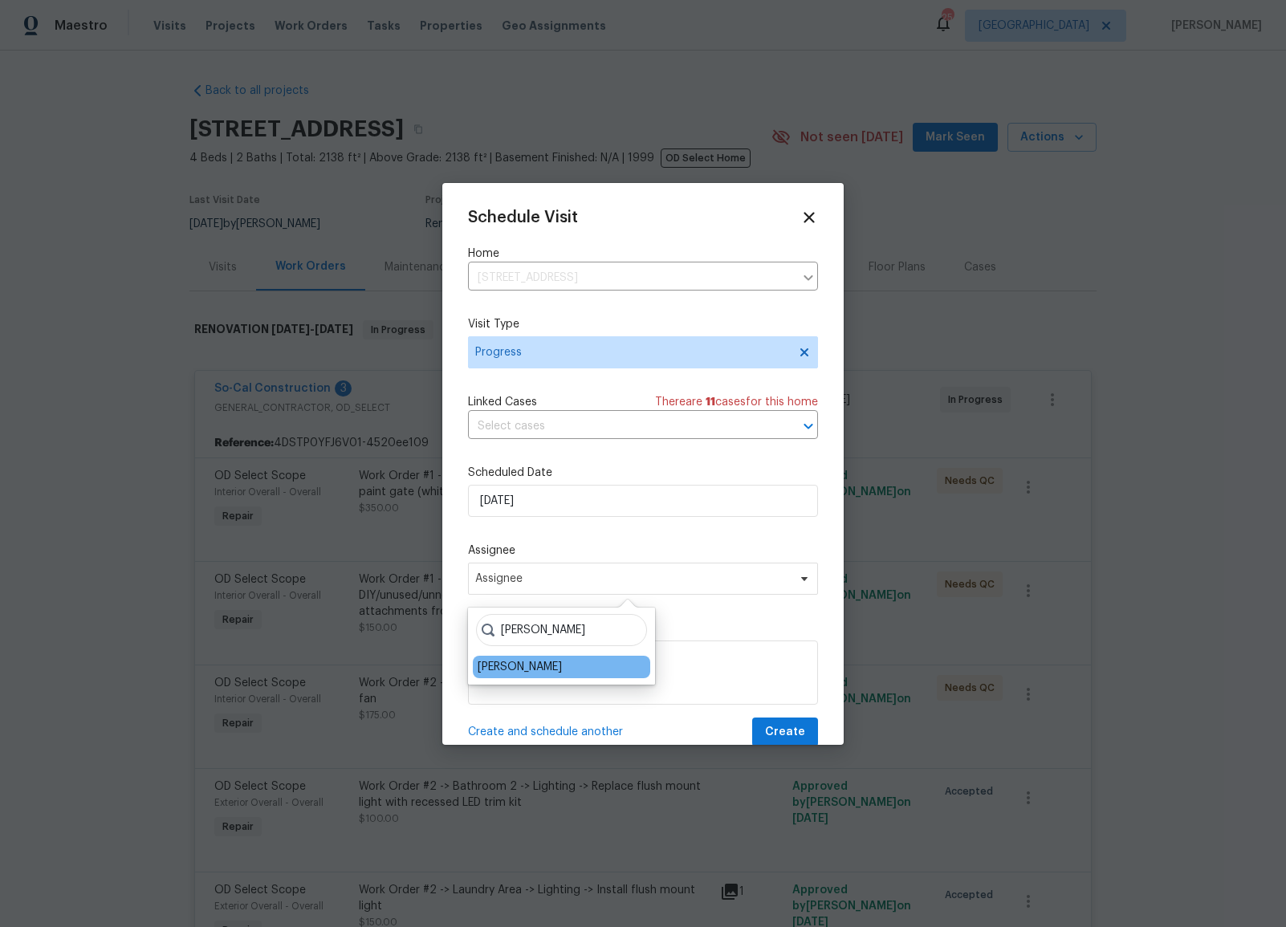
type input "[PERSON_NAME]"
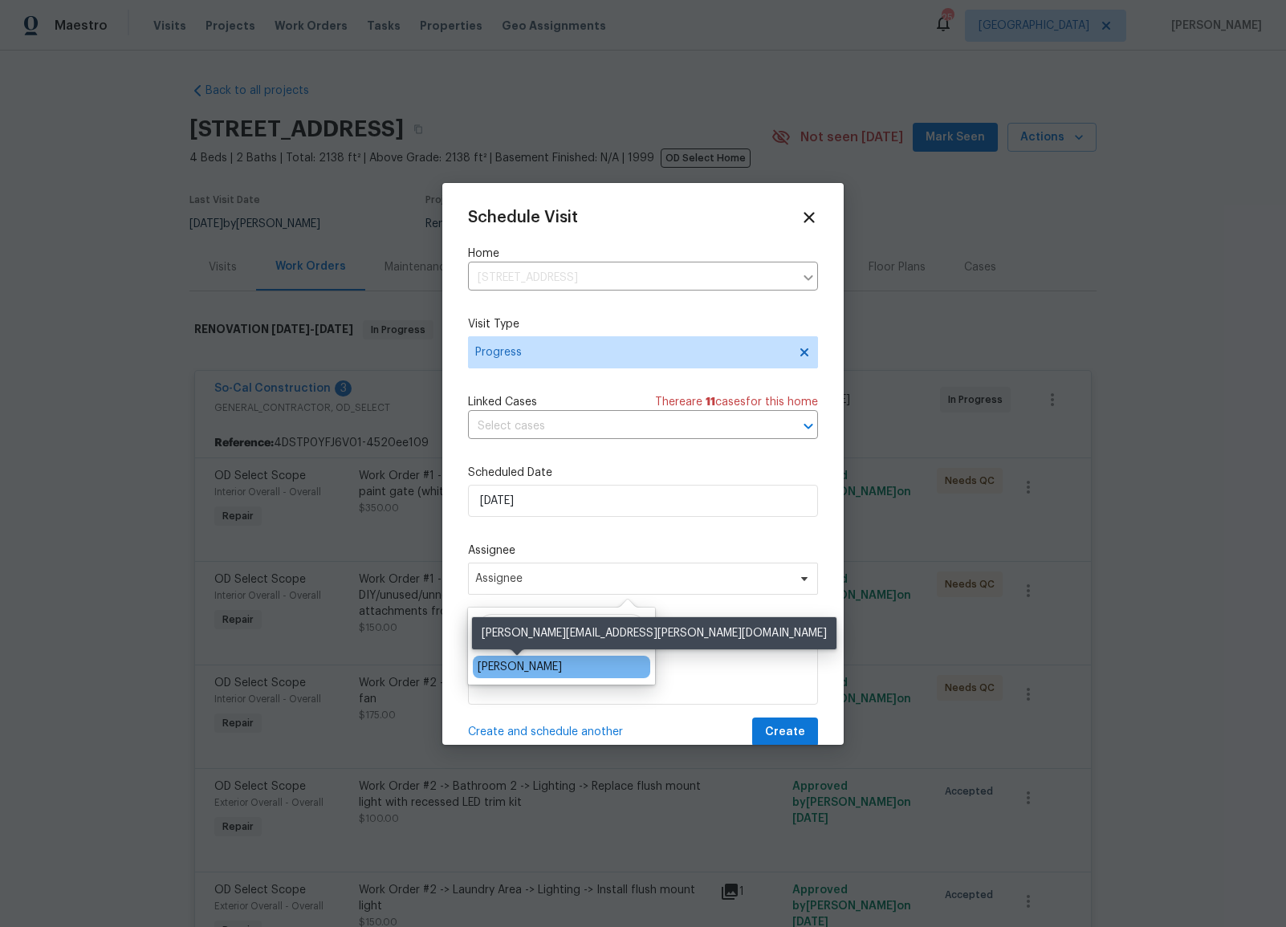
click at [552, 664] on div "[PERSON_NAME]" at bounding box center [520, 667] width 84 height 16
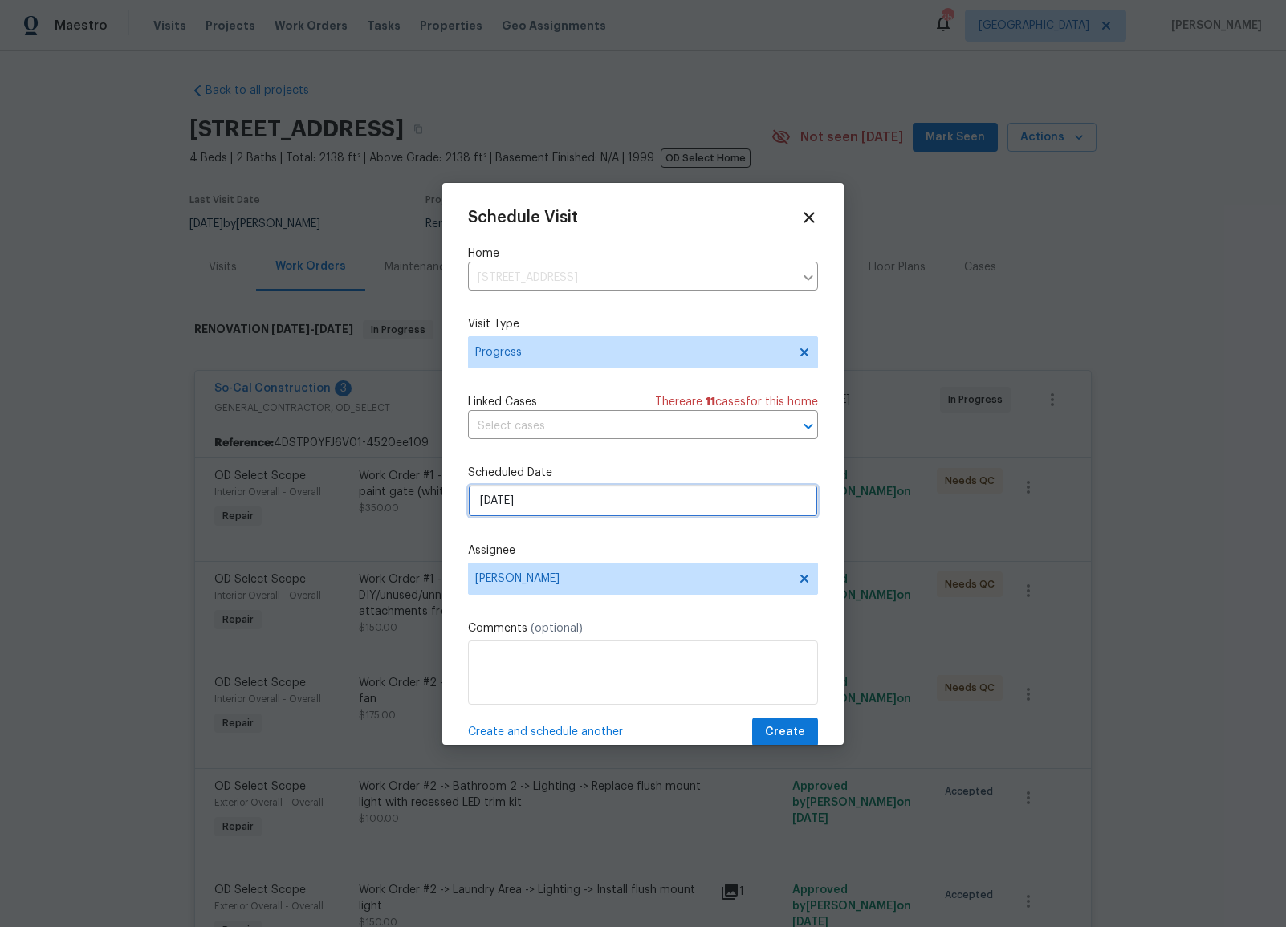
click at [642, 489] on input "[DATE]" at bounding box center [643, 501] width 350 height 32
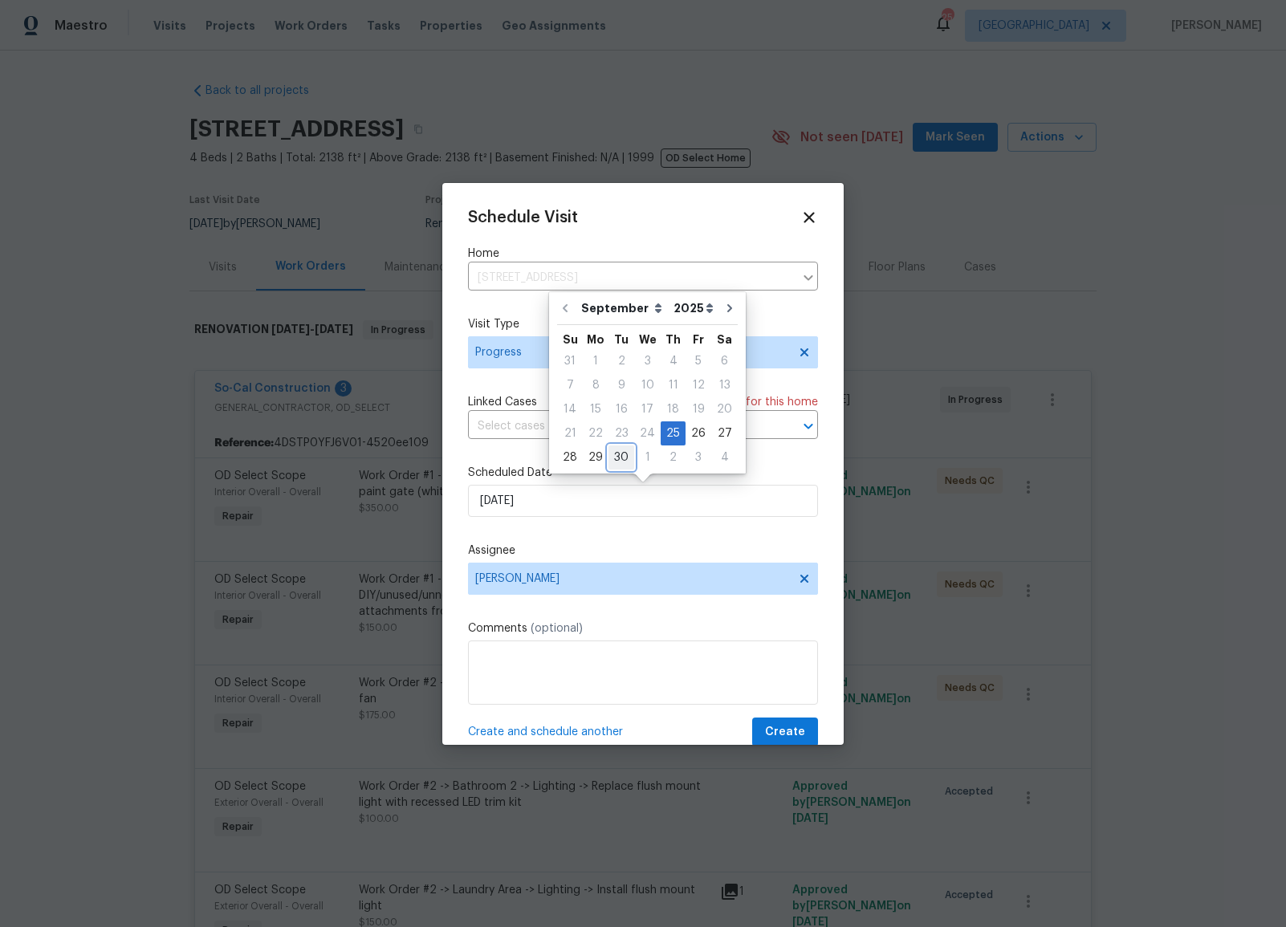
click at [613, 457] on div "30" at bounding box center [621, 457] width 26 height 22
type input "[DATE]"
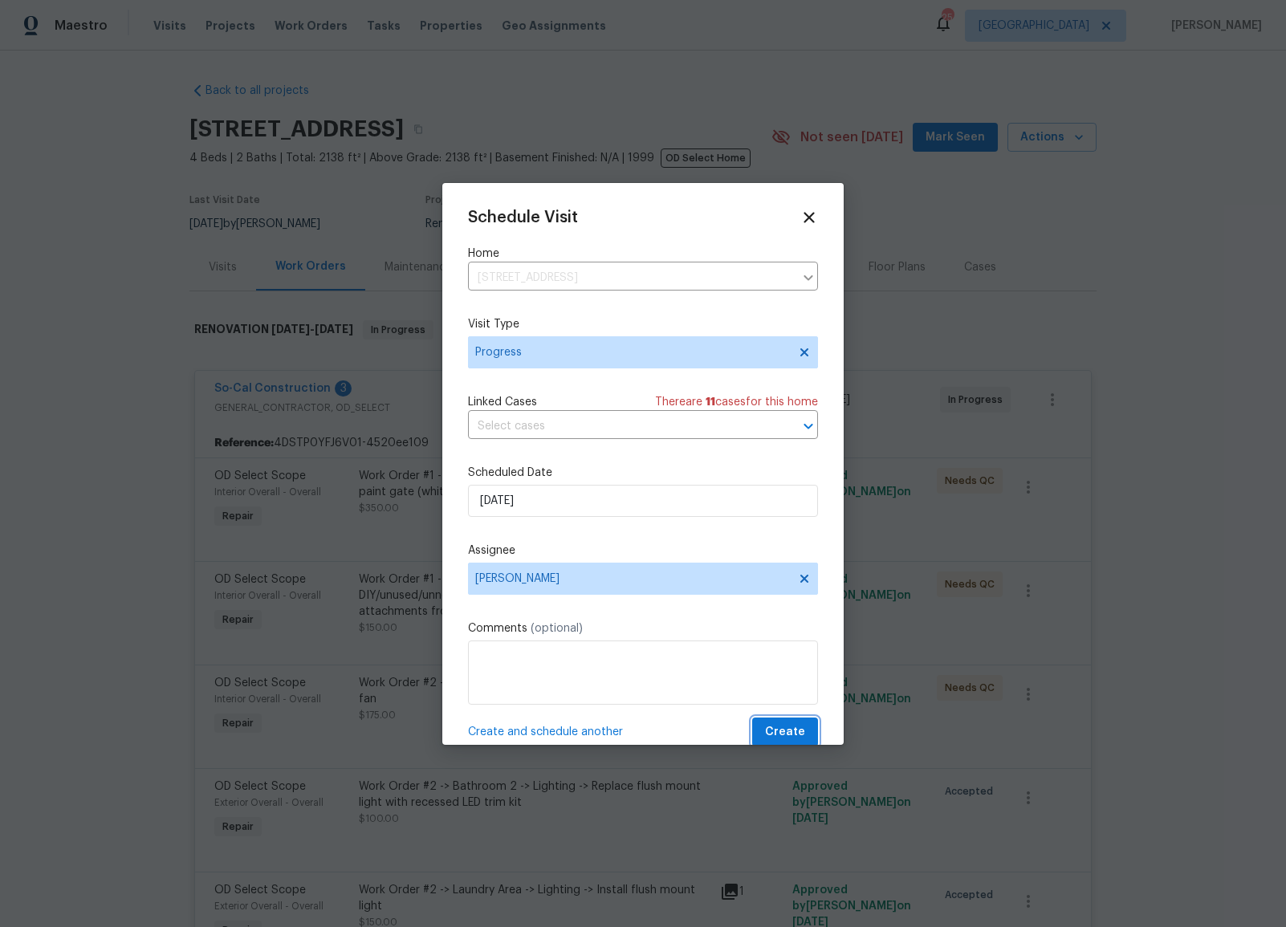
click at [789, 734] on span "Create" at bounding box center [785, 732] width 40 height 20
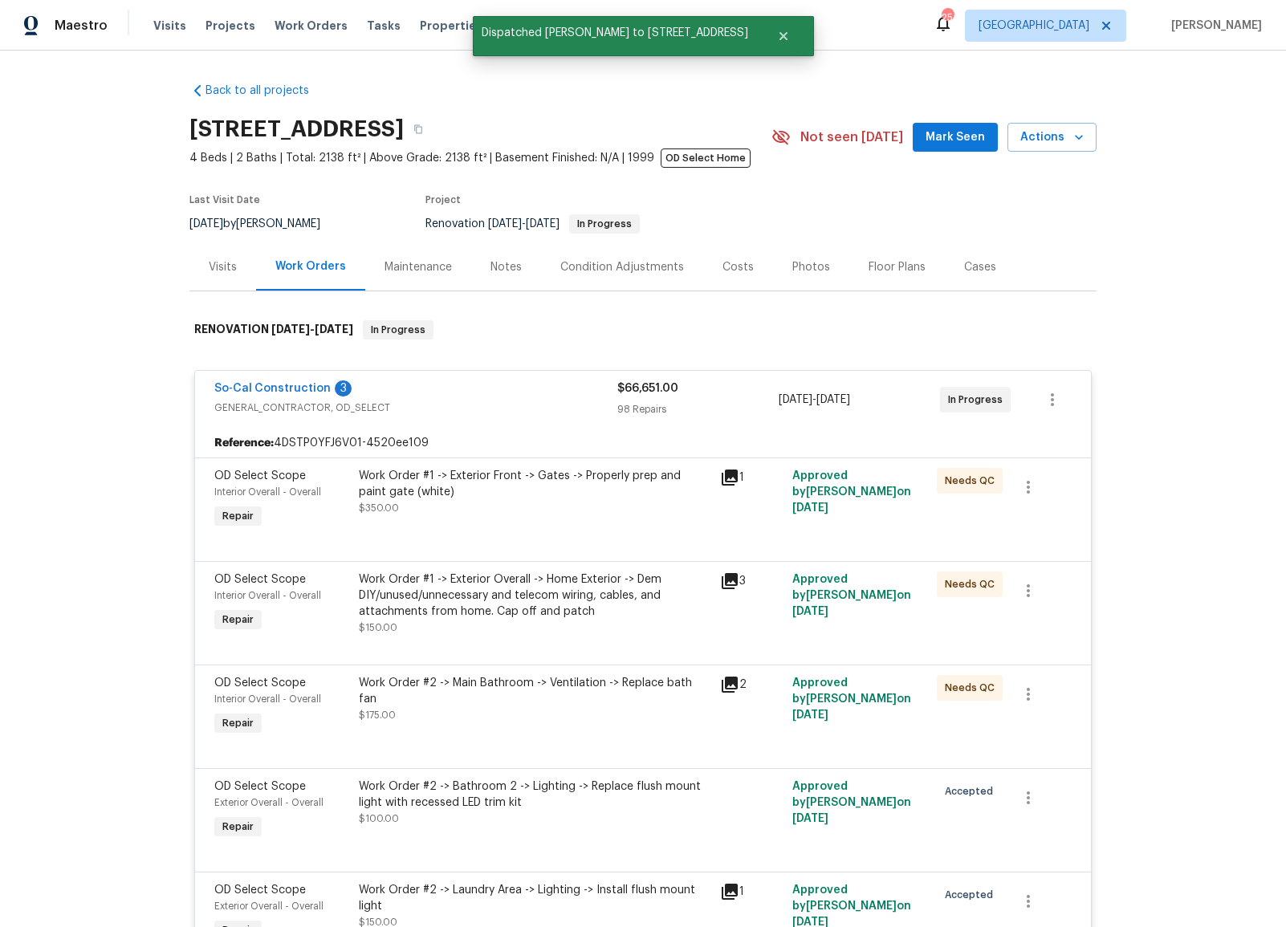
click at [1182, 163] on div "Back to all projects [STREET_ADDRESS] 4 Beds | 2 Baths | Total: 2138 ft² | Abov…" at bounding box center [643, 489] width 1286 height 876
